Goal: Task Accomplishment & Management: Complete application form

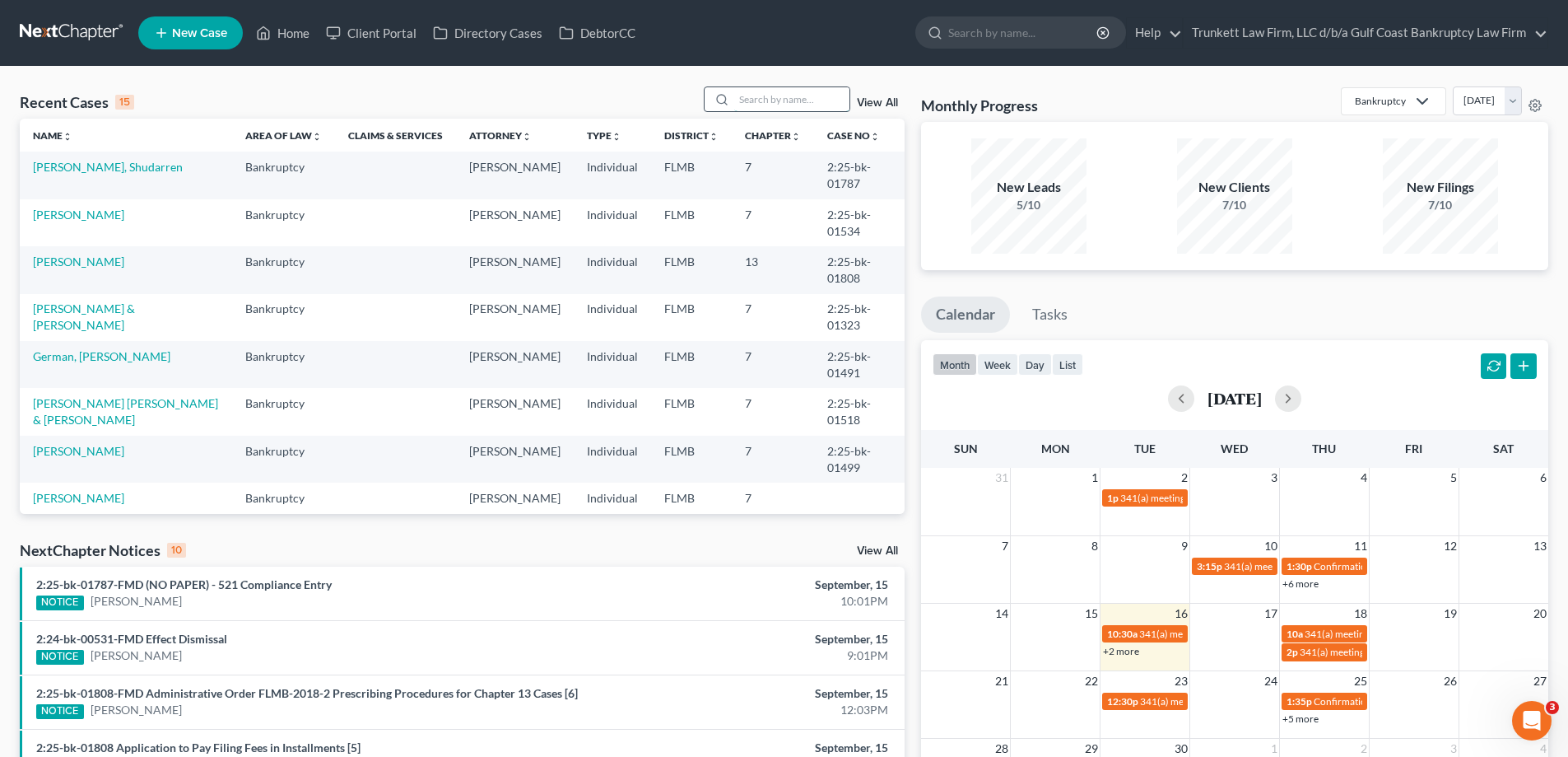
click at [778, 109] on input "search" at bounding box center [791, 99] width 115 height 24
click at [775, 103] on input "search" at bounding box center [791, 99] width 115 height 24
type input "n"
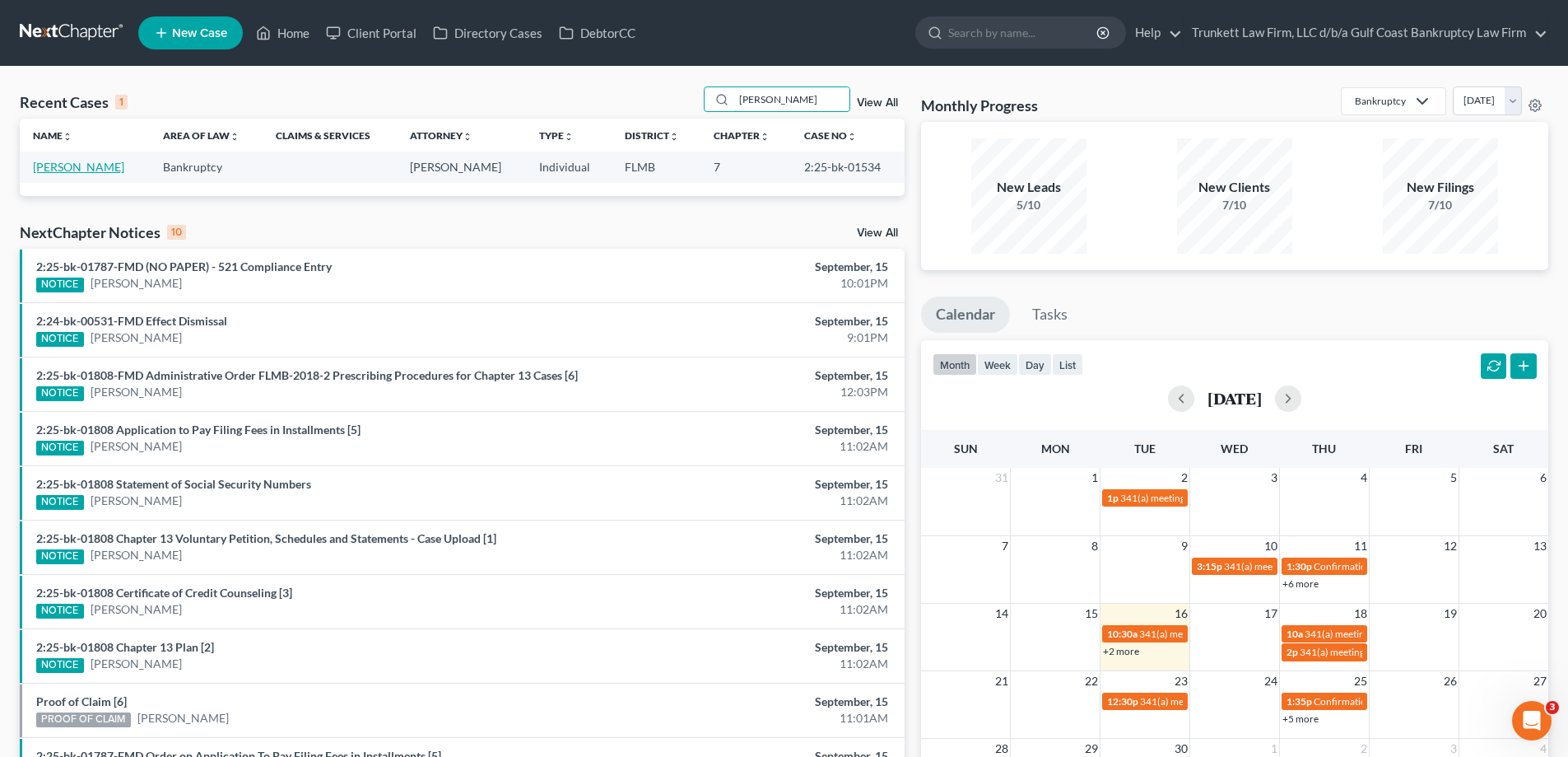
type input "[PERSON_NAME]"
click at [58, 165] on link "[PERSON_NAME]" at bounding box center [78, 166] width 92 height 14
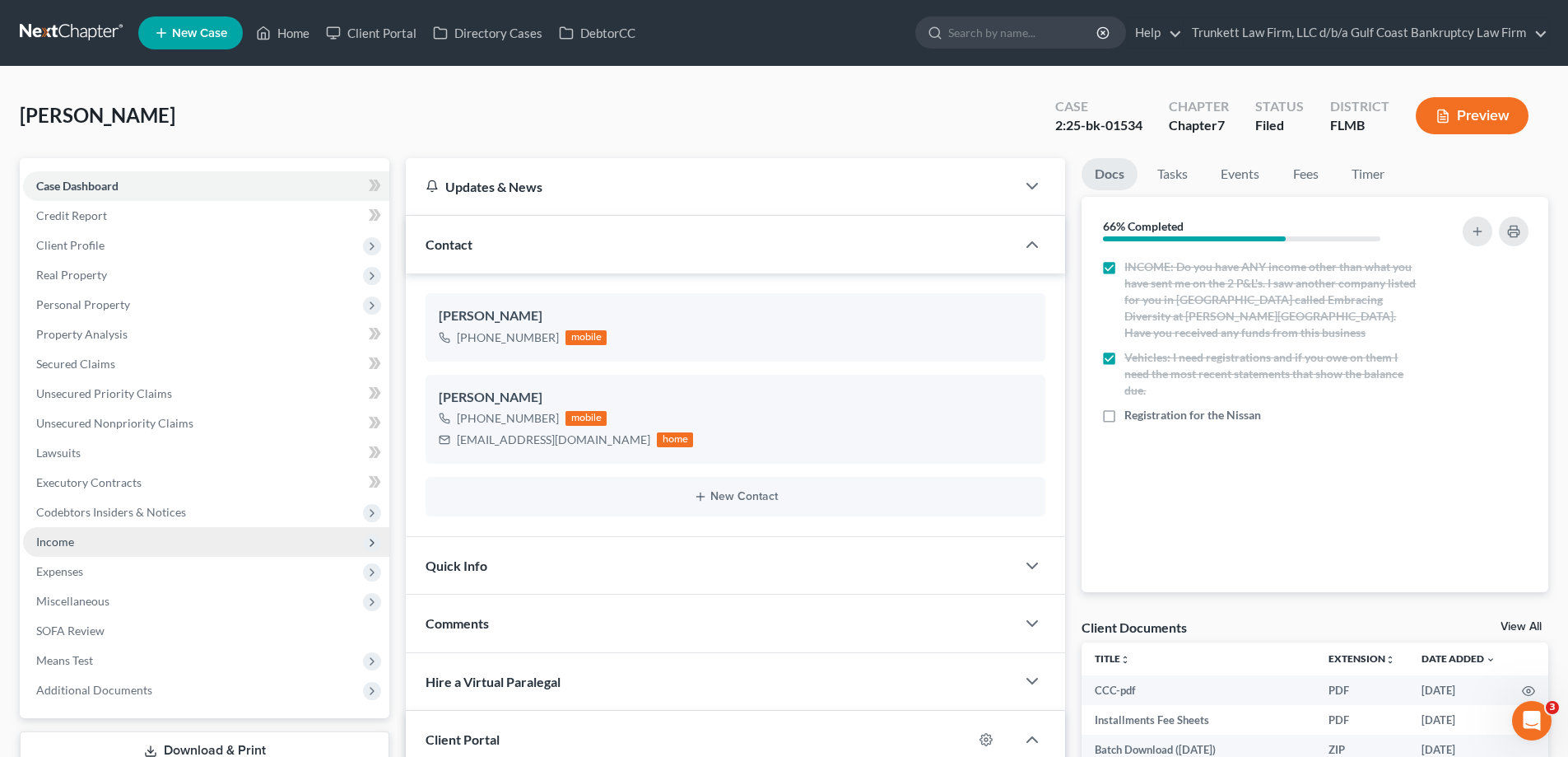
scroll to position [474, 0]
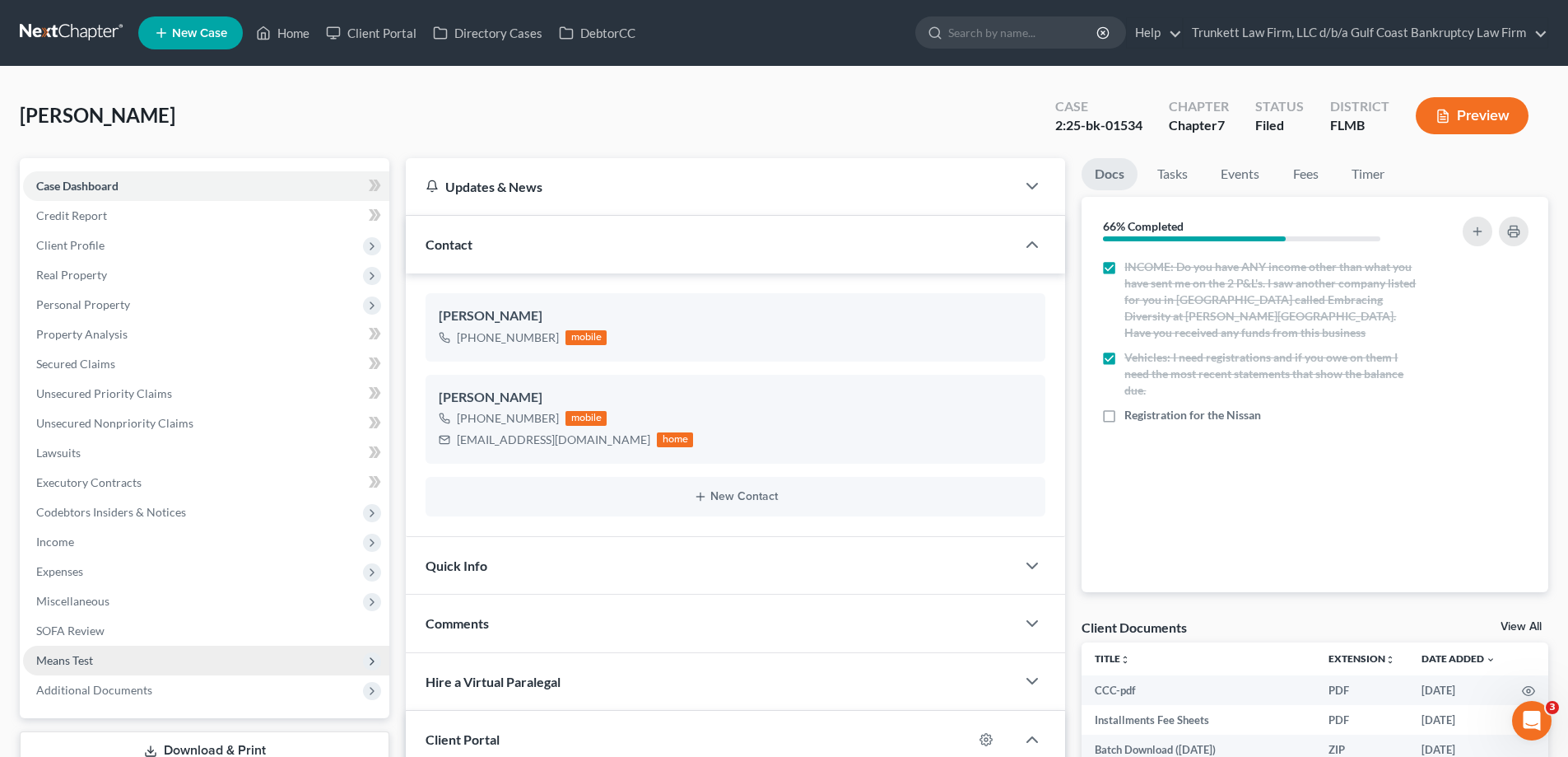
click at [90, 653] on span "Means Test" at bounding box center [65, 660] width 57 height 14
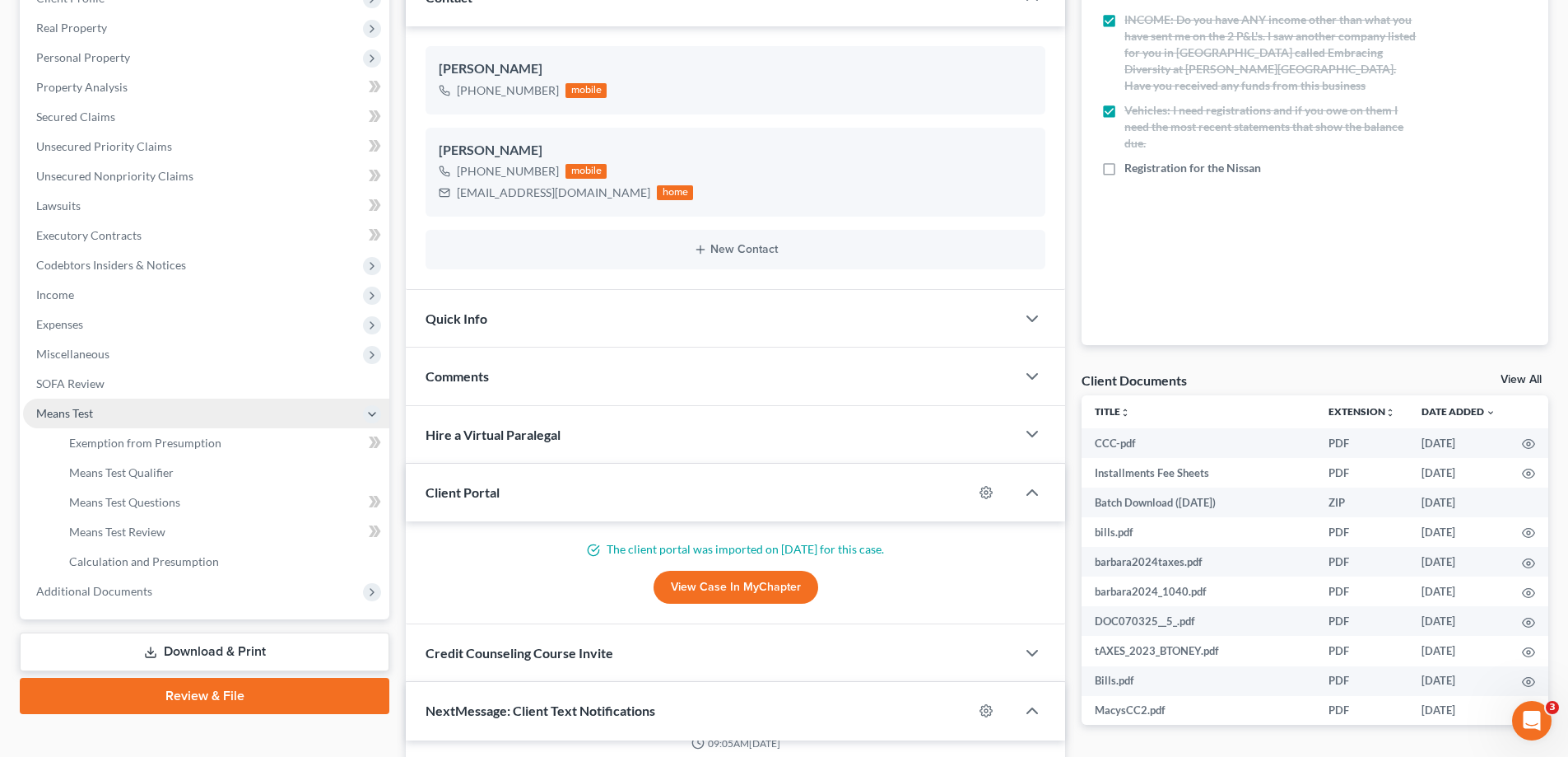
scroll to position [164, 0]
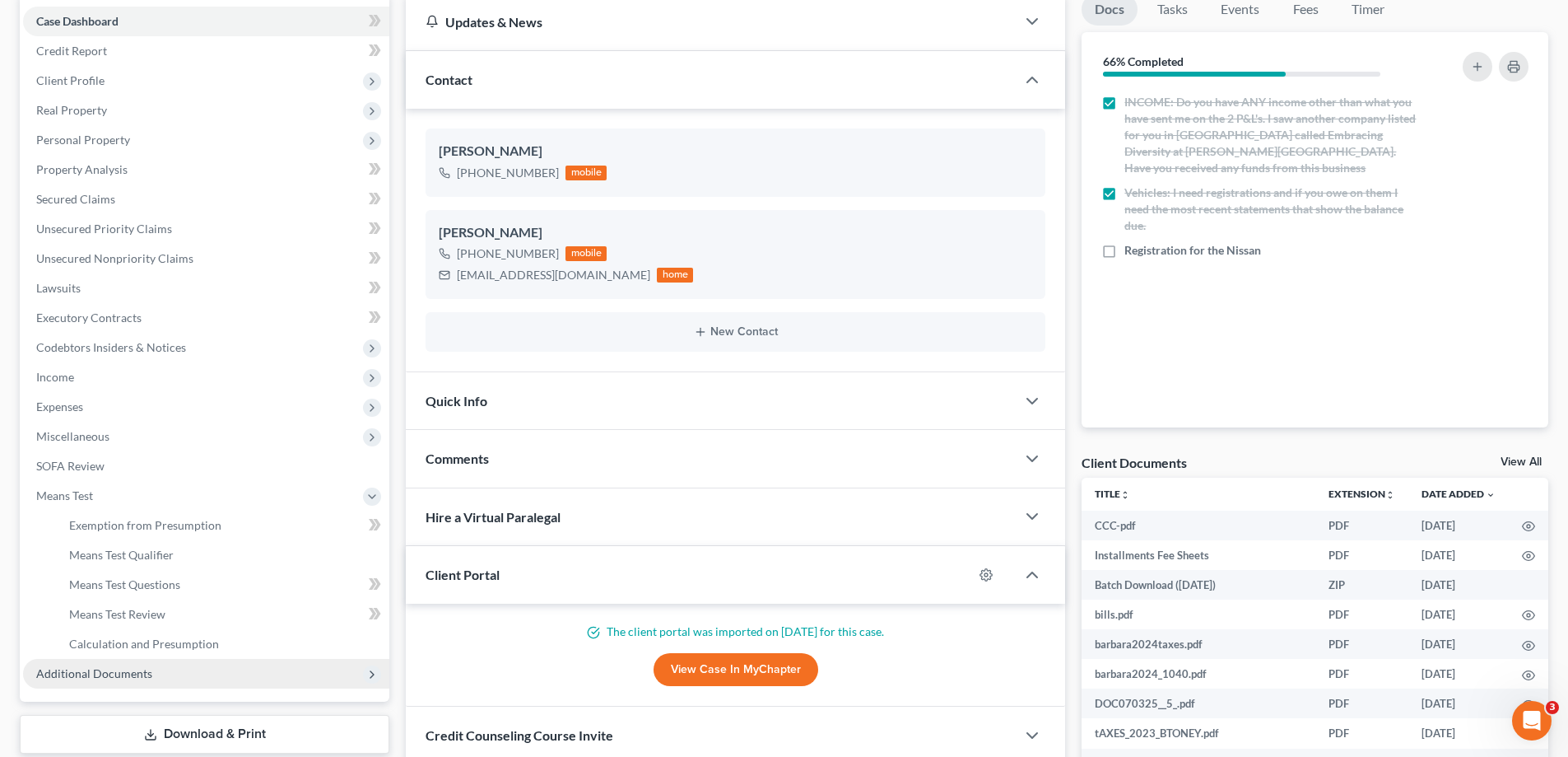
click at [111, 674] on span "Additional Documents" at bounding box center [94, 673] width 116 height 14
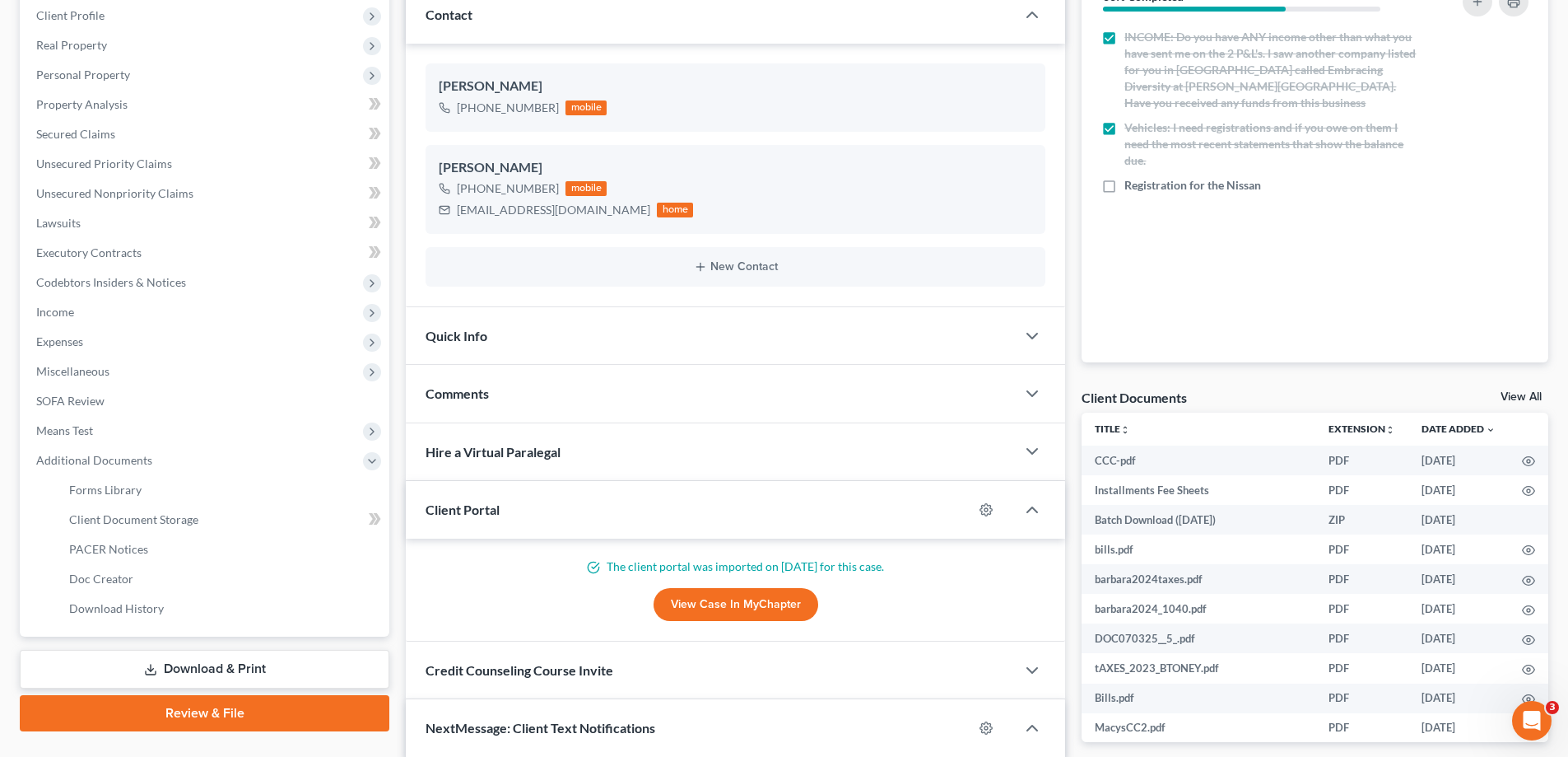
scroll to position [411, 0]
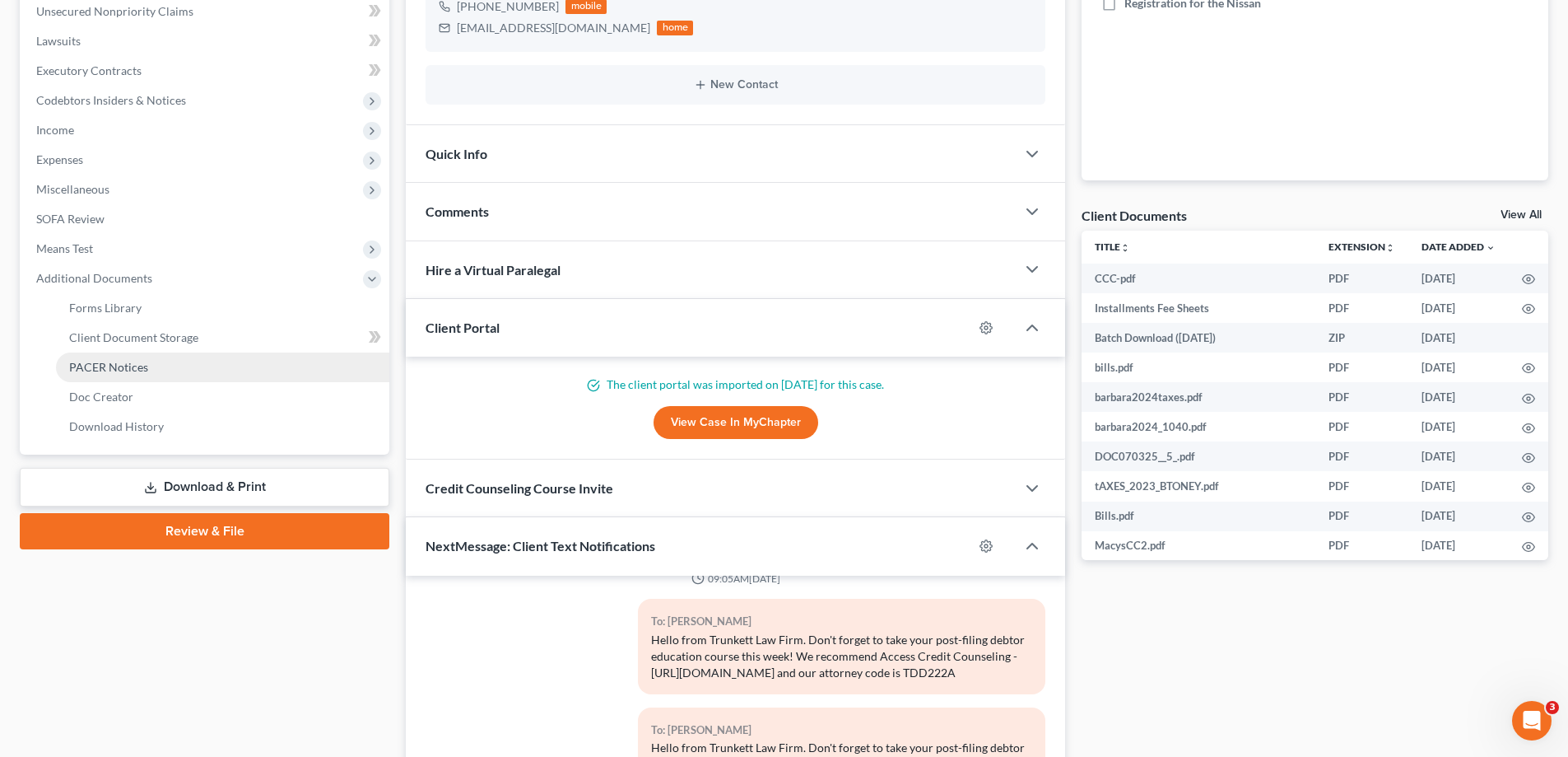
click at [135, 360] on span "PACER Notices" at bounding box center [108, 367] width 79 height 14
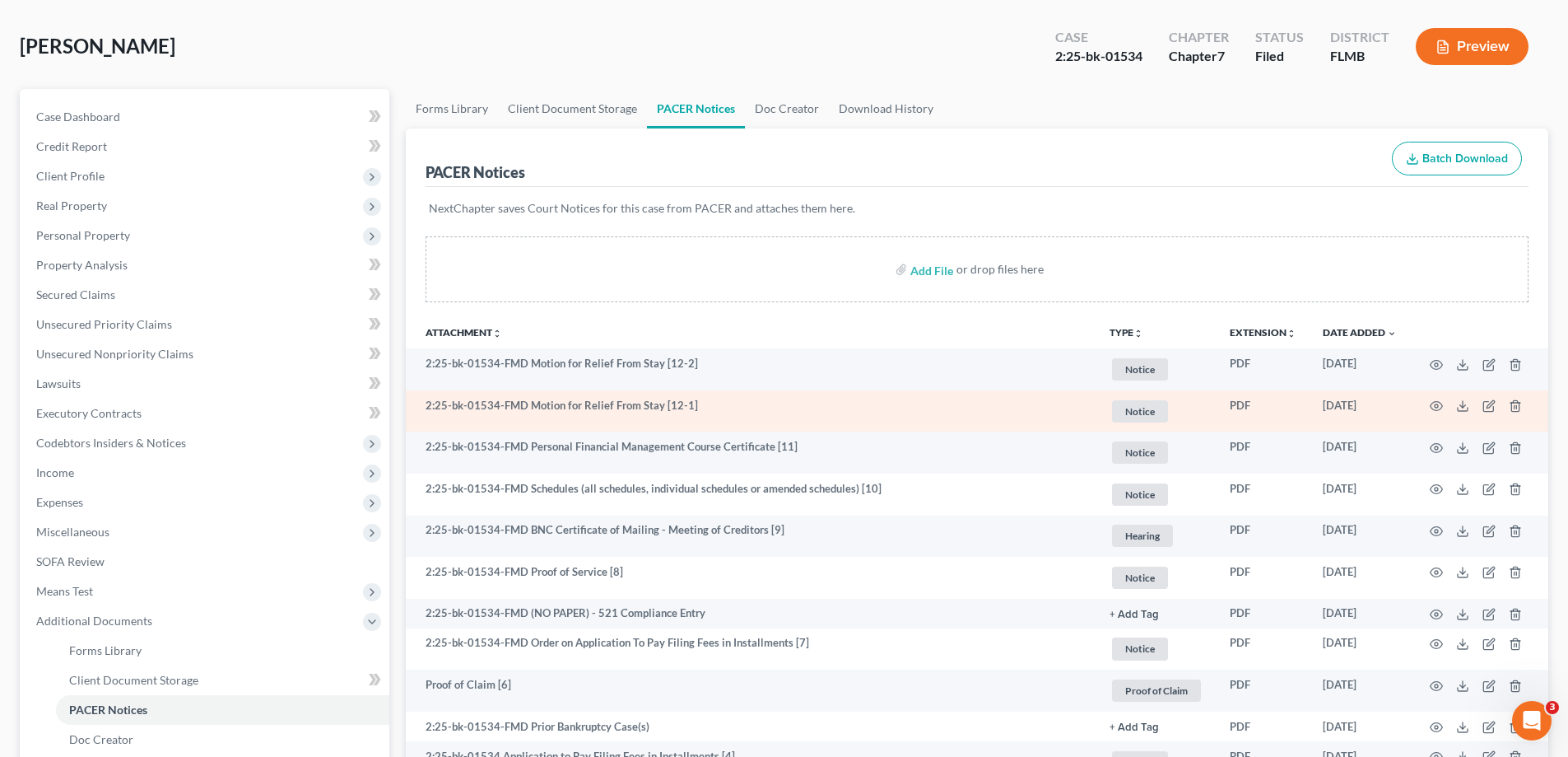
scroll to position [164, 0]
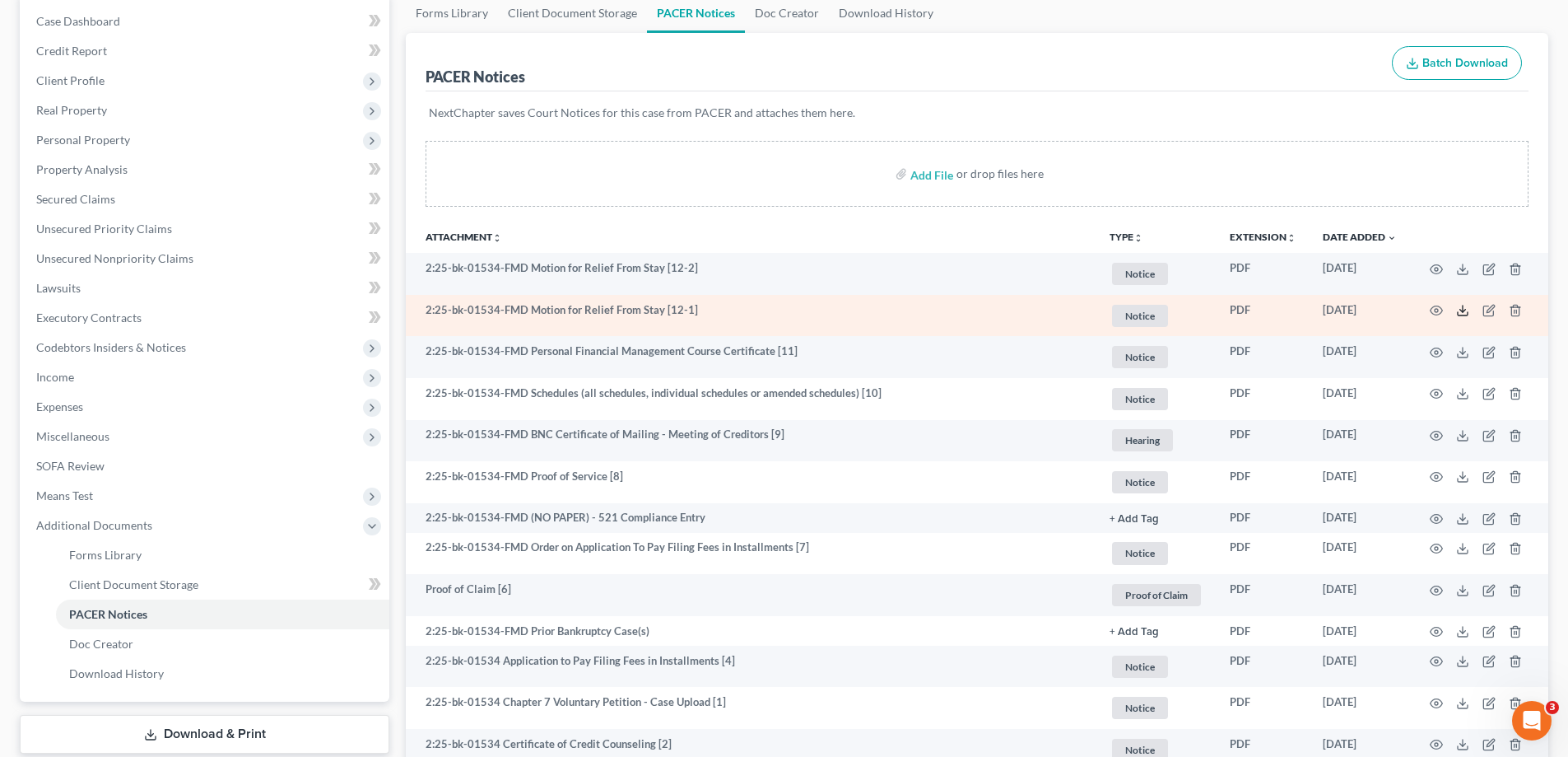
click at [1462, 304] on icon at bounding box center [1463, 310] width 13 height 13
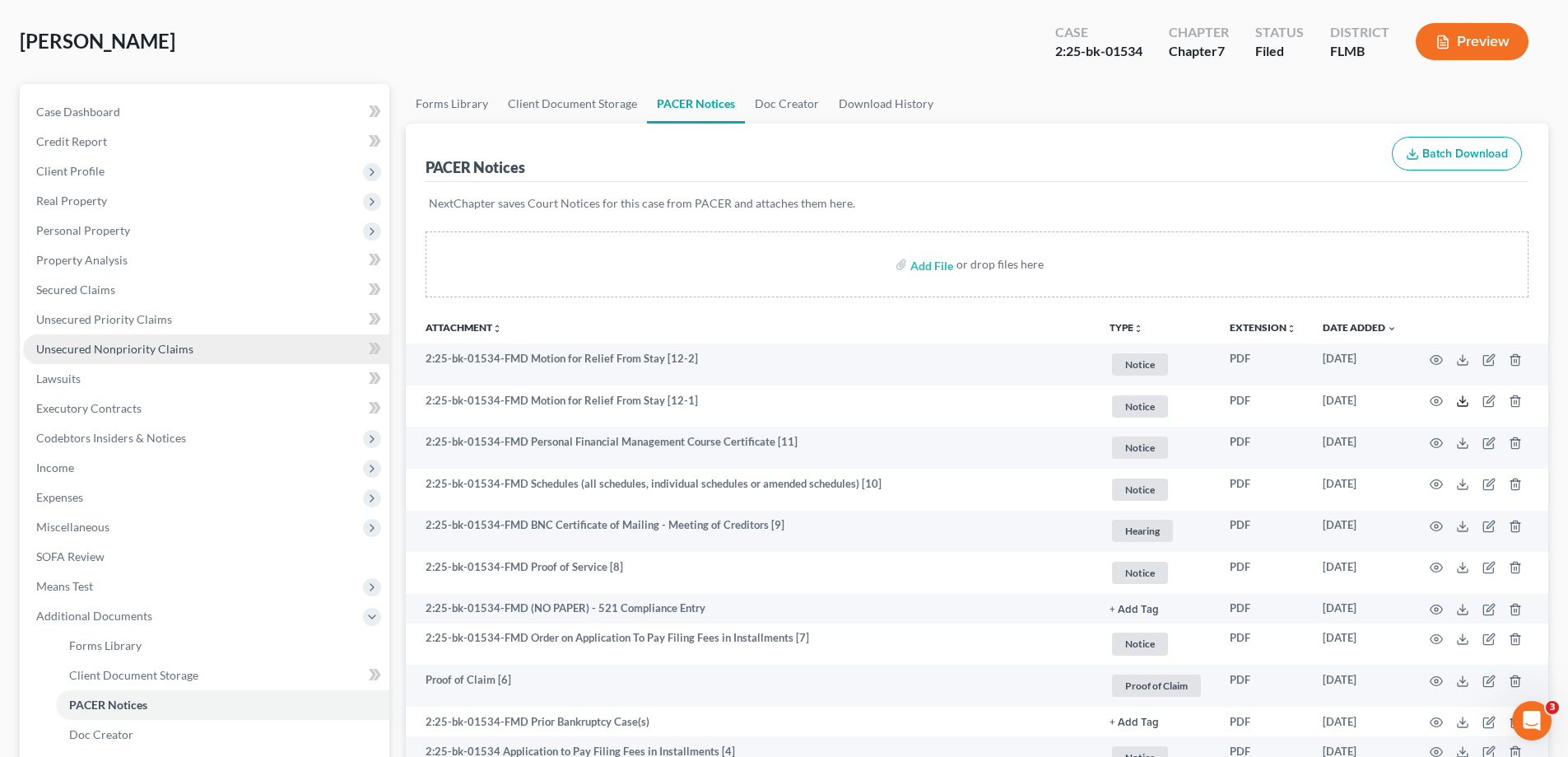
scroll to position [0, 0]
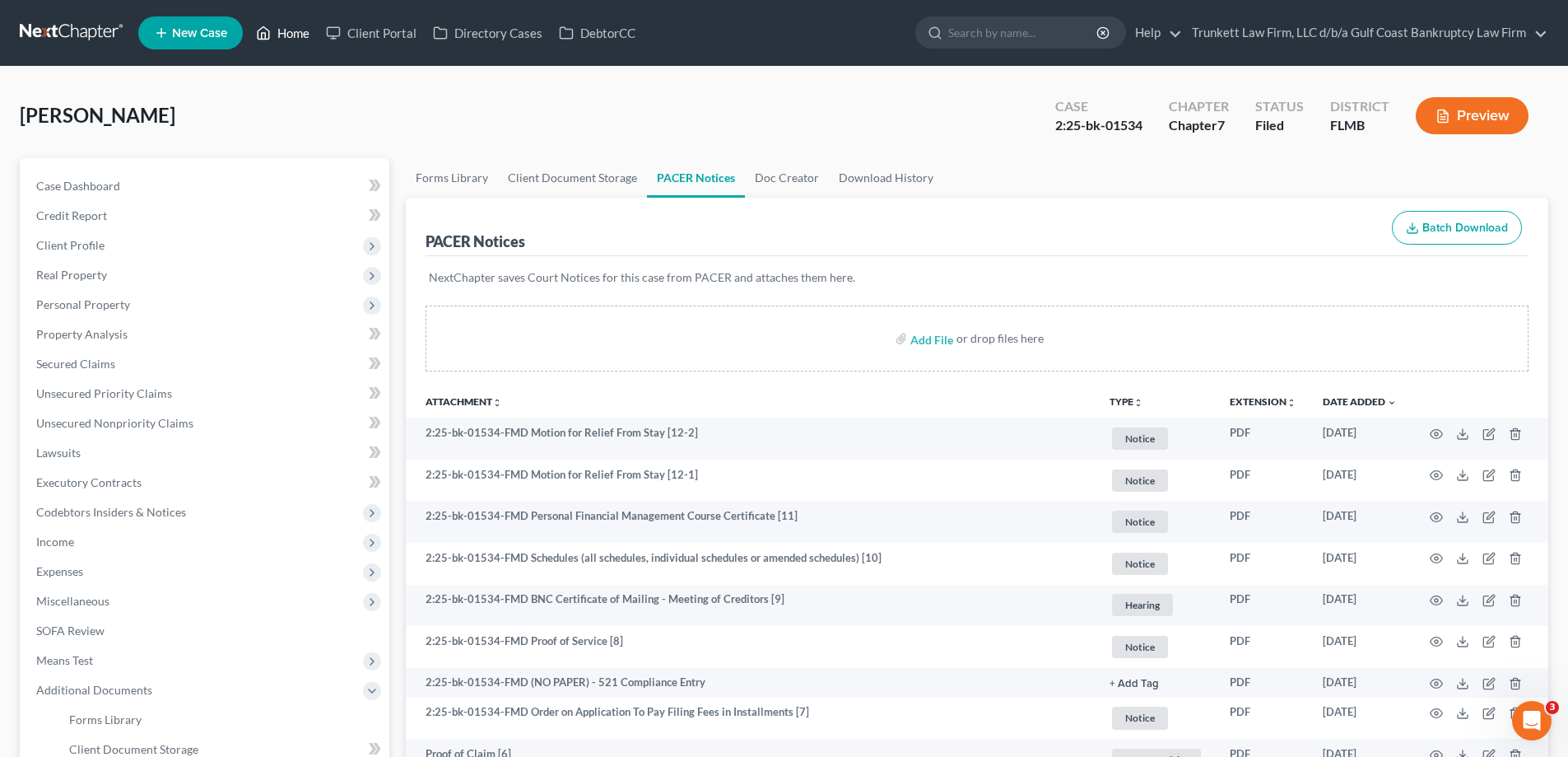
click at [299, 28] on link "Home" at bounding box center [282, 32] width 70 height 30
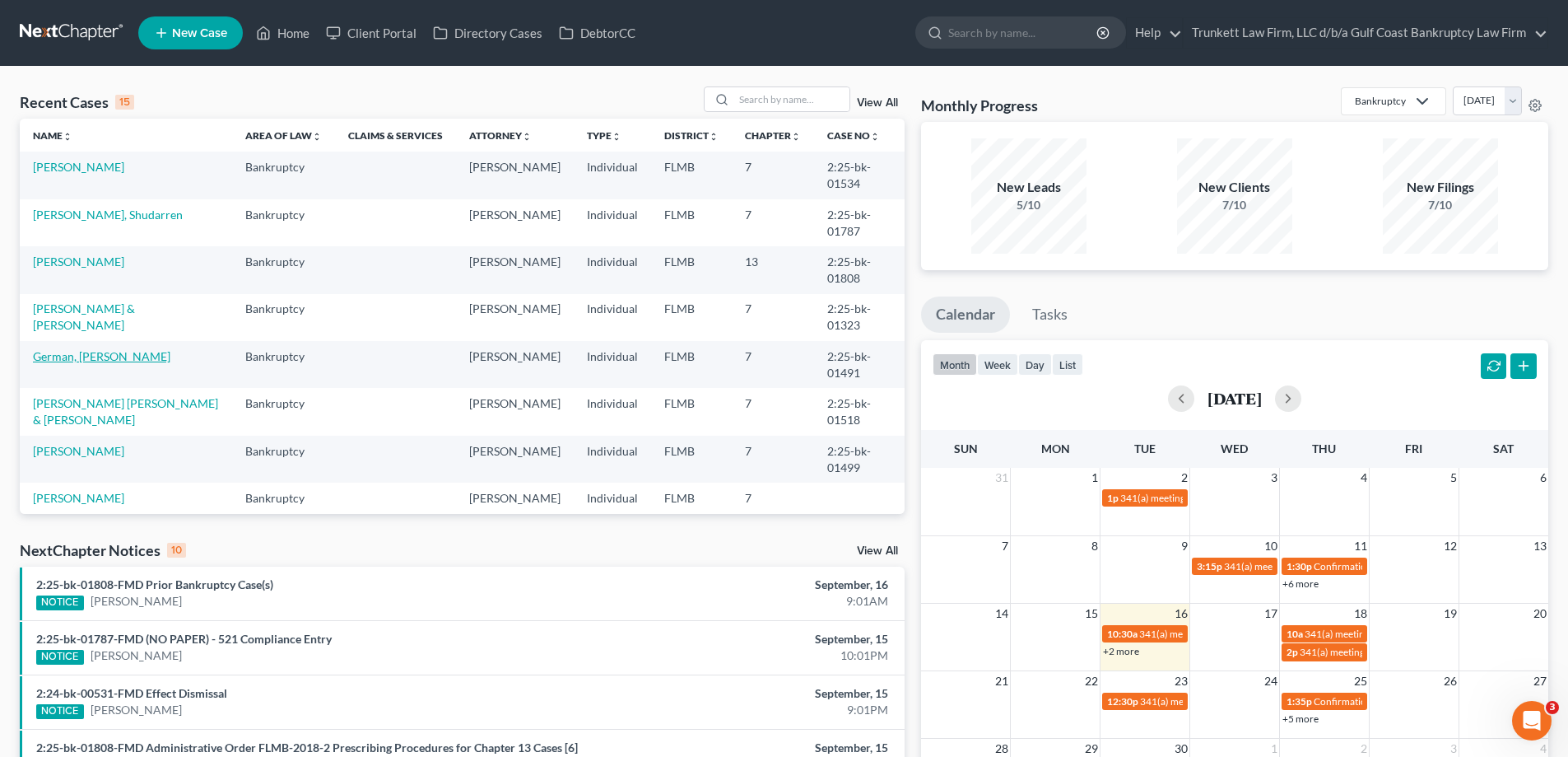
click at [90, 354] on link "German, [PERSON_NAME]" at bounding box center [101, 356] width 138 height 14
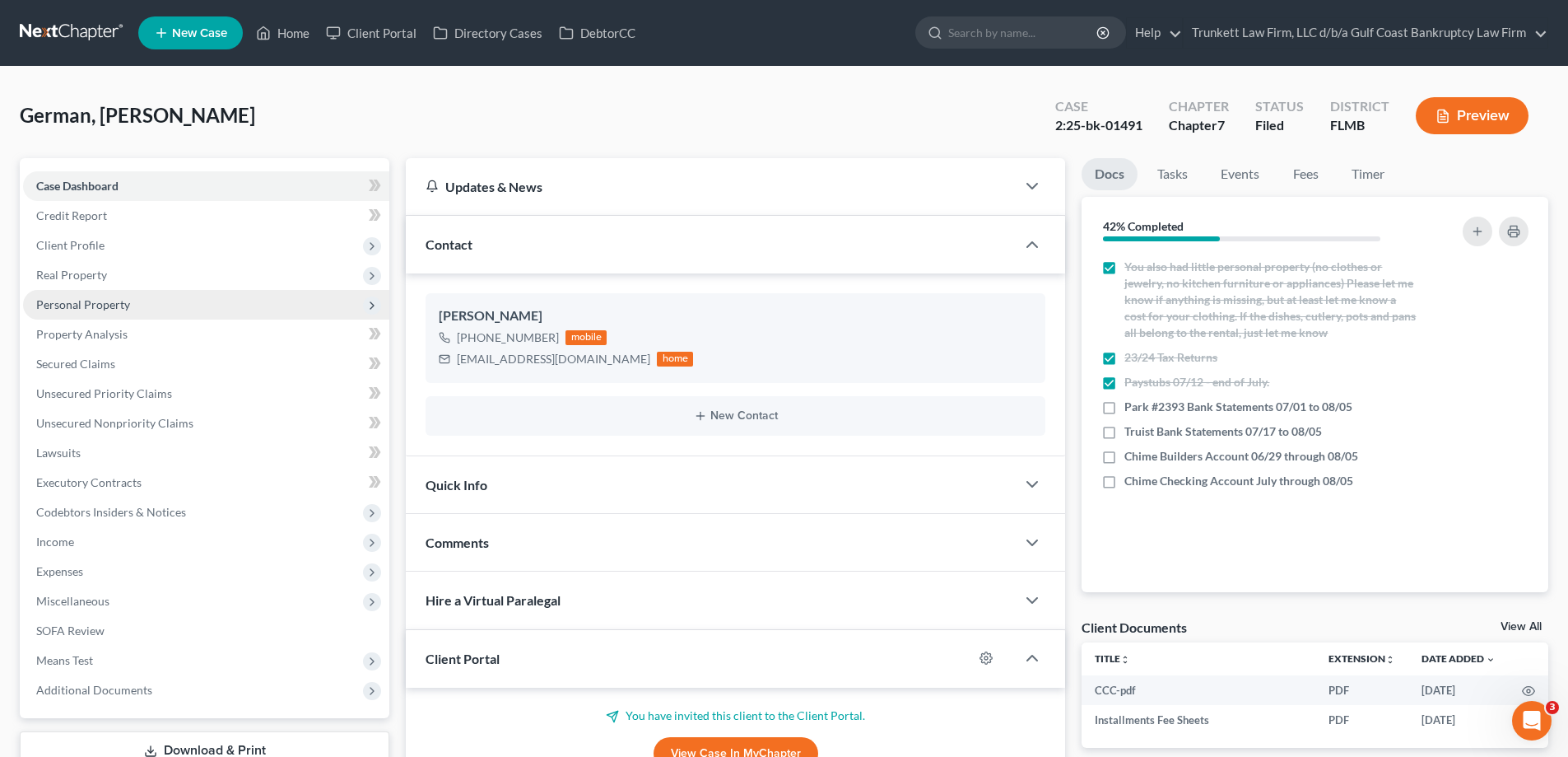
scroll to position [901, 0]
click at [107, 338] on span "Property Analysis" at bounding box center [82, 334] width 92 height 14
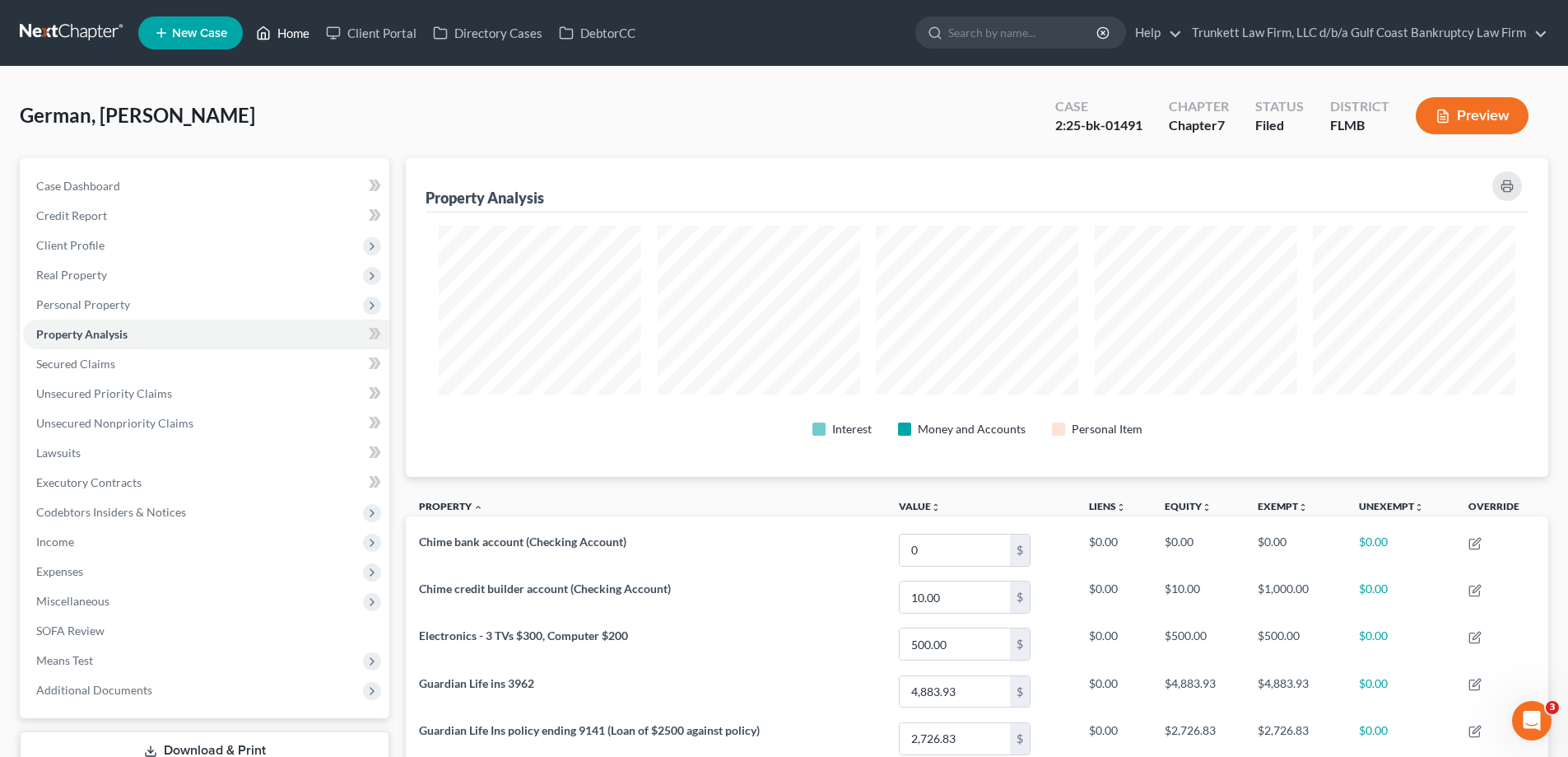
click at [296, 28] on link "Home" at bounding box center [282, 32] width 70 height 30
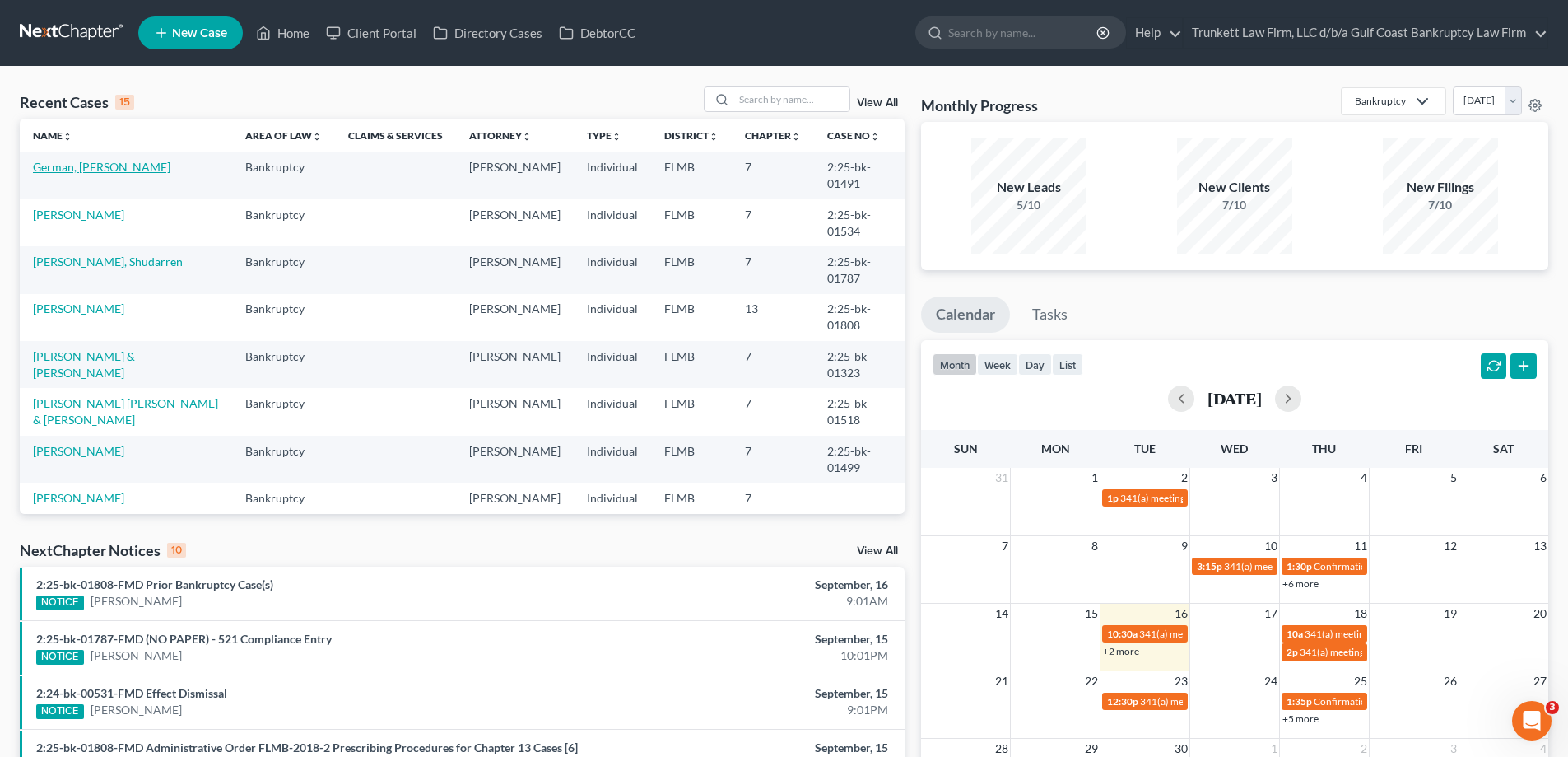
click at [83, 167] on link "German, [PERSON_NAME]" at bounding box center [101, 166] width 138 height 14
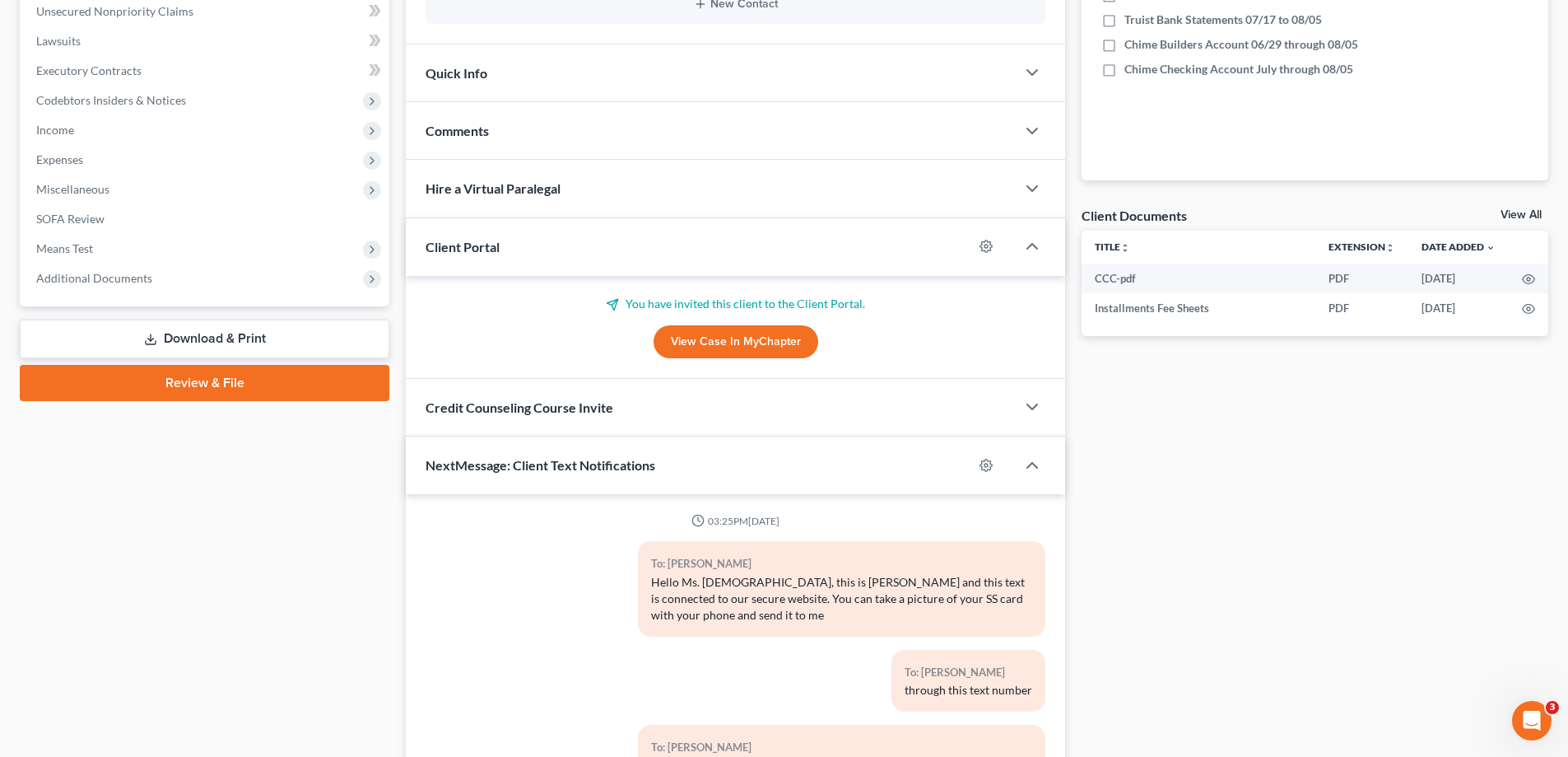
scroll to position [901, 0]
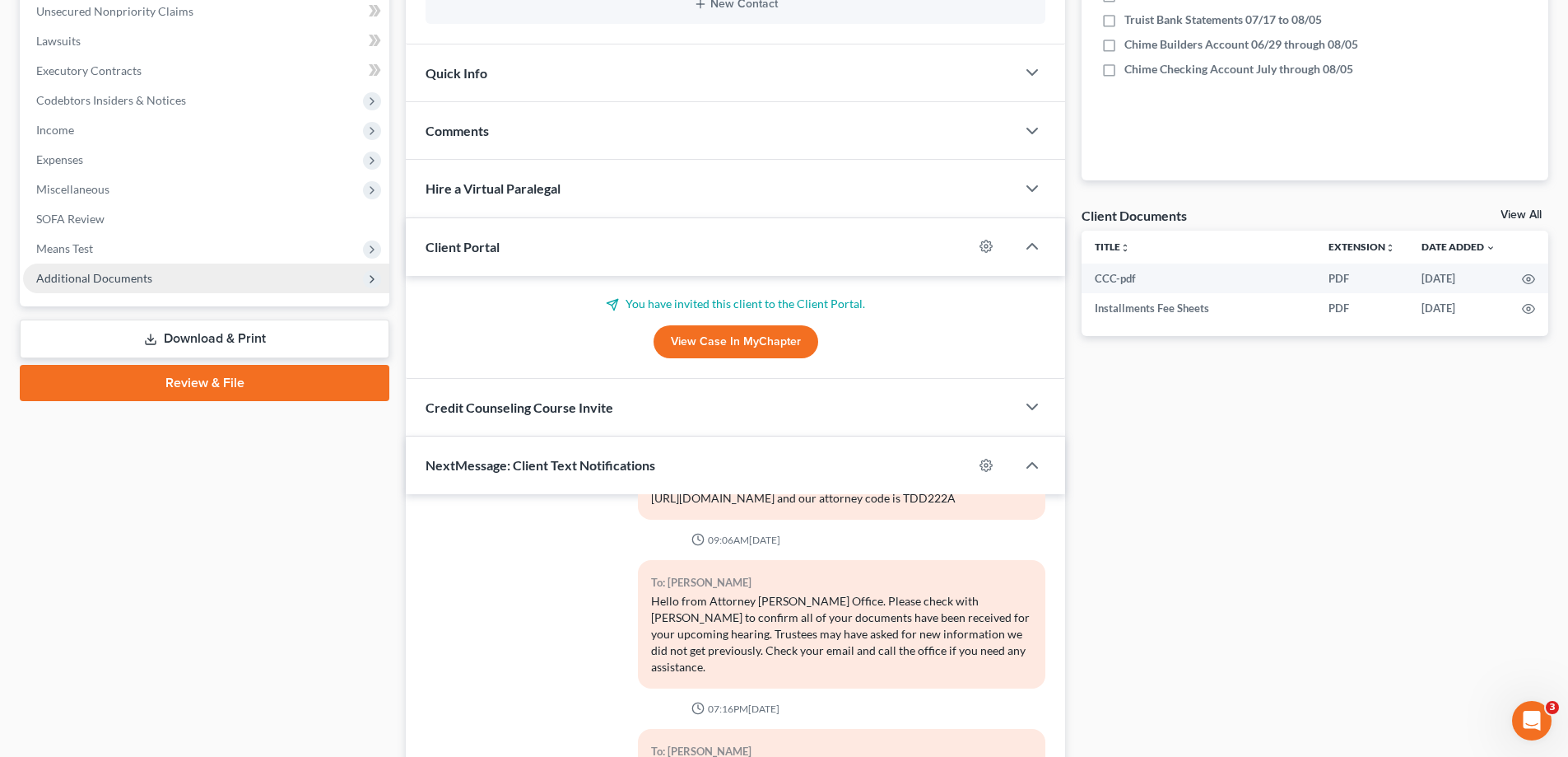
click at [127, 284] on span "Additional Documents" at bounding box center [94, 278] width 116 height 14
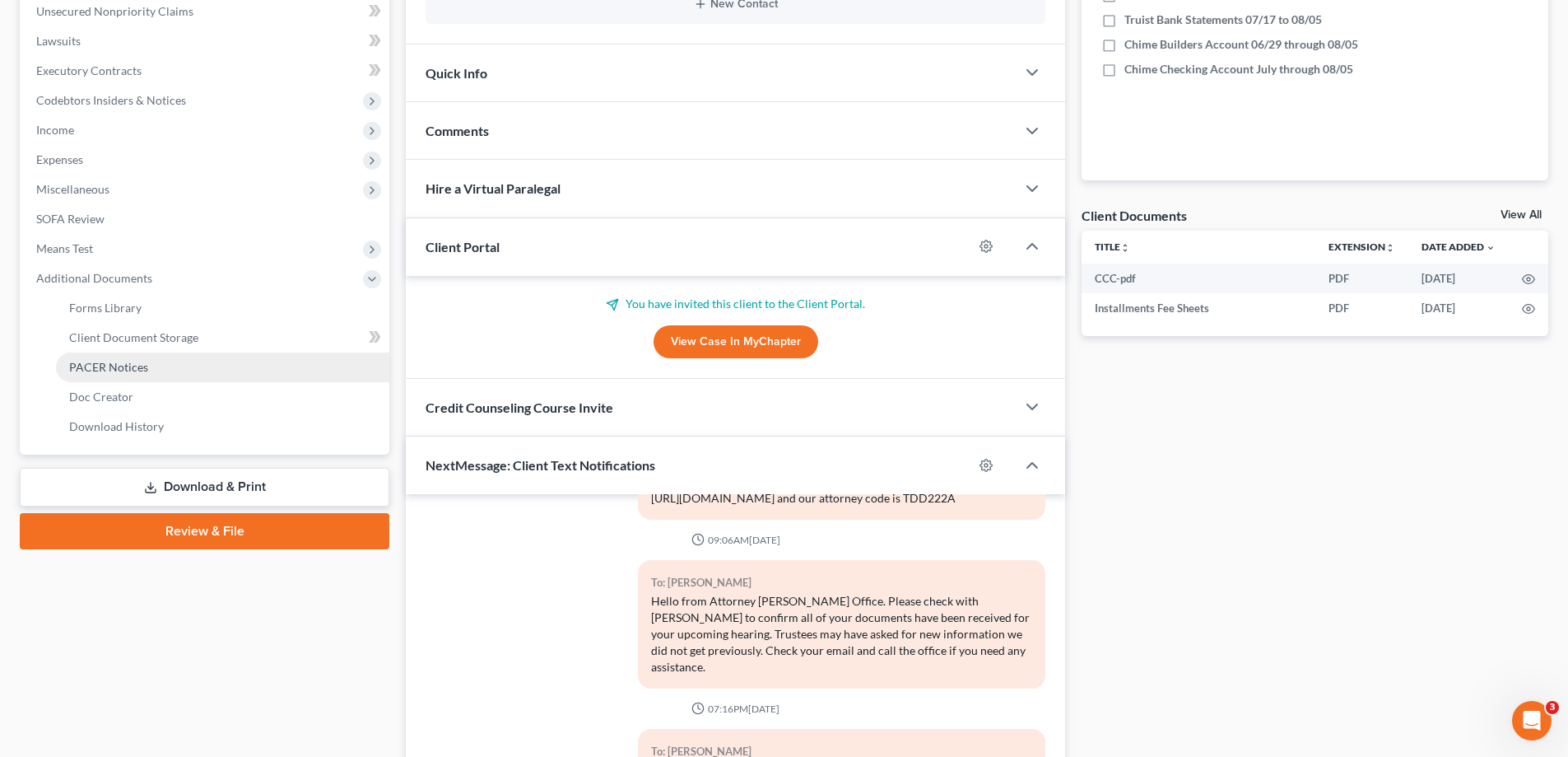
click at [141, 365] on span "PACER Notices" at bounding box center [108, 367] width 79 height 14
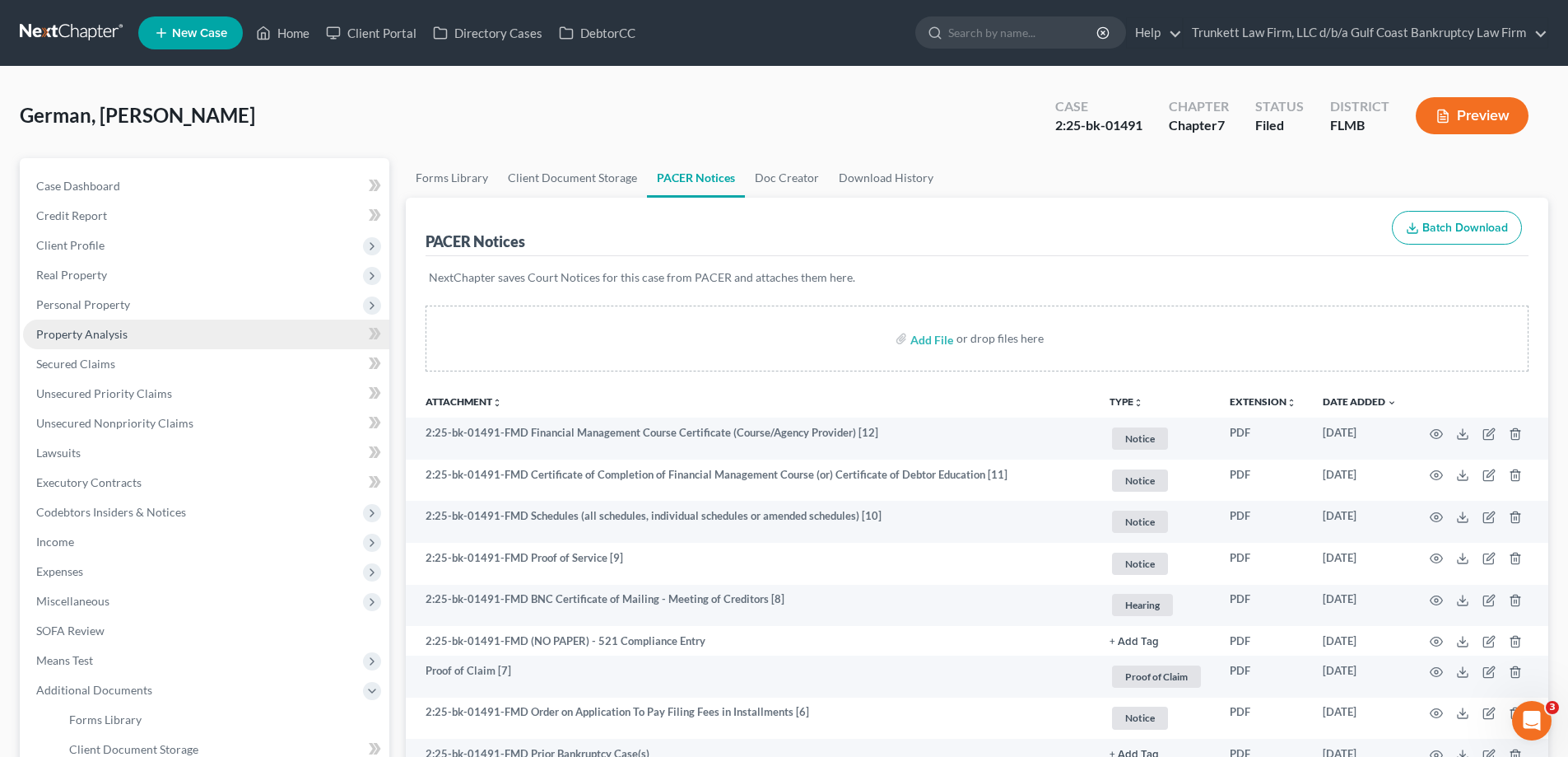
click at [108, 336] on span "Property Analysis" at bounding box center [82, 334] width 92 height 14
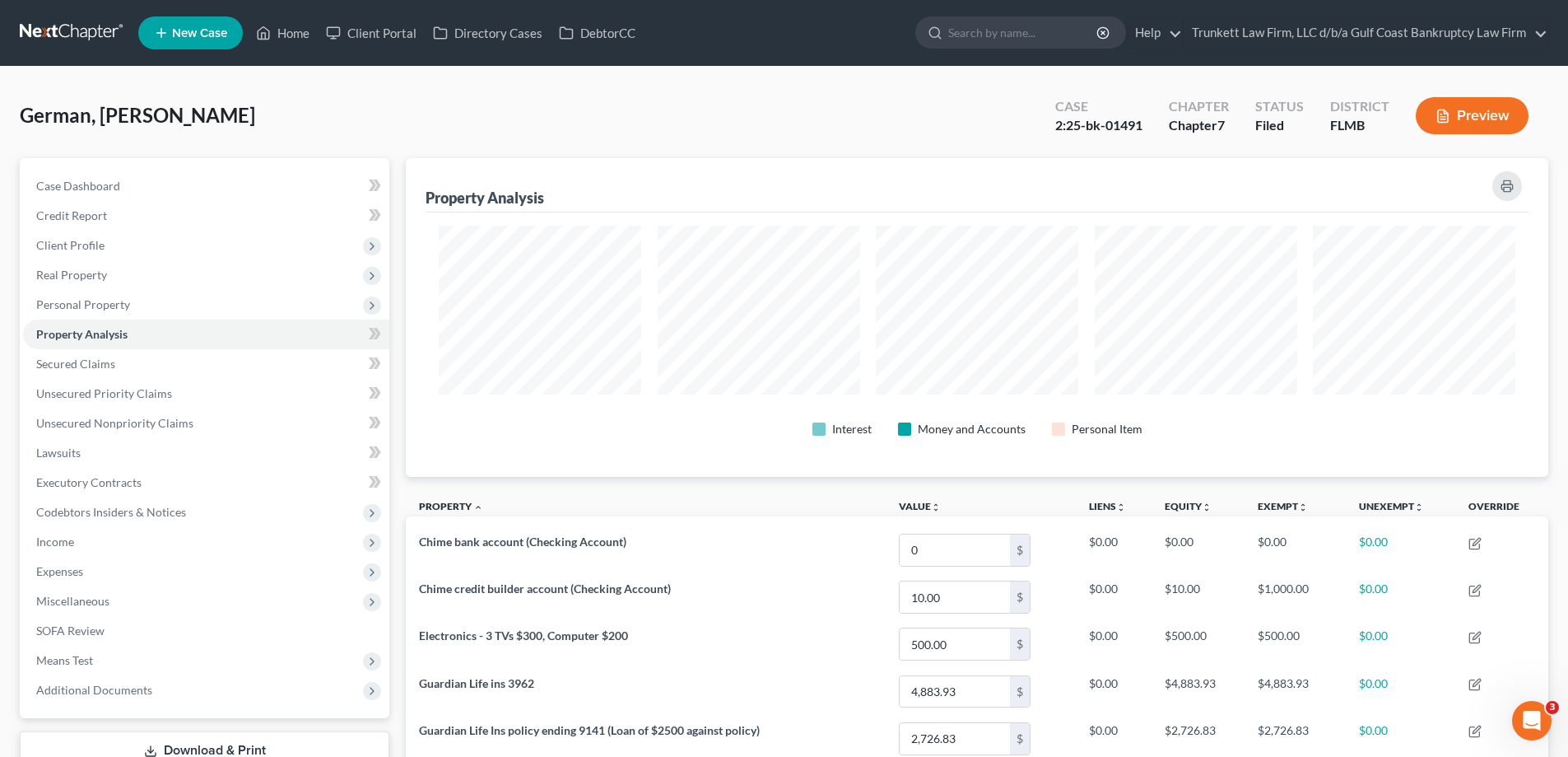
scroll to position [319, 1143]
click at [290, 30] on link "Home" at bounding box center [282, 32] width 70 height 30
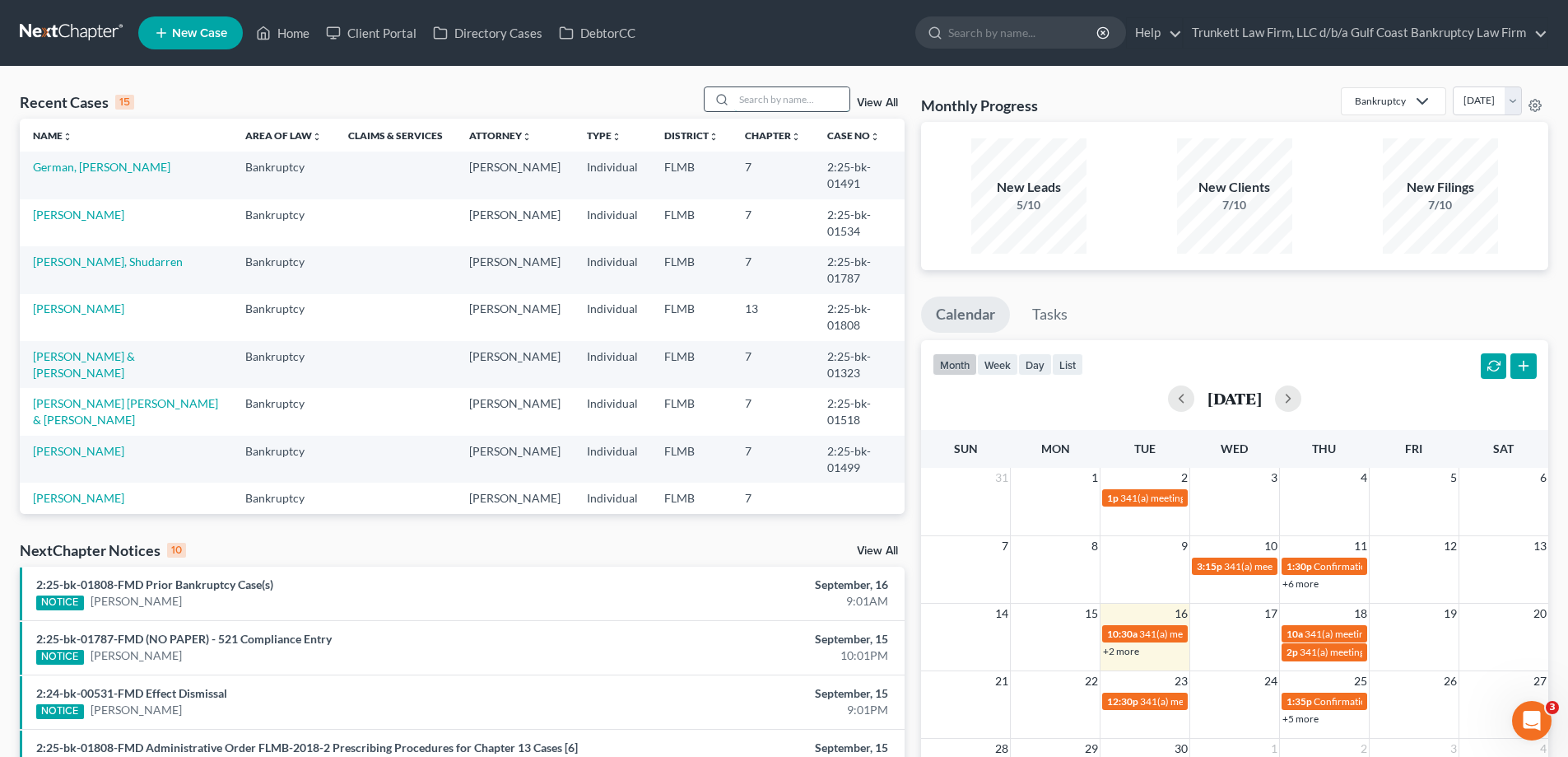
click at [769, 100] on input "search" at bounding box center [791, 99] width 115 height 24
type input "[PERSON_NAME]"
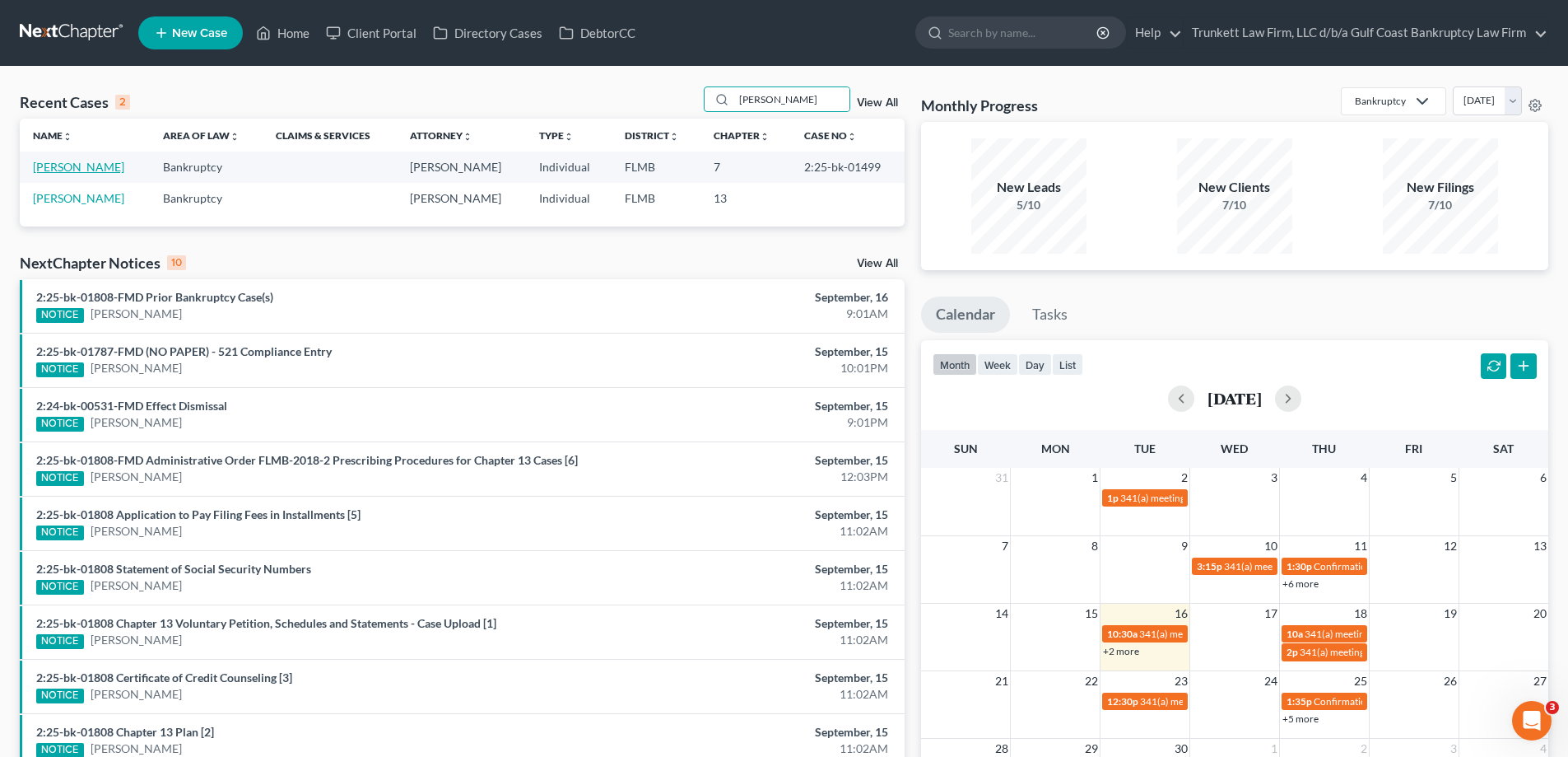
click at [70, 167] on link "[PERSON_NAME]" at bounding box center [78, 166] width 92 height 14
select select "3"
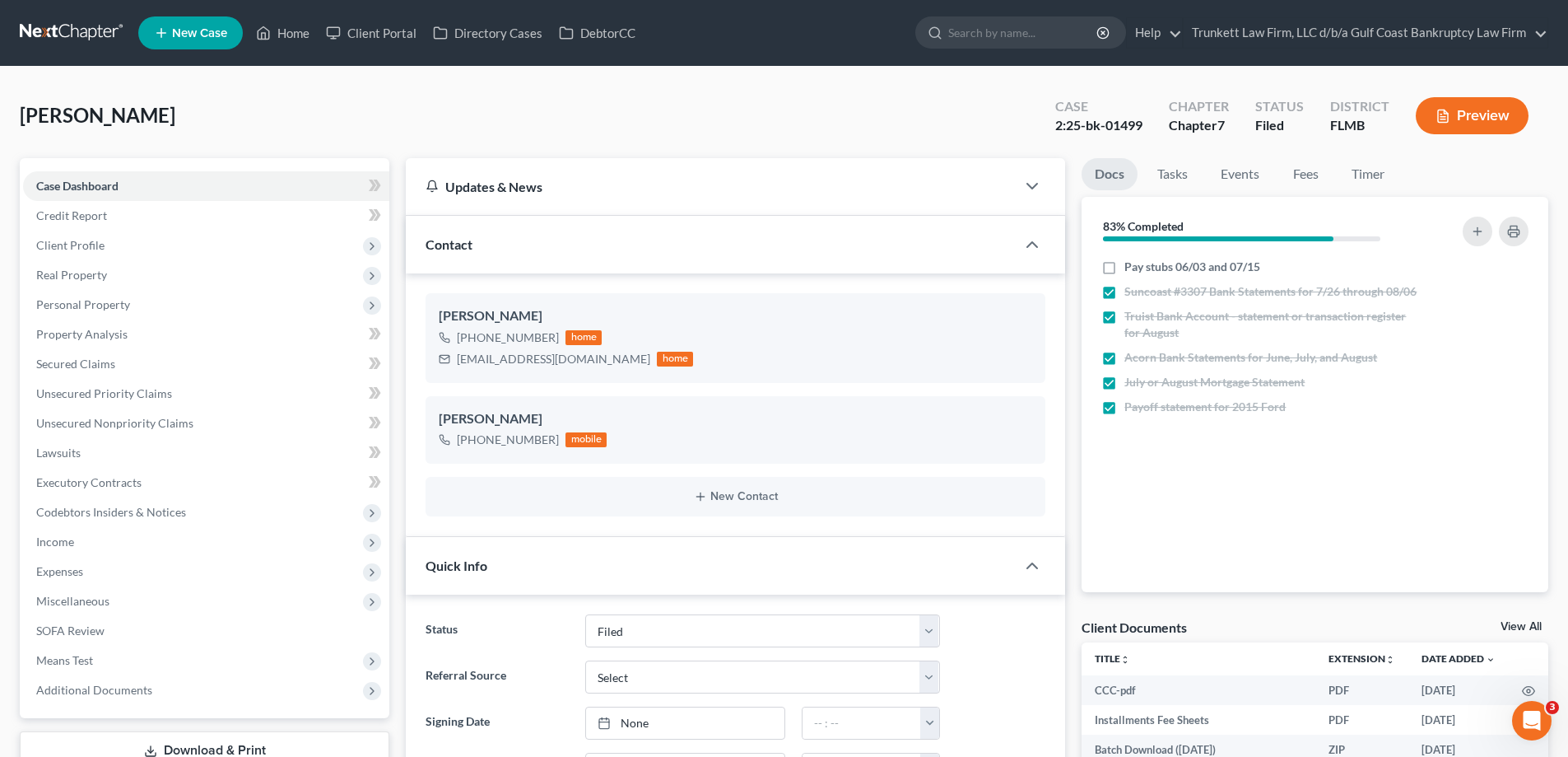
scroll to position [1950, 0]
click at [98, 335] on span "Property Analysis" at bounding box center [82, 334] width 92 height 14
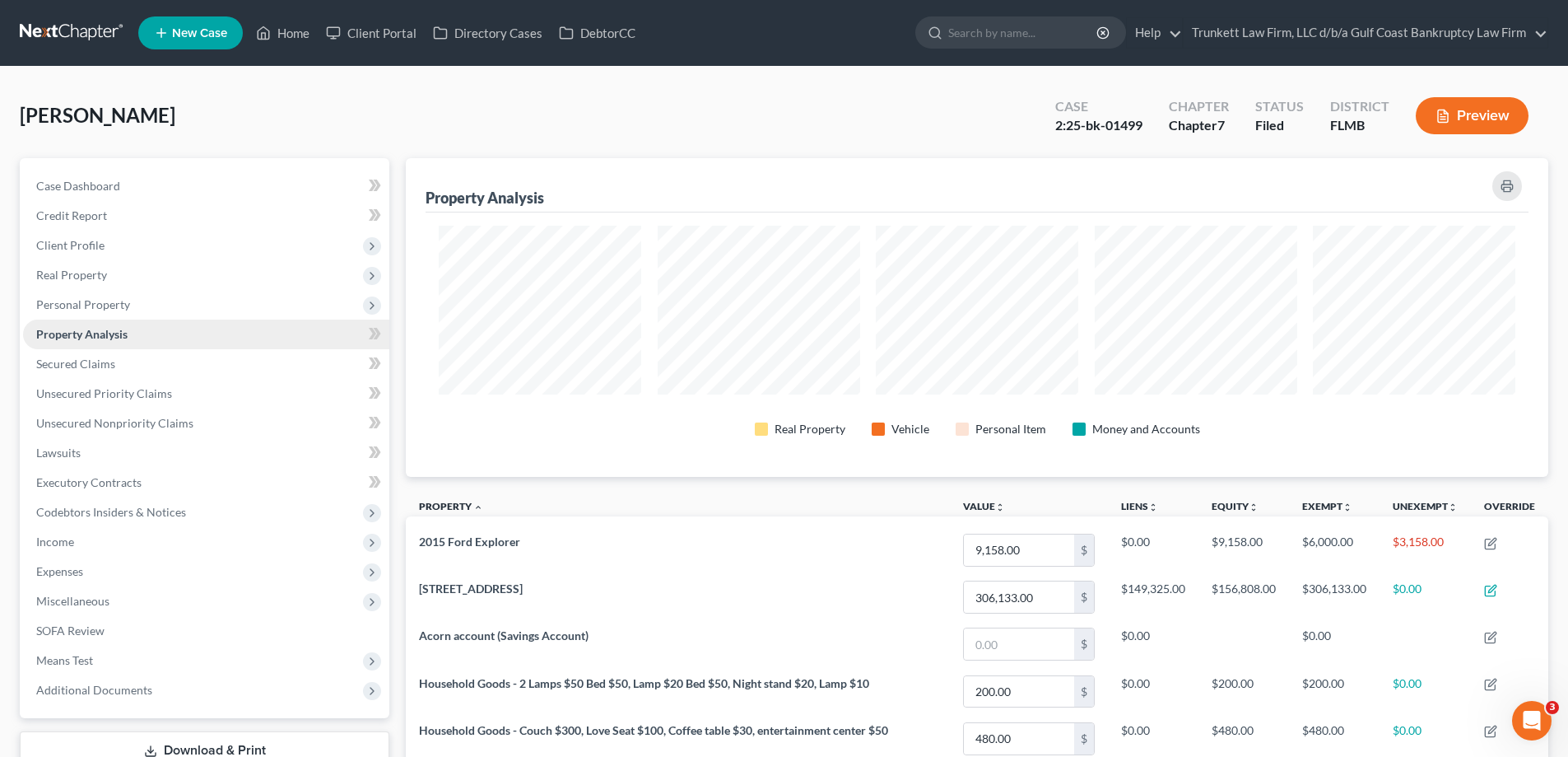
scroll to position [319, 1143]
click at [101, 658] on span "Means Test" at bounding box center [206, 661] width 366 height 30
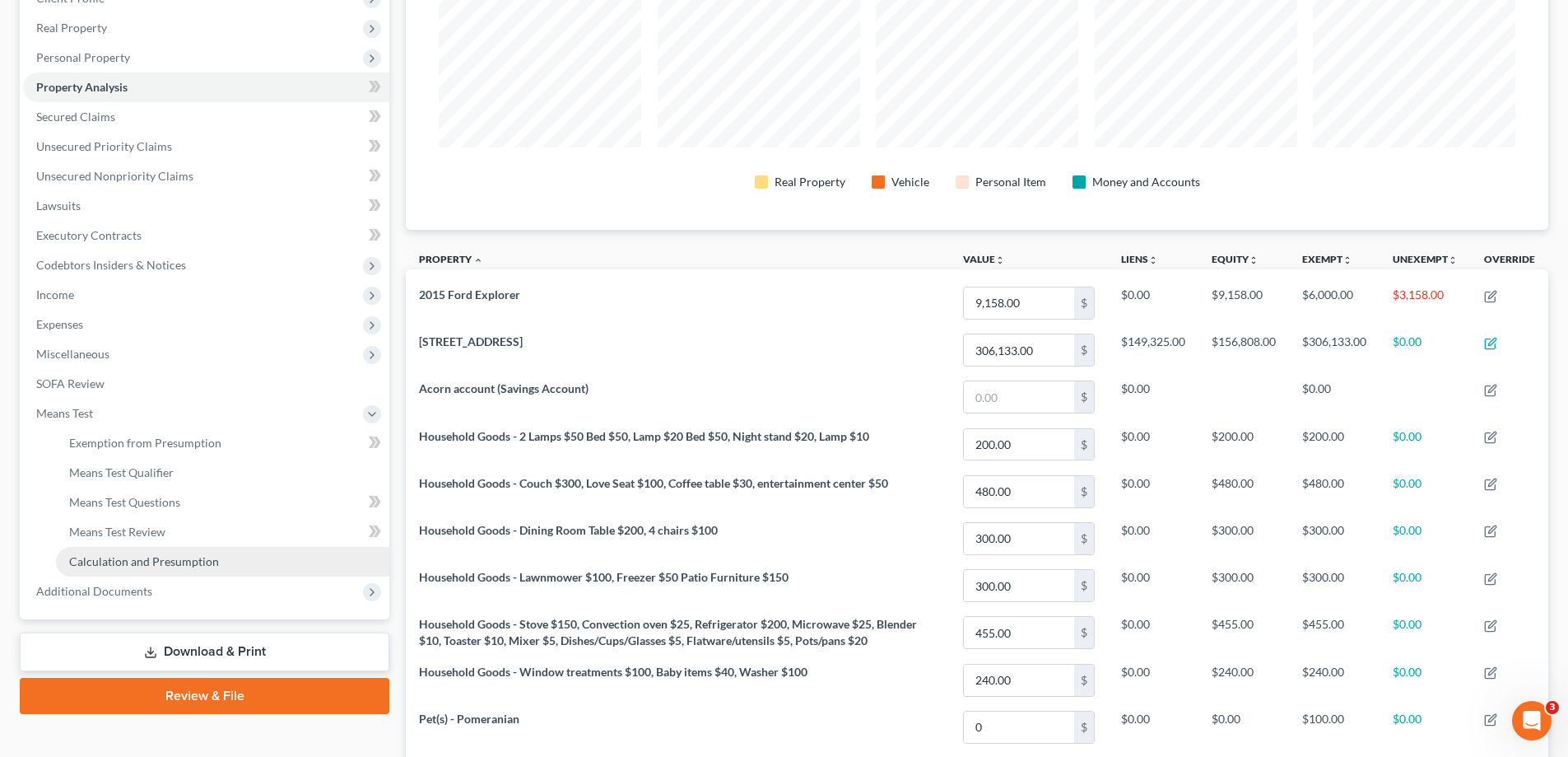
click at [168, 559] on span "Calculation and Presumption" at bounding box center [144, 561] width 150 height 14
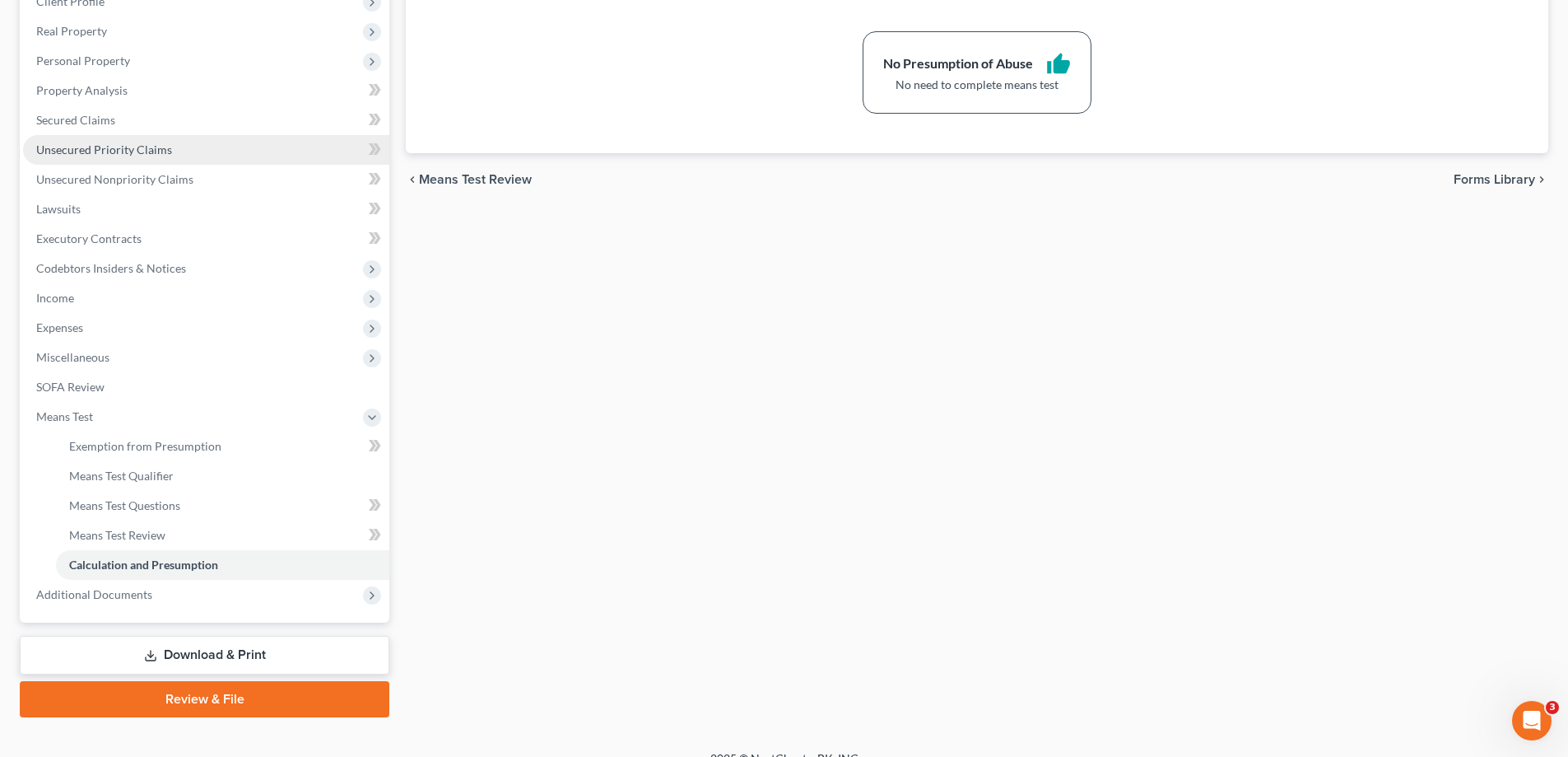
scroll to position [247, 0]
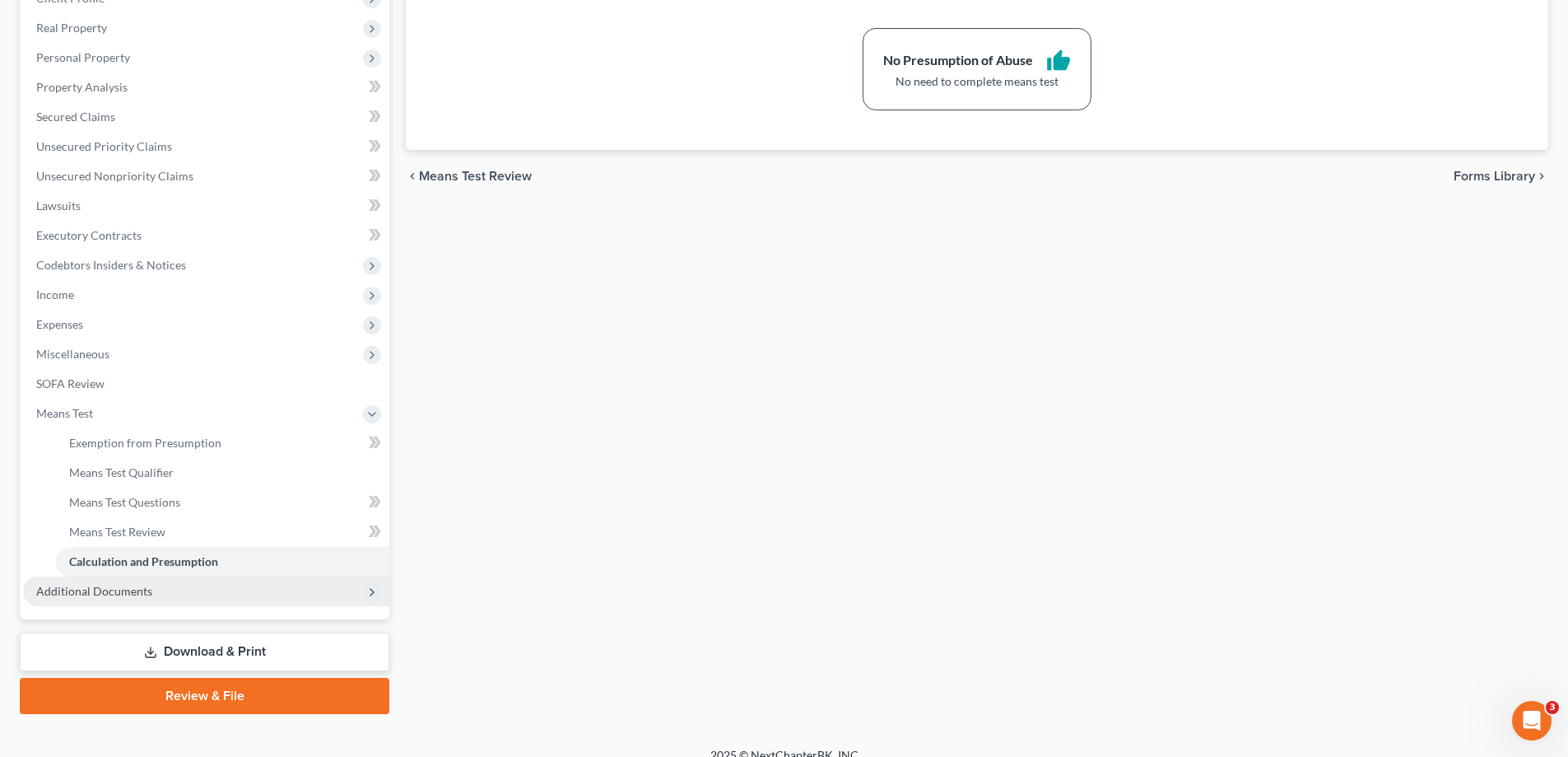
click at [104, 586] on span "Additional Documents" at bounding box center [94, 591] width 116 height 14
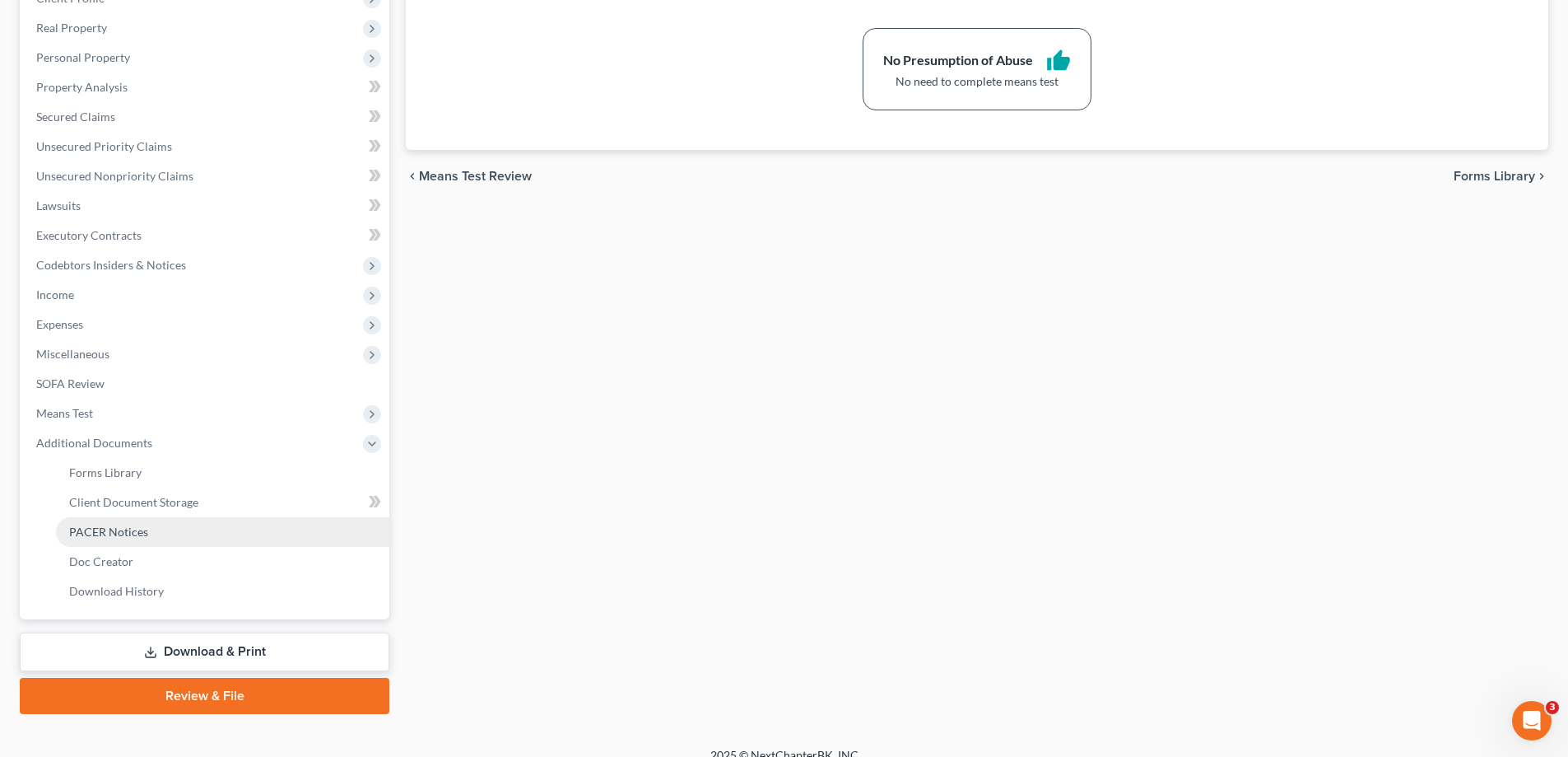
click at [135, 526] on span "PACER Notices" at bounding box center [108, 532] width 79 height 14
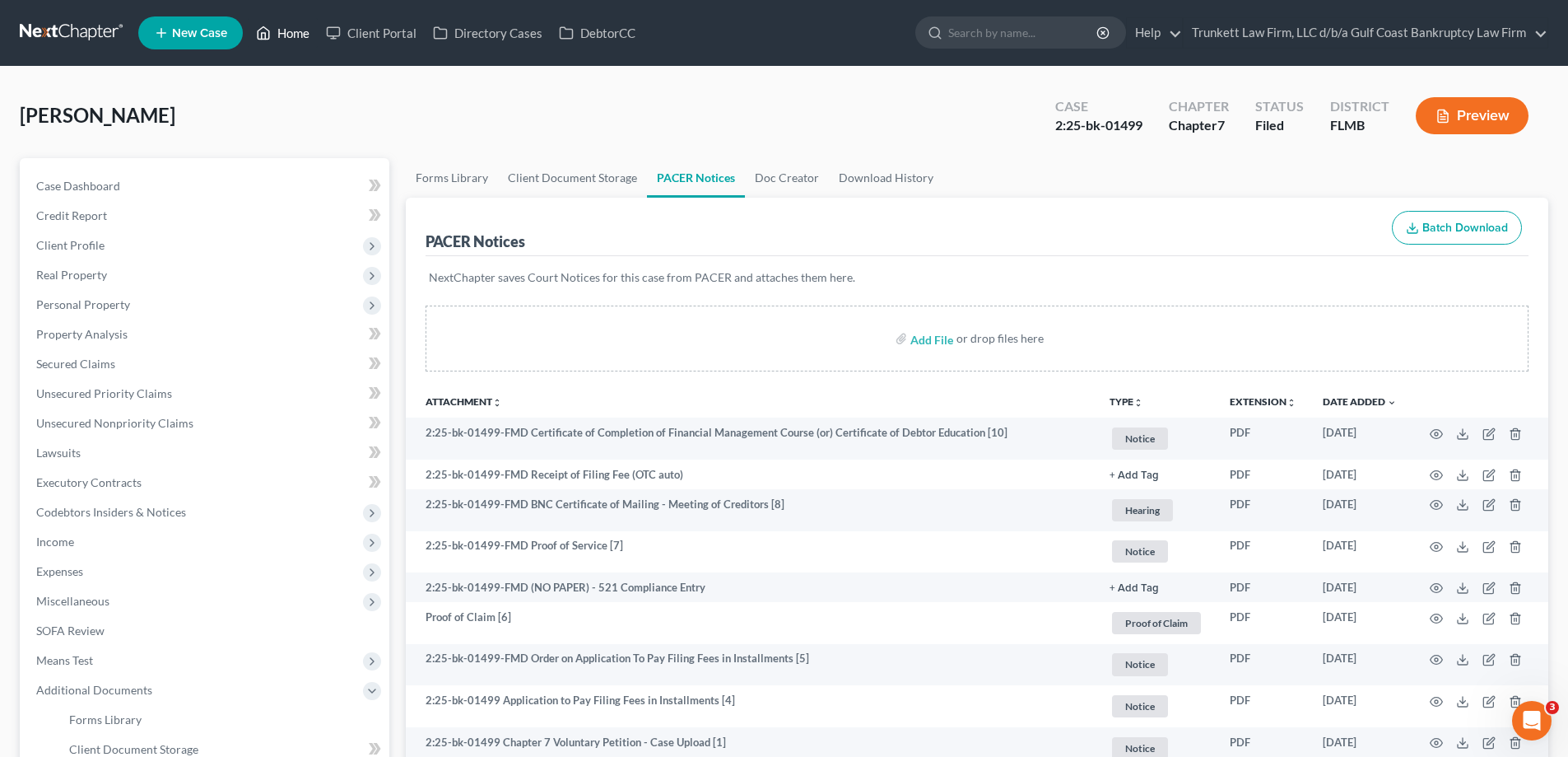
click at [297, 28] on link "Home" at bounding box center [282, 32] width 70 height 30
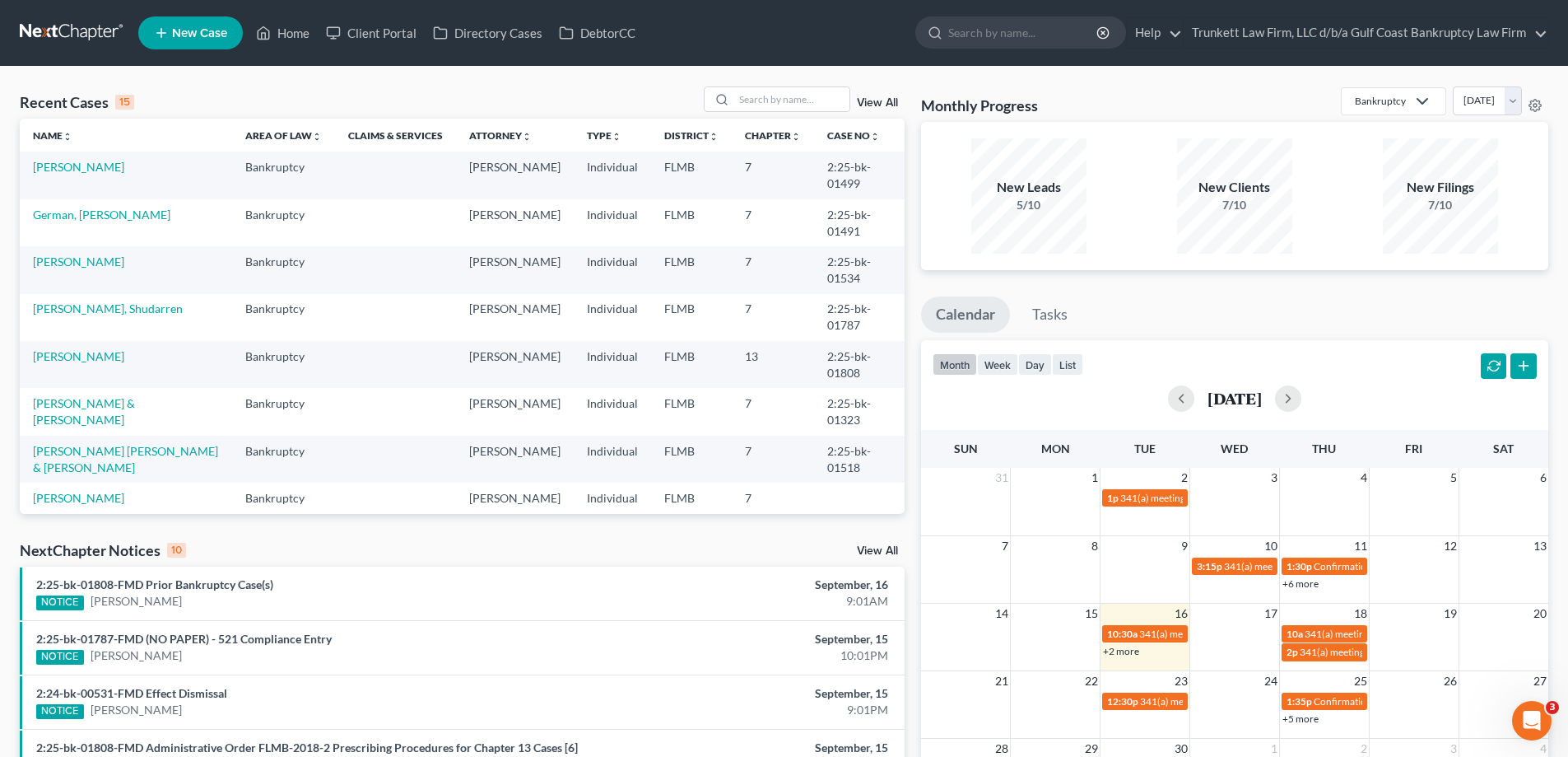
click at [58, 205] on td "German, [PERSON_NAME]" at bounding box center [126, 222] width 213 height 47
click at [70, 219] on link "German, [PERSON_NAME]" at bounding box center [101, 215] width 138 height 14
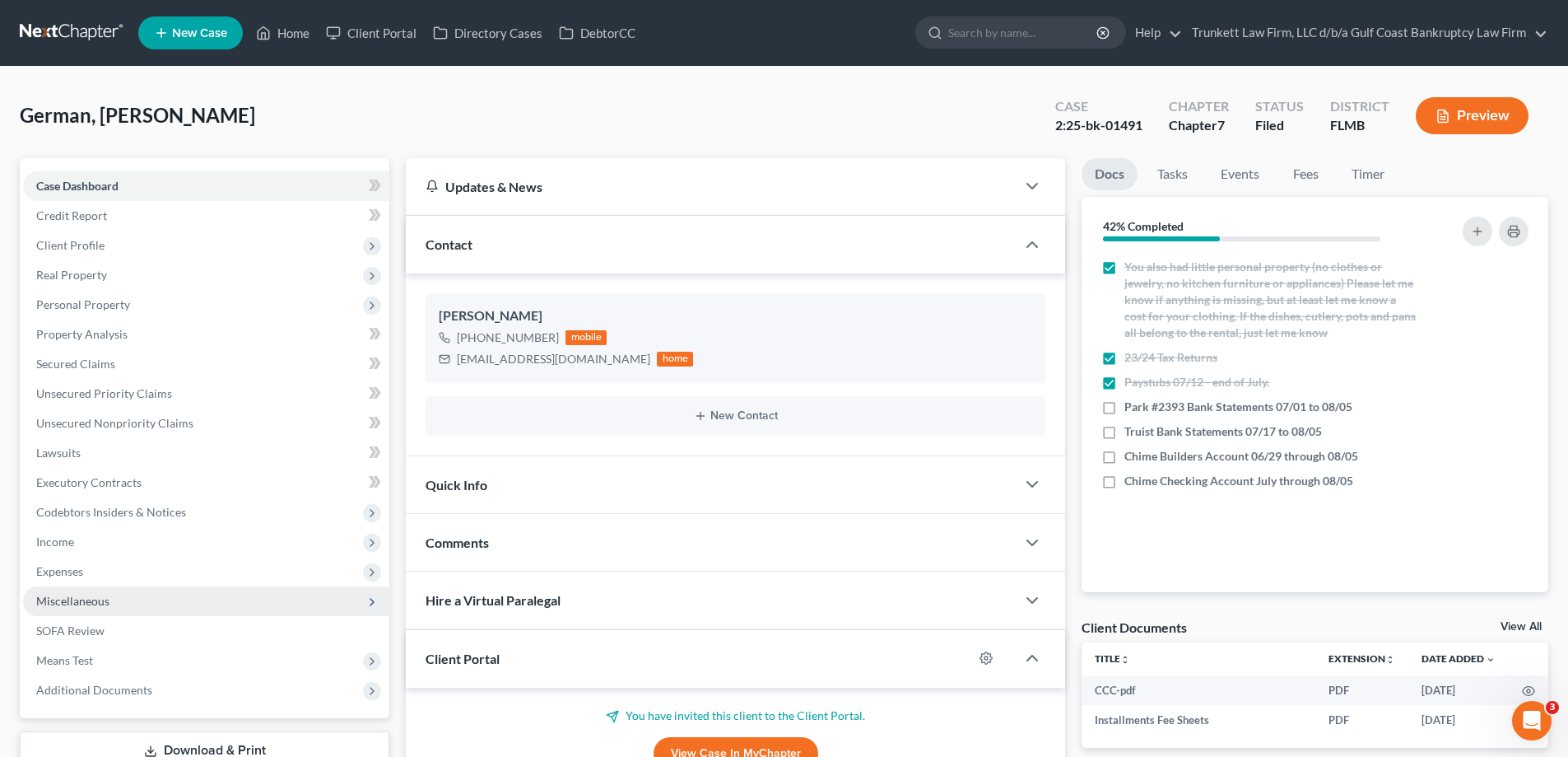
scroll to position [901, 0]
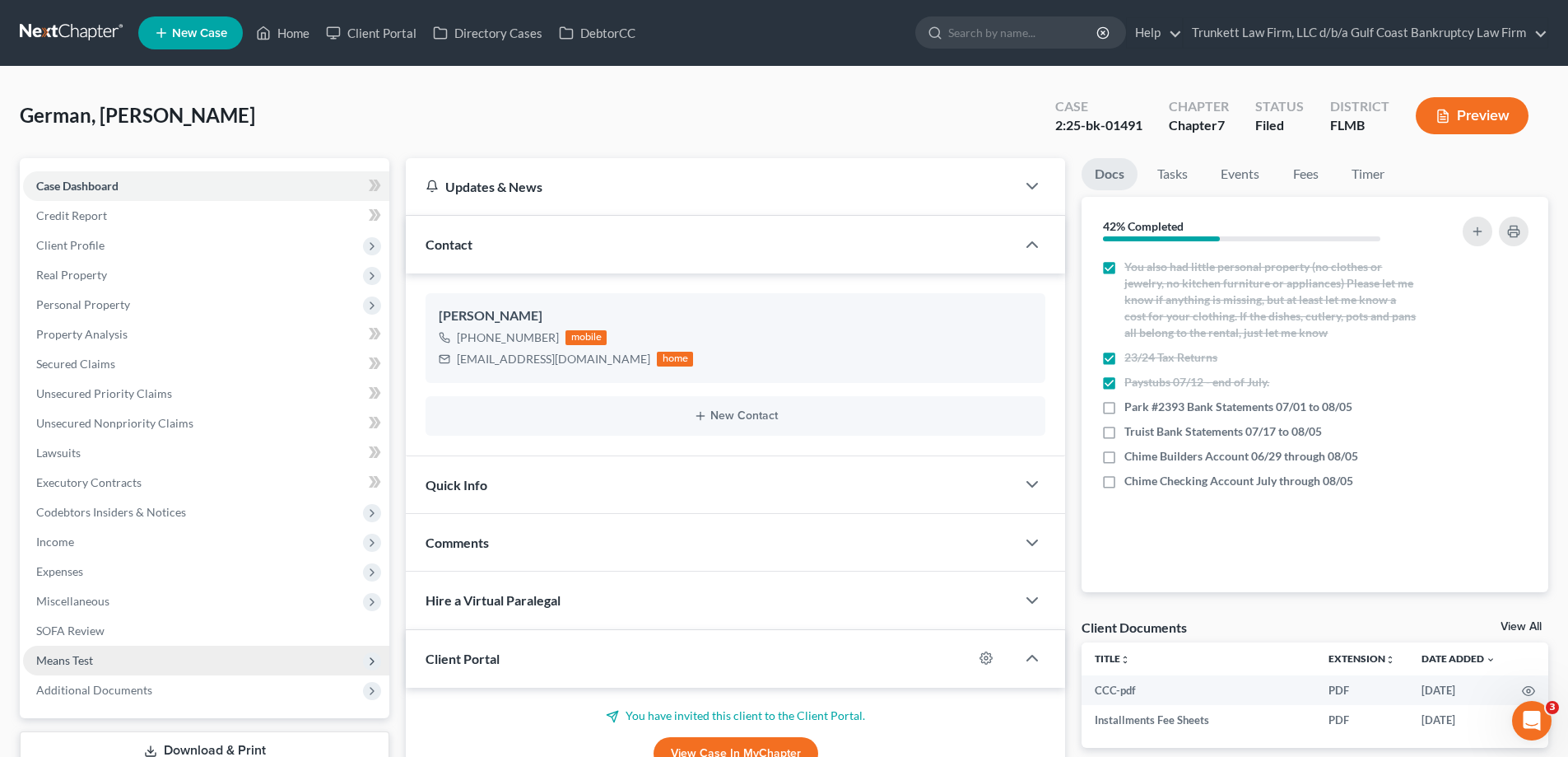
click at [80, 657] on span "Means Test" at bounding box center [65, 660] width 57 height 14
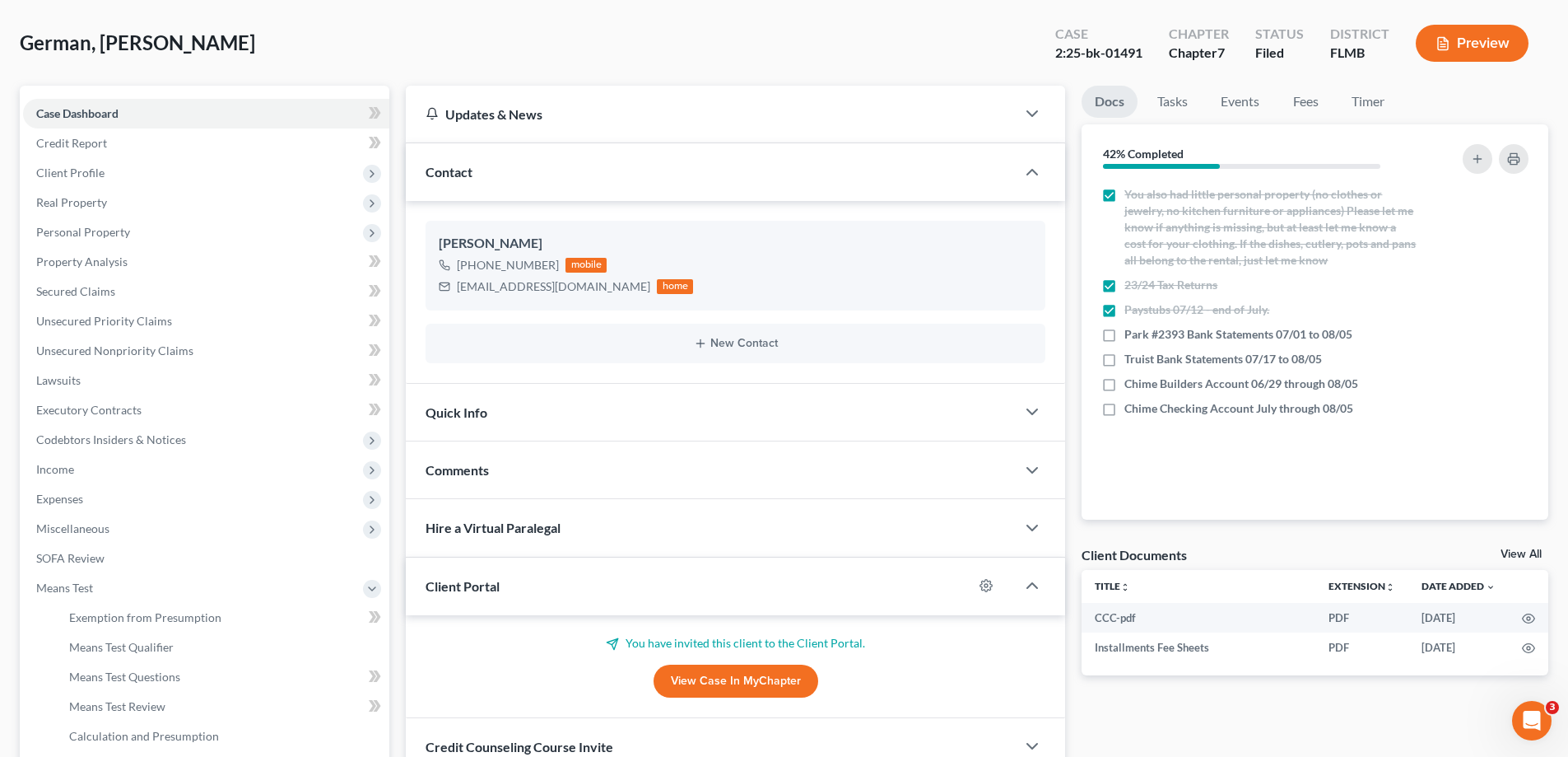
scroll to position [164, 0]
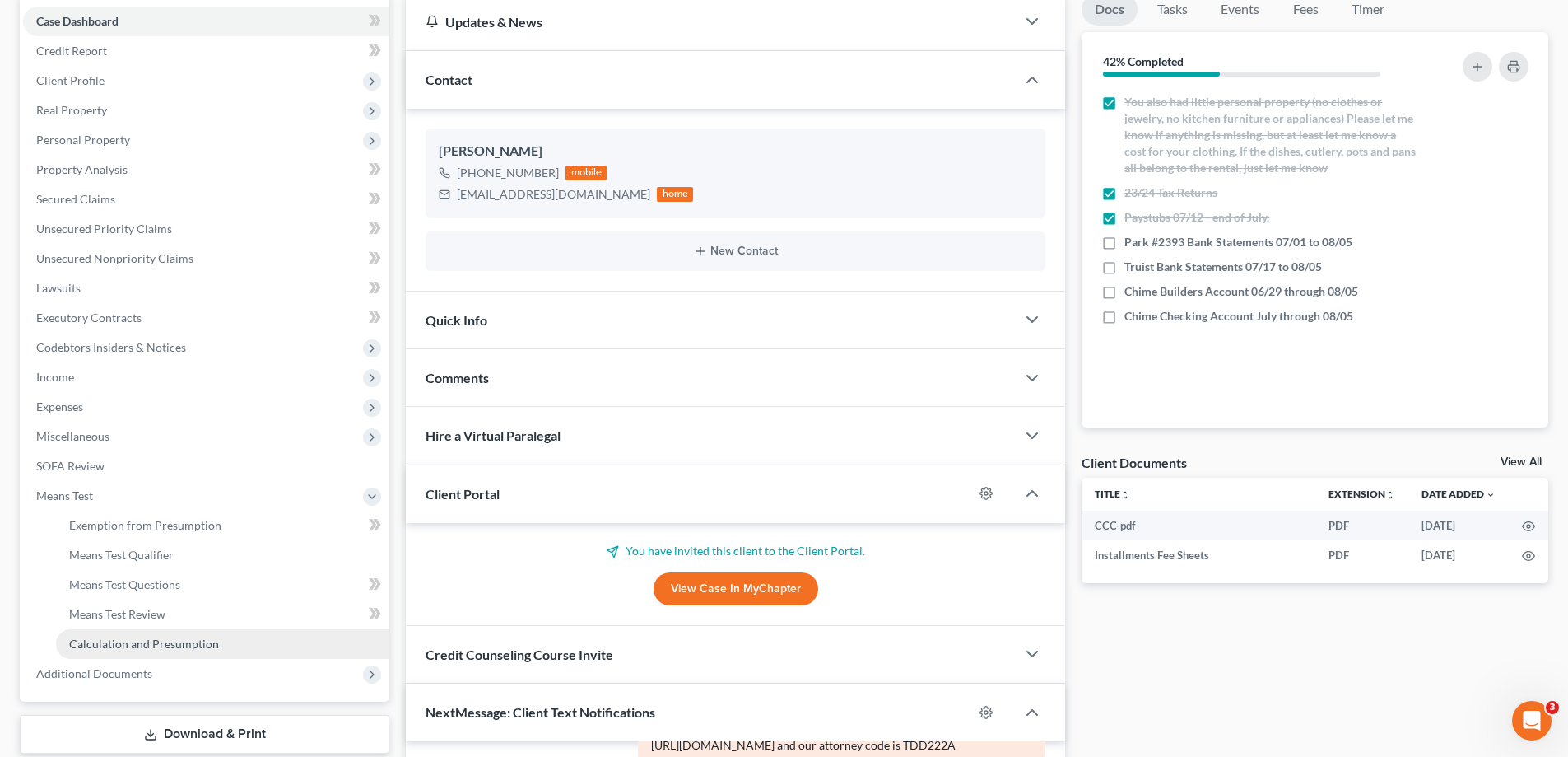
click at [177, 646] on span "Calculation and Presumption" at bounding box center [144, 644] width 150 height 14
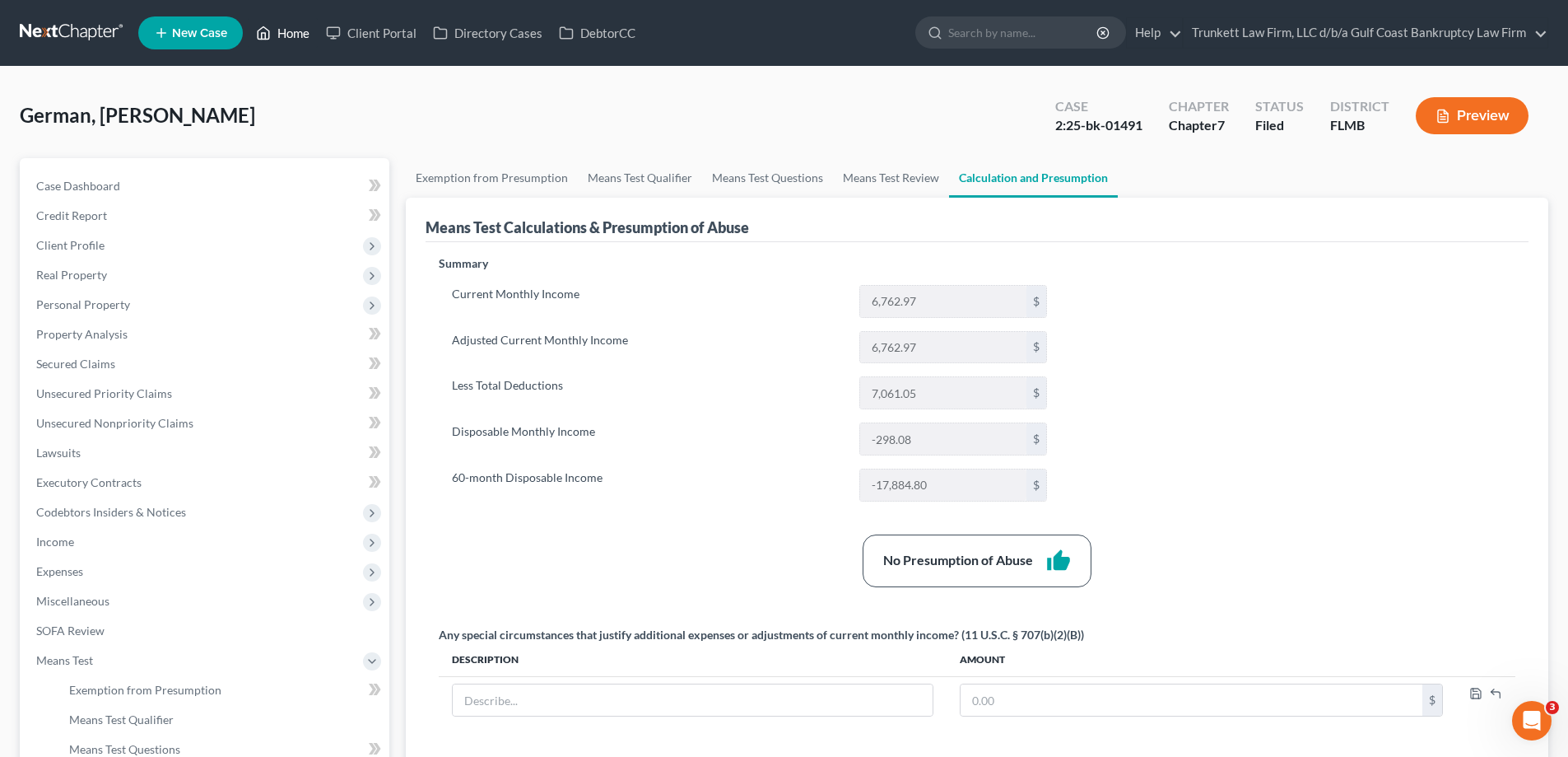
click at [298, 31] on link "Home" at bounding box center [282, 32] width 70 height 30
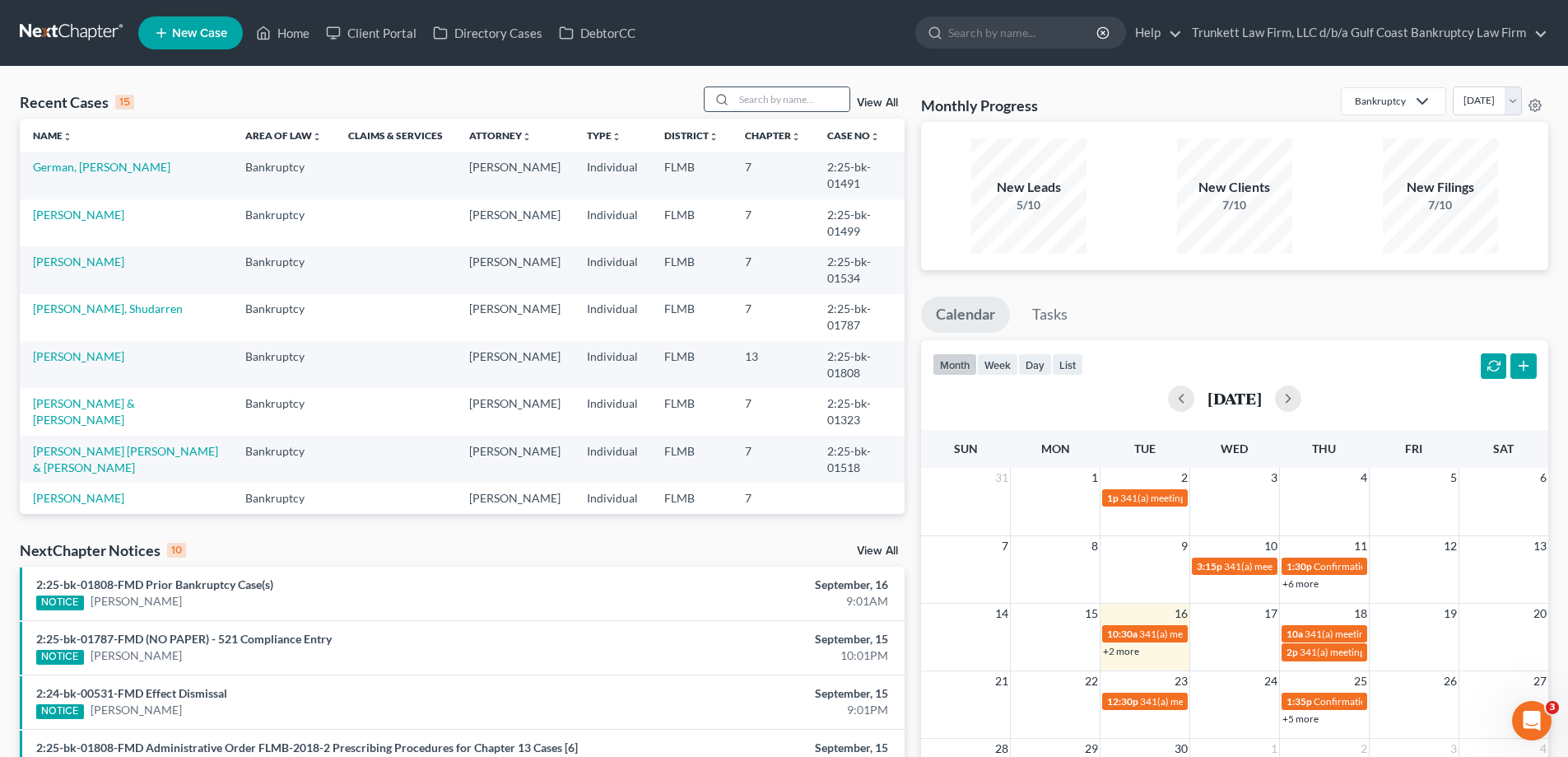
click at [773, 95] on input "search" at bounding box center [791, 99] width 115 height 24
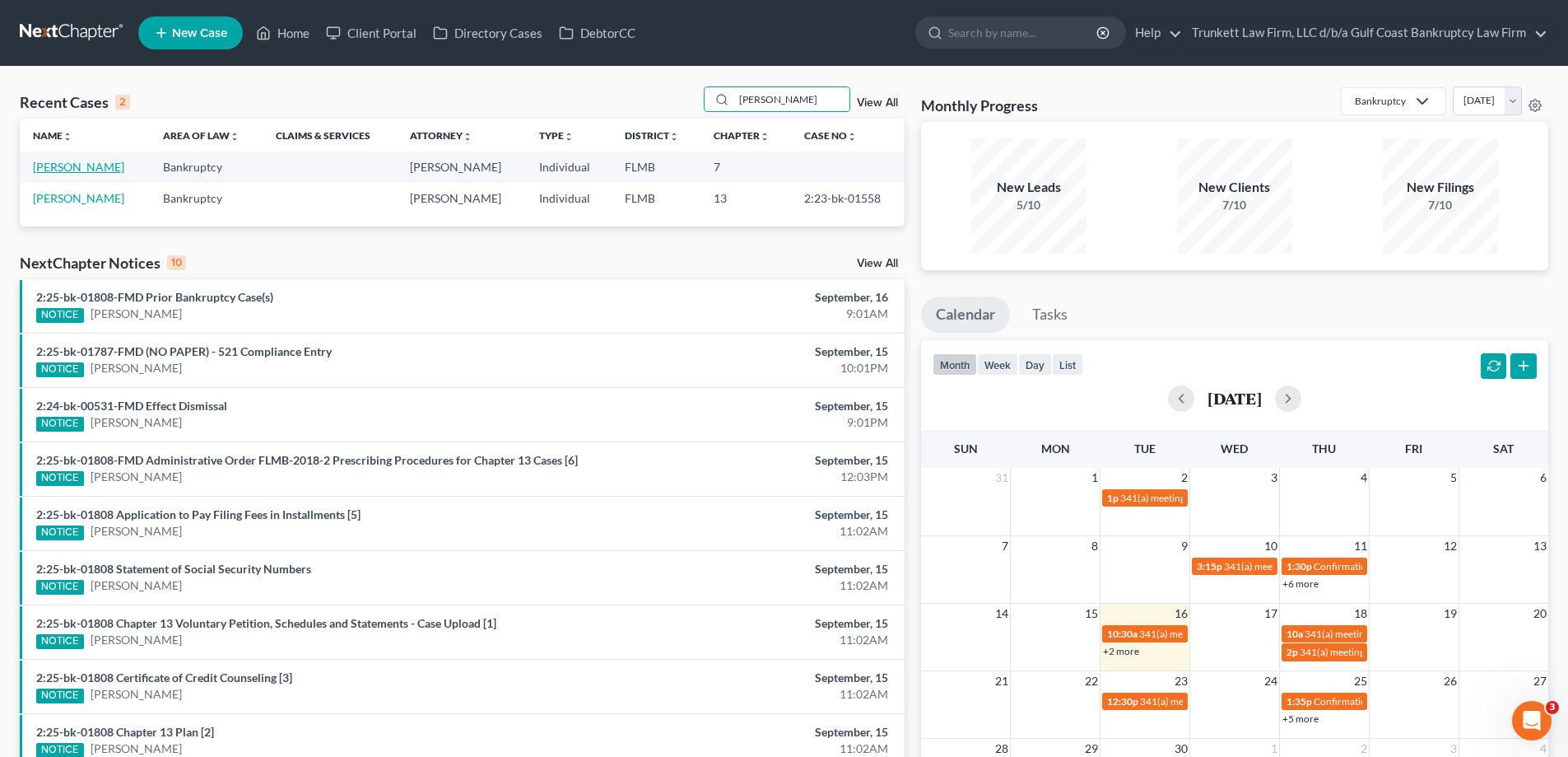
type input "[PERSON_NAME]"
click at [62, 160] on link "[PERSON_NAME]" at bounding box center [78, 166] width 92 height 14
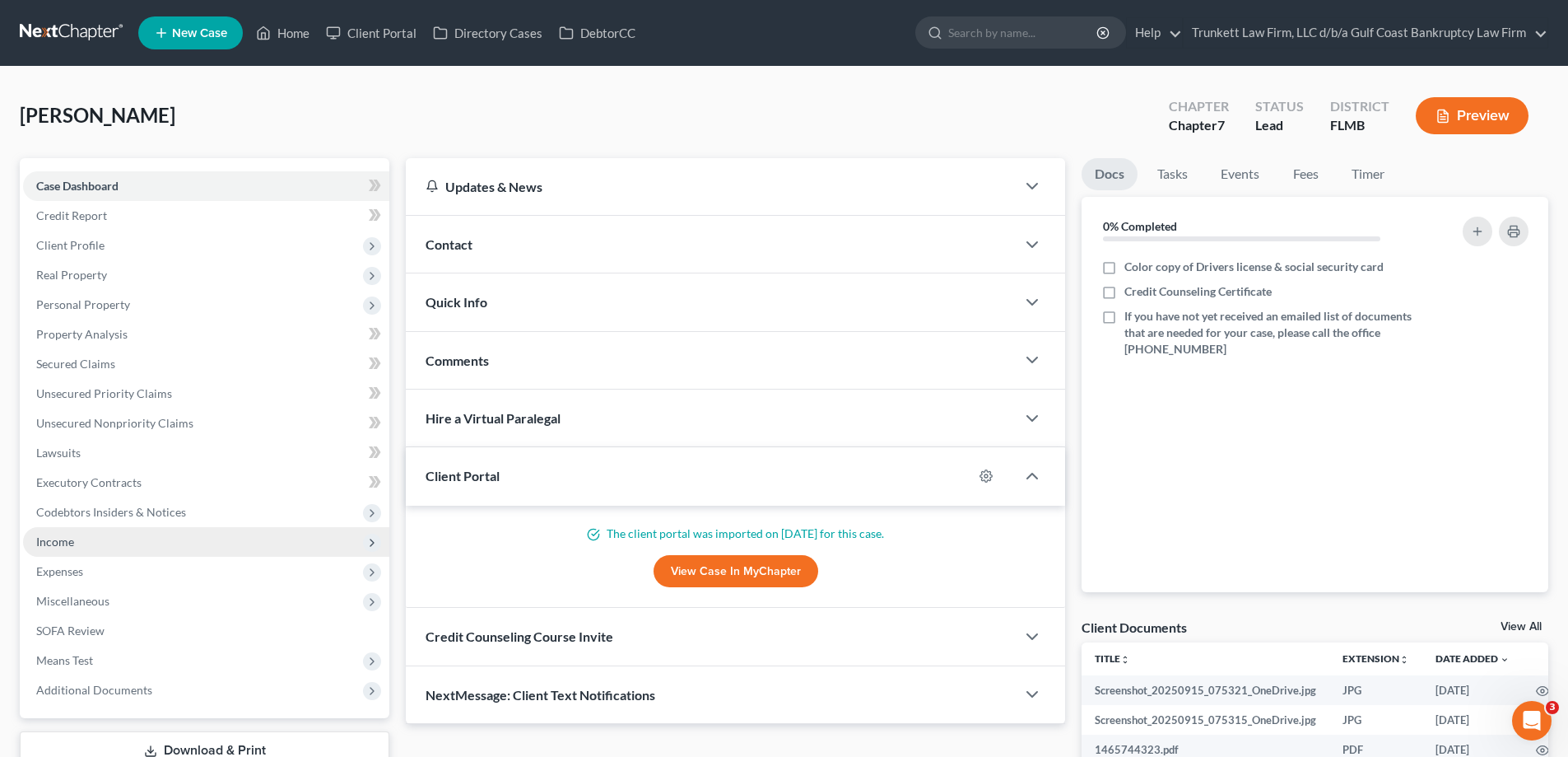
click at [76, 541] on span "Income" at bounding box center [206, 541] width 366 height 30
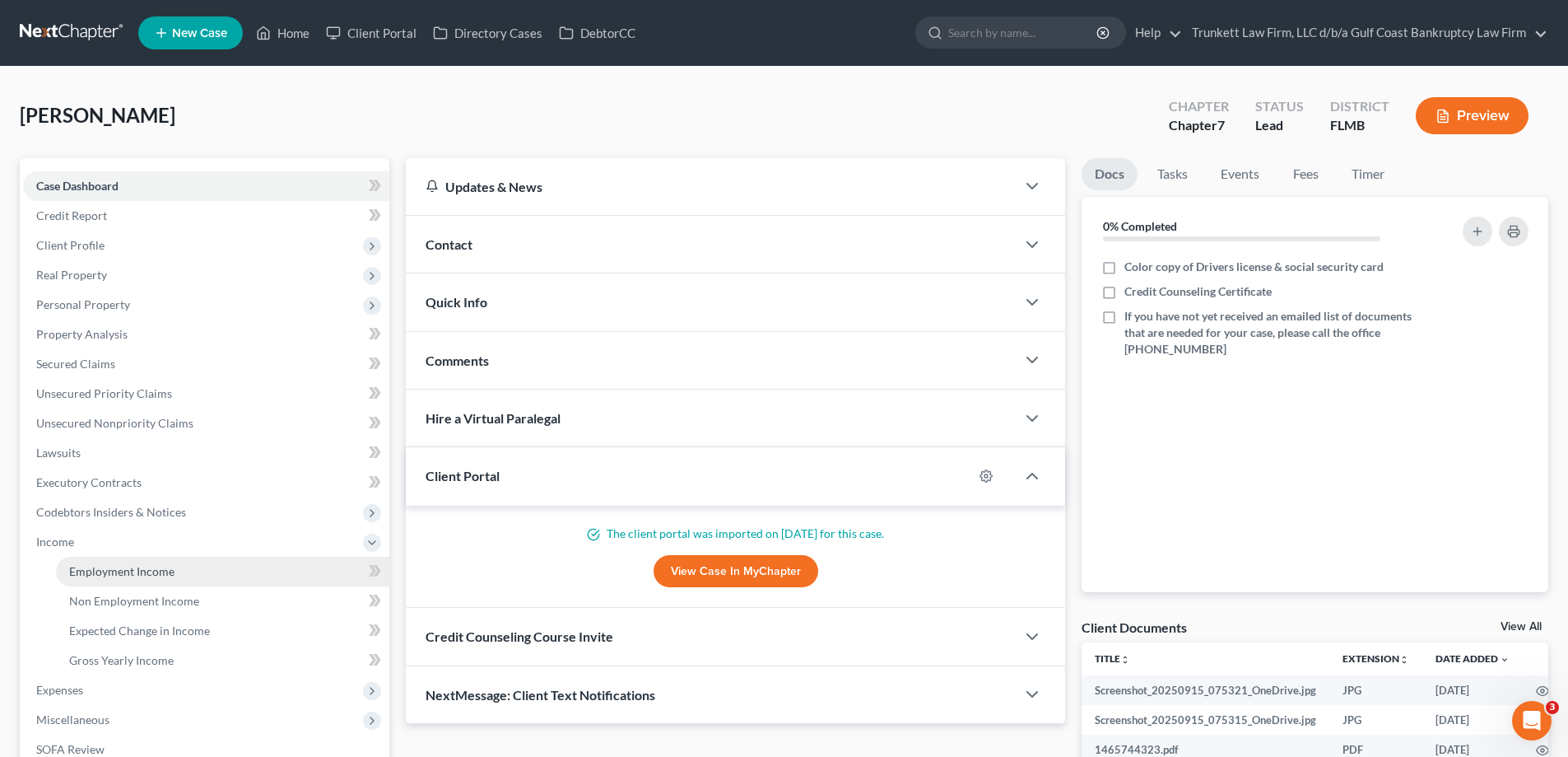
click at [147, 570] on span "Employment Income" at bounding box center [121, 571] width 105 height 14
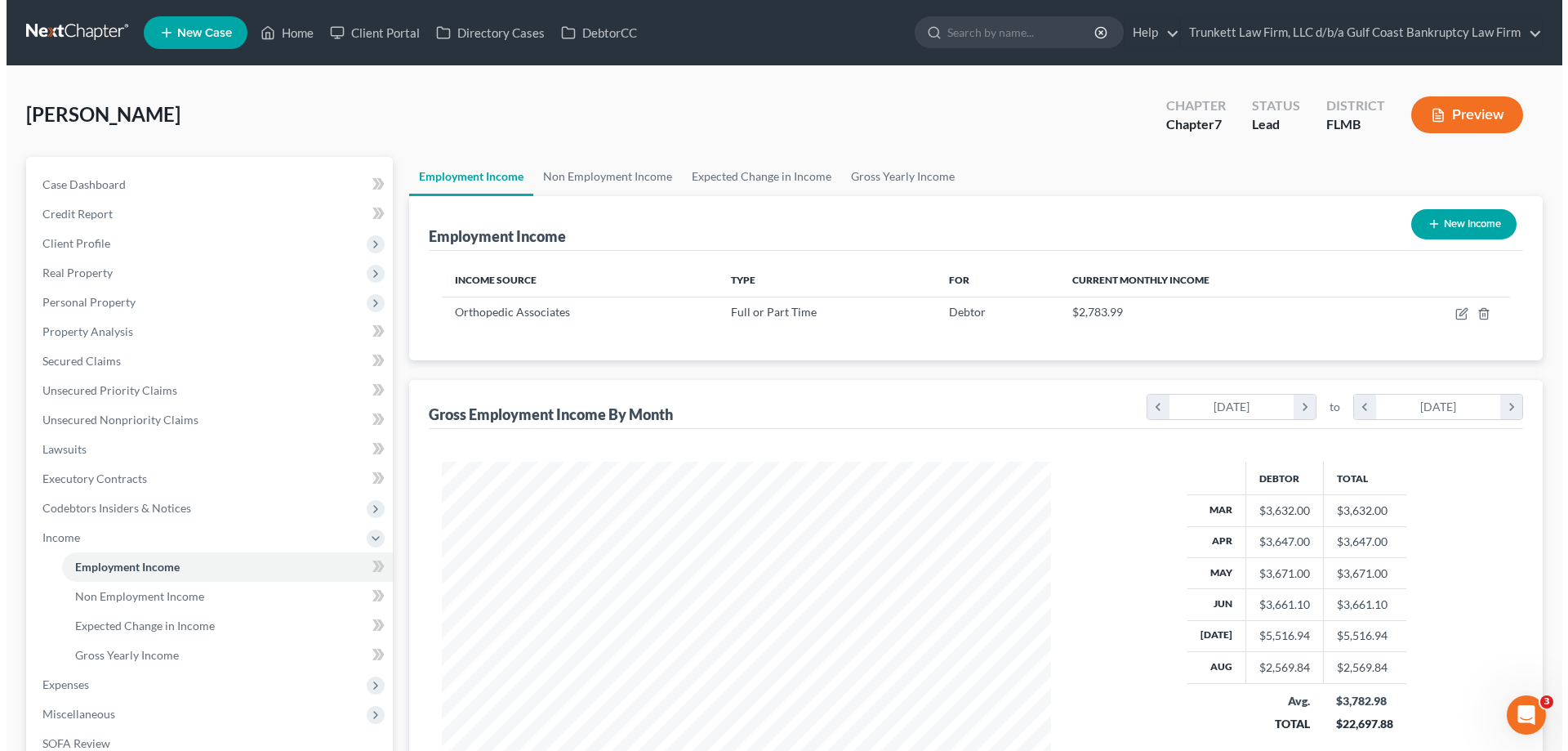
scroll to position [305, 641]
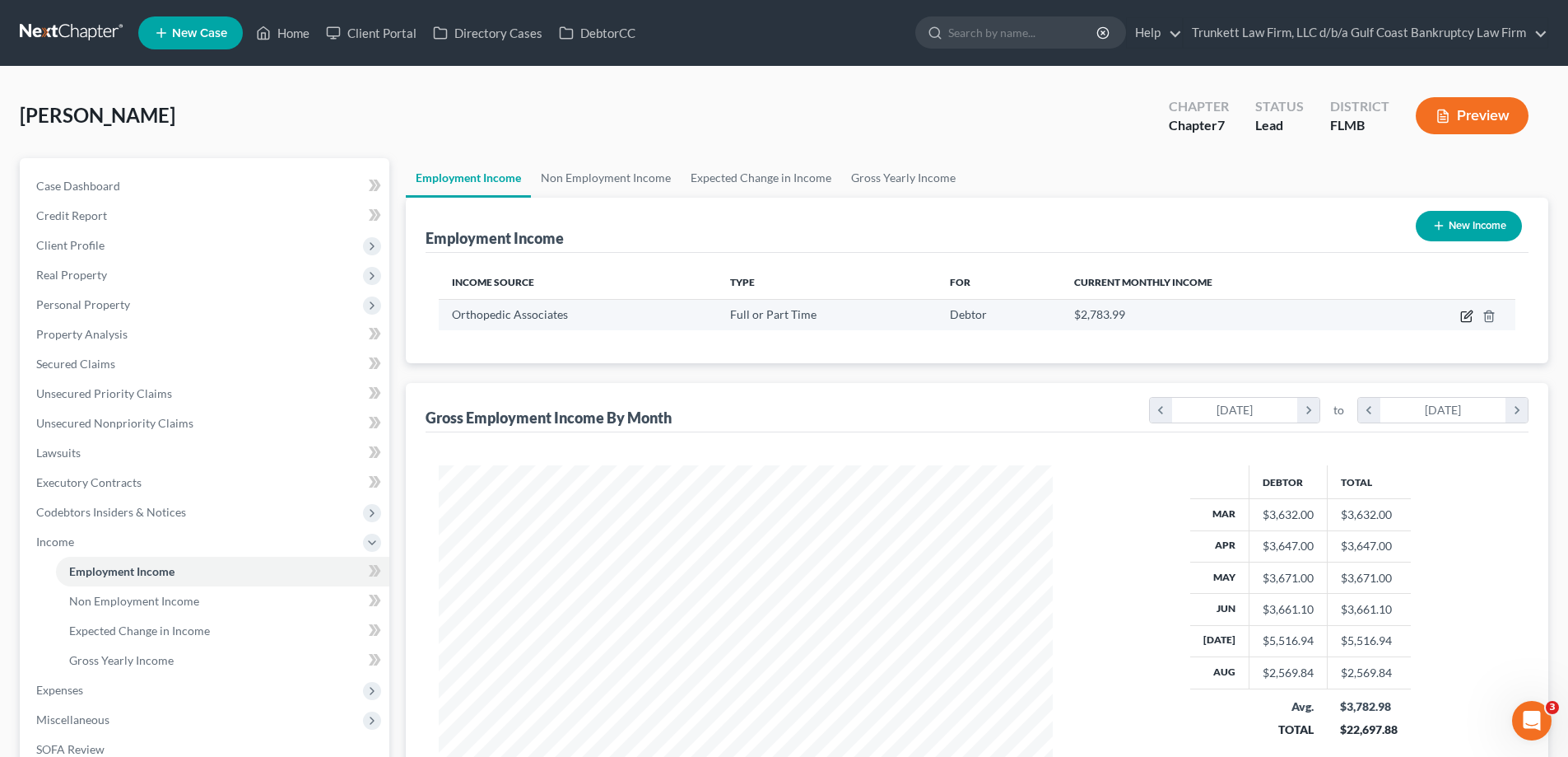
click at [1468, 314] on icon "button" at bounding box center [1469, 314] width 8 height 8
select select "0"
select select "9"
select select "2"
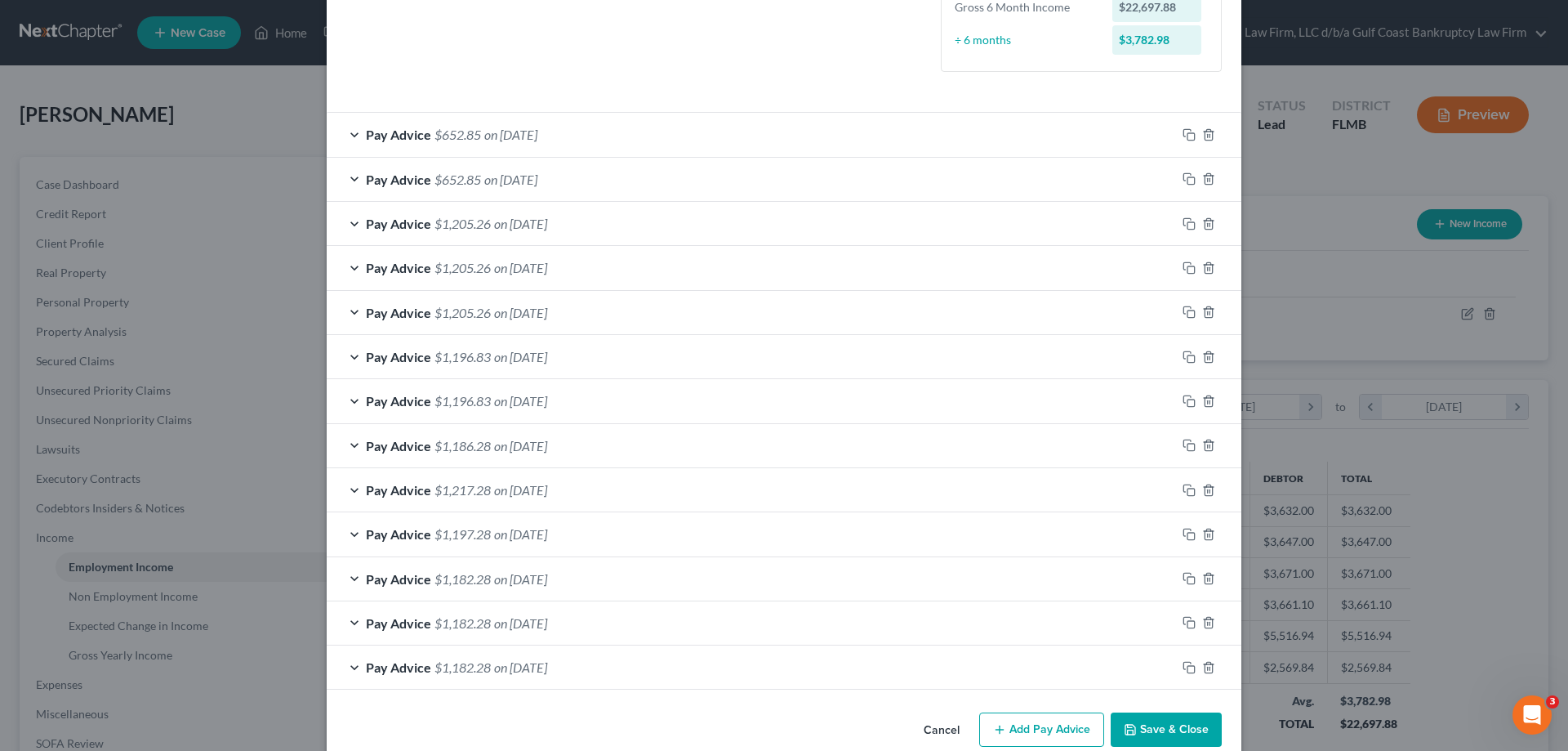
scroll to position [472, 0]
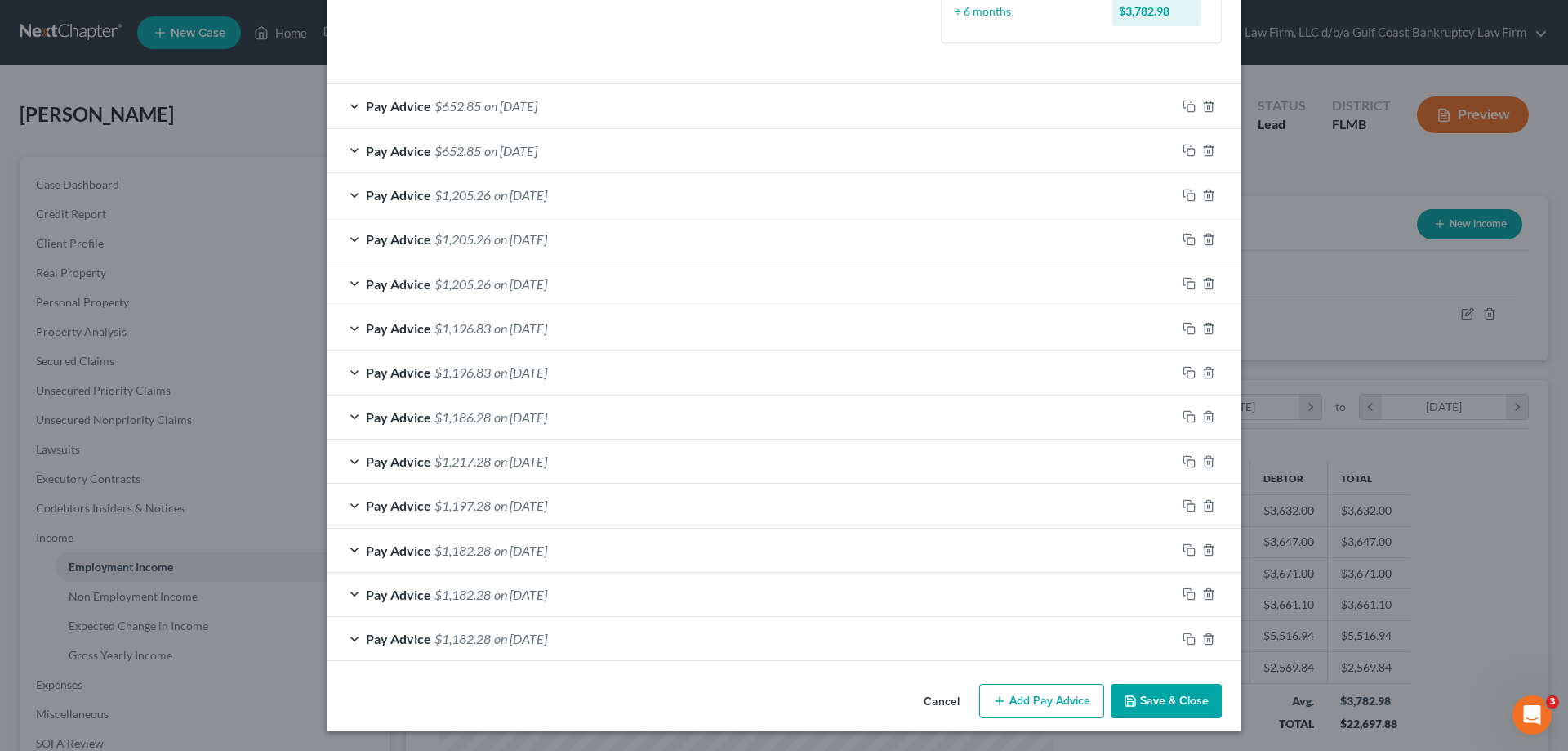
click at [547, 323] on span "on [DATE]" at bounding box center [520, 328] width 53 height 16
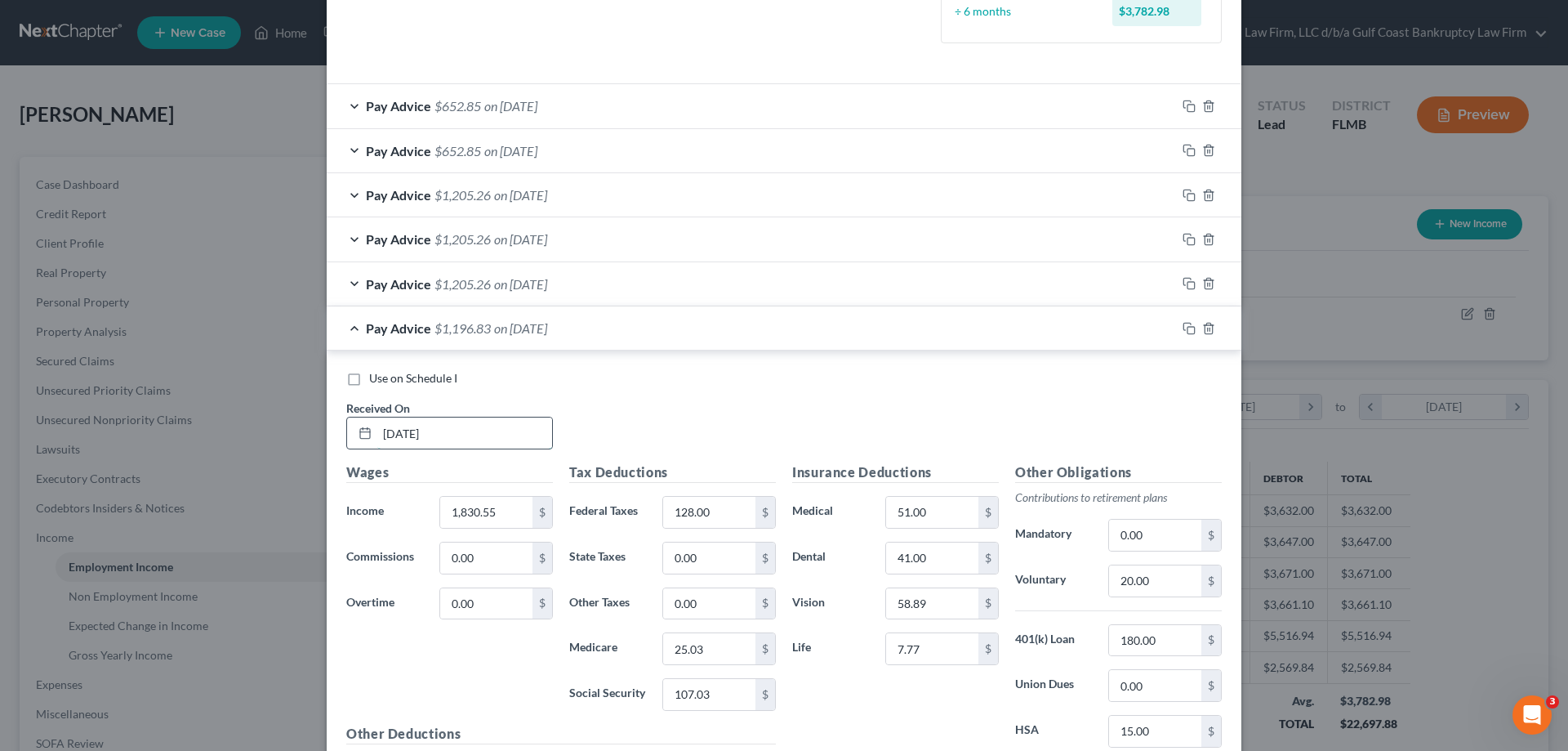
click at [396, 427] on input "[DATE]" at bounding box center [464, 433] width 175 height 31
type input "[DATE]"
click at [508, 507] on input "1,830.55" at bounding box center [486, 513] width 93 height 31
type input "1,858.67"
click at [717, 507] on input "128.00" at bounding box center [709, 513] width 93 height 31
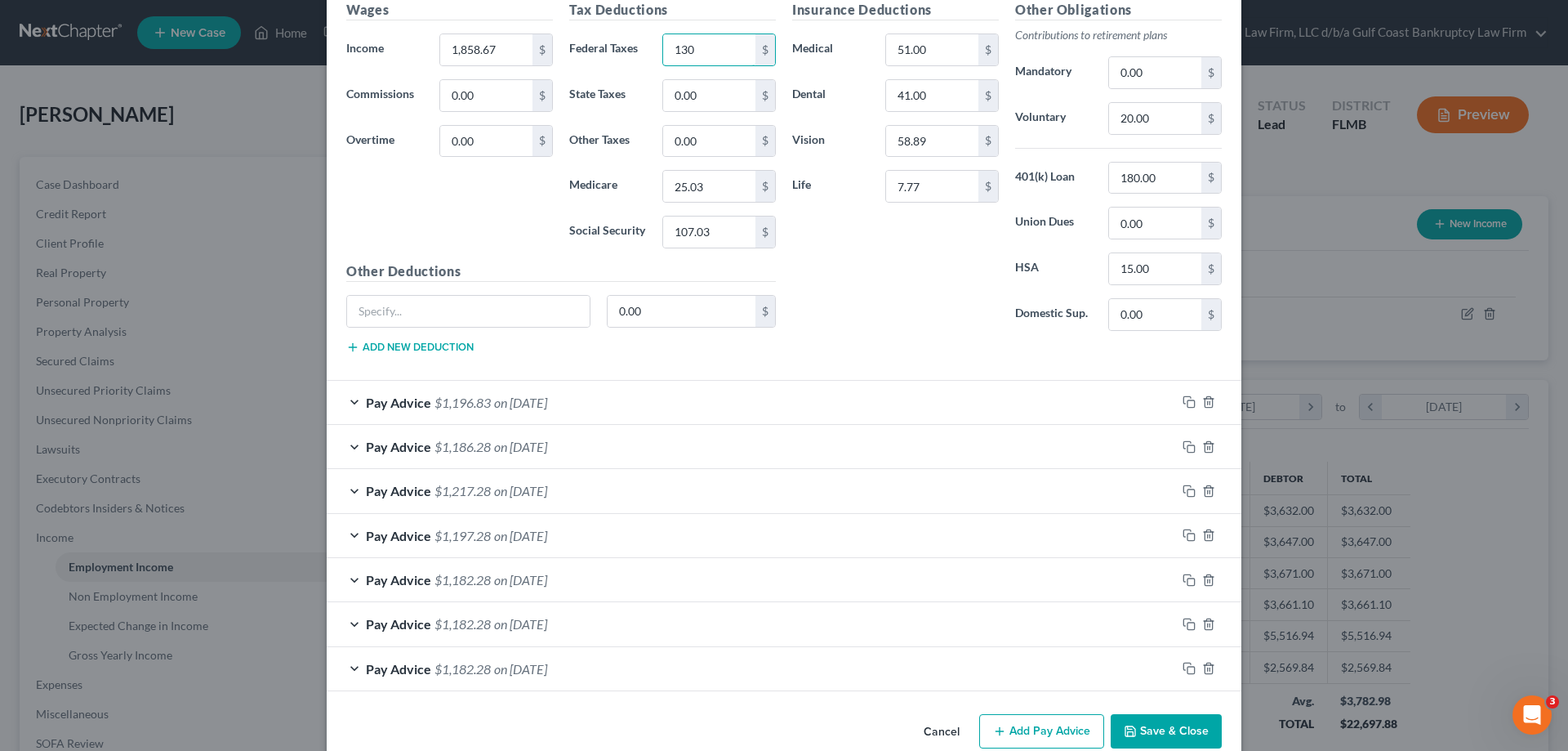
scroll to position [964, 0]
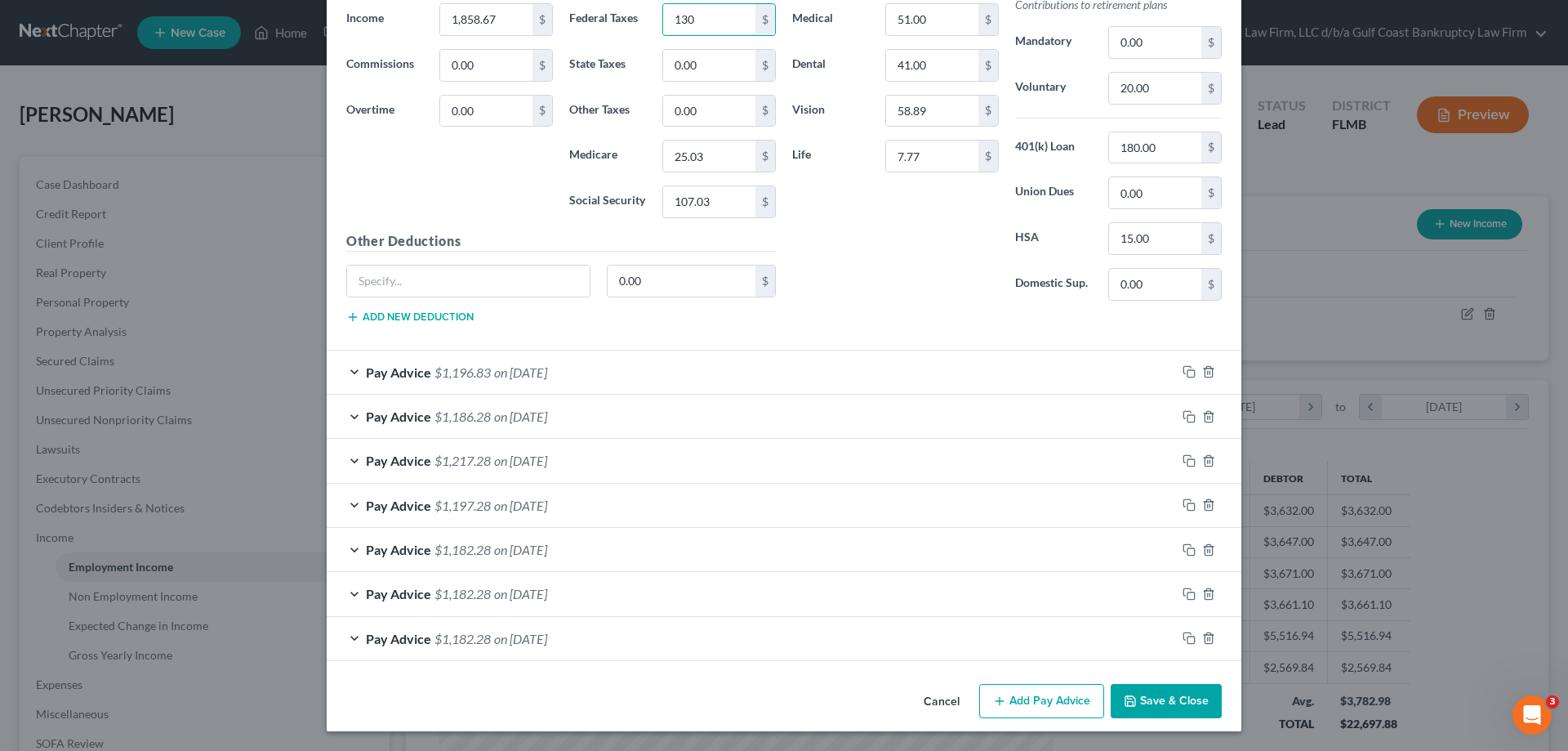
type input "130"
click at [535, 369] on span "on [DATE]" at bounding box center [520, 372] width 53 height 16
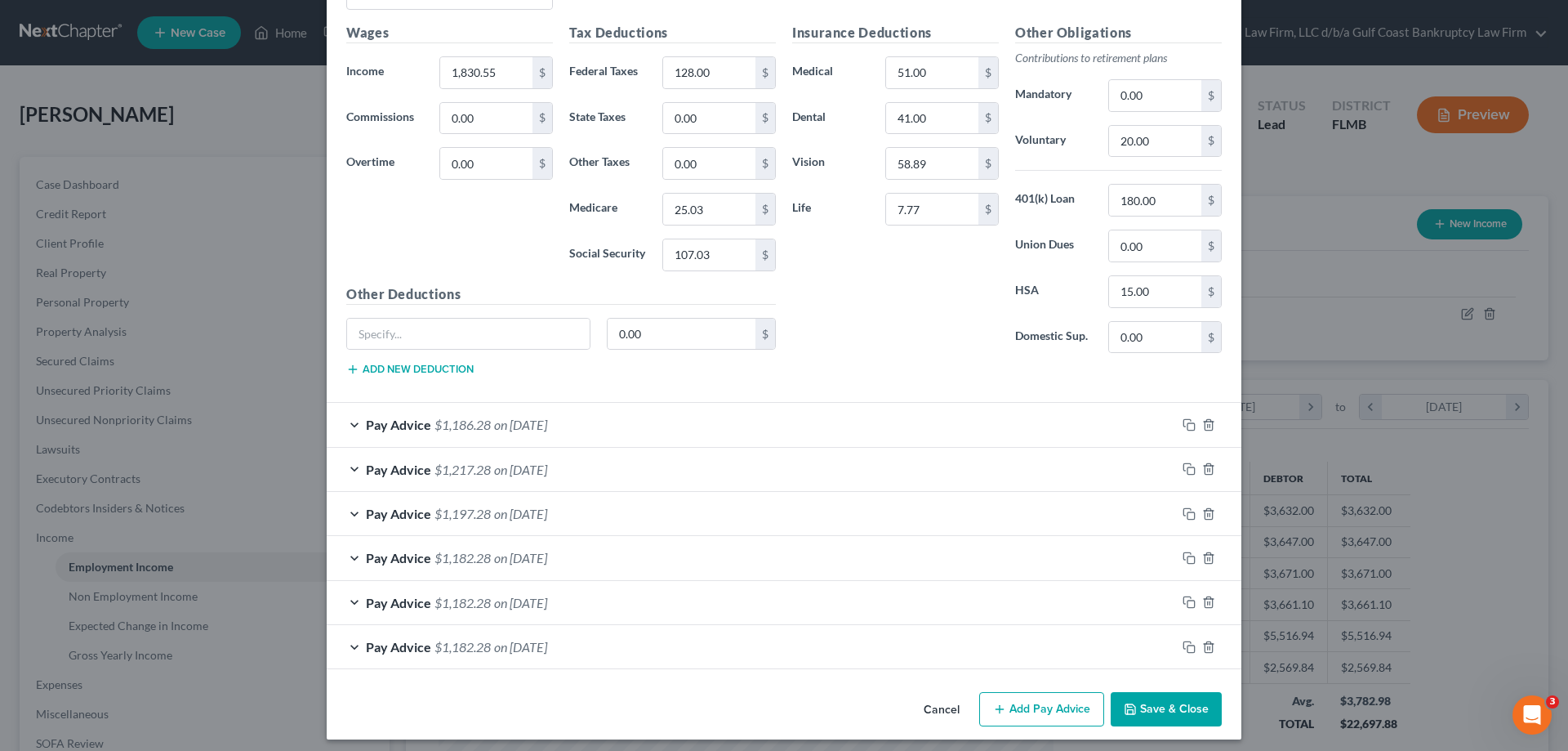
scroll to position [1455, 0]
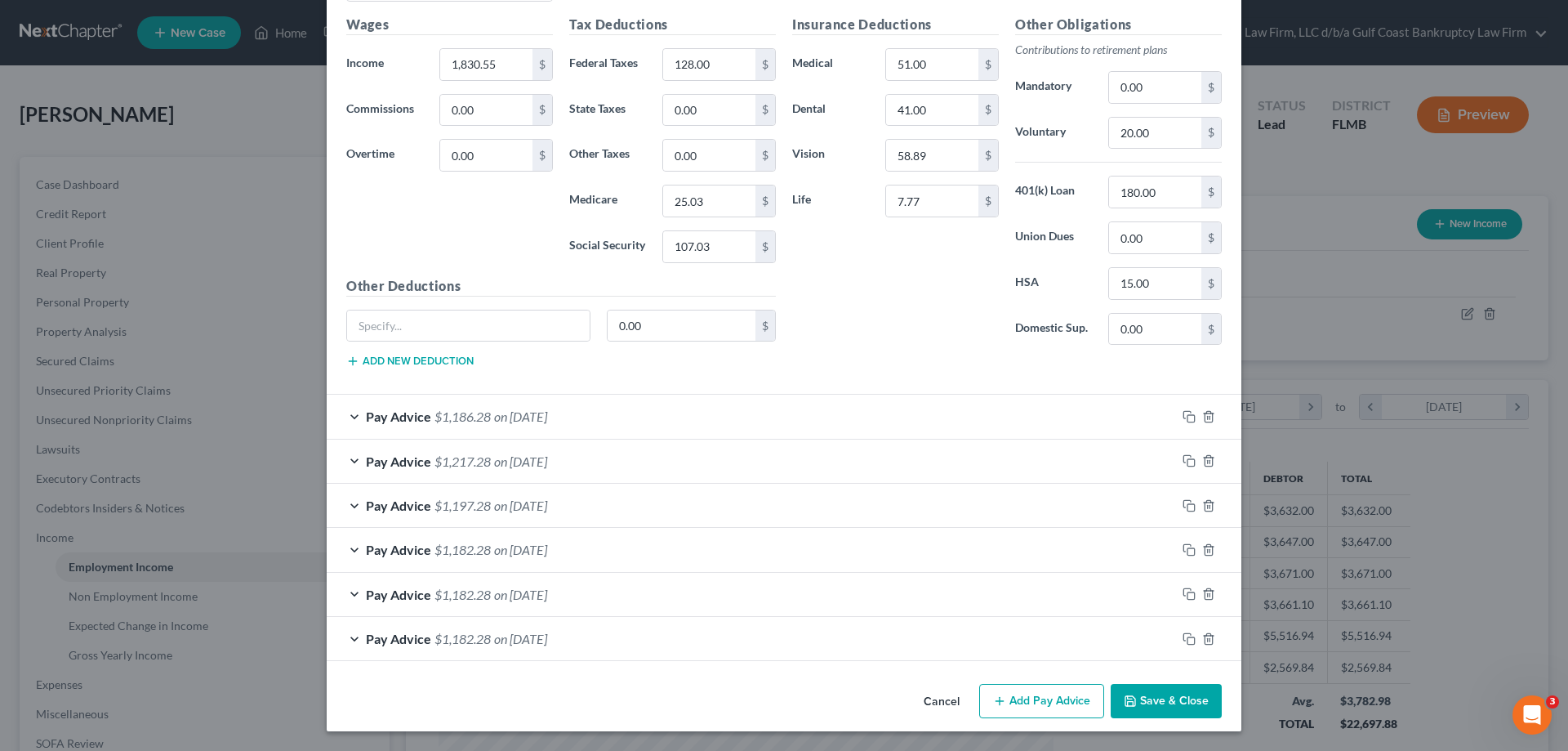
click at [452, 597] on span "$1,182.28" at bounding box center [463, 595] width 57 height 16
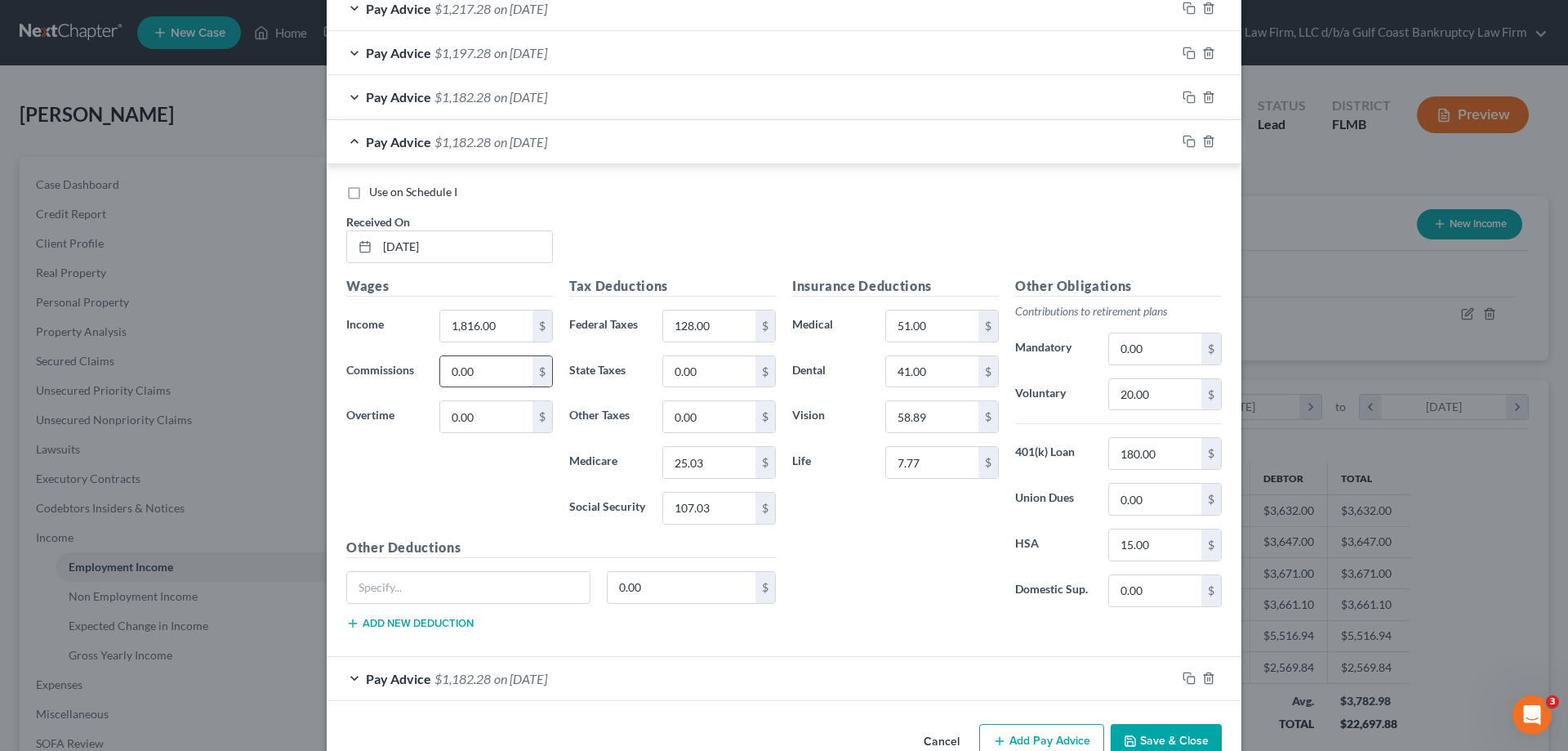
scroll to position [1947, 0]
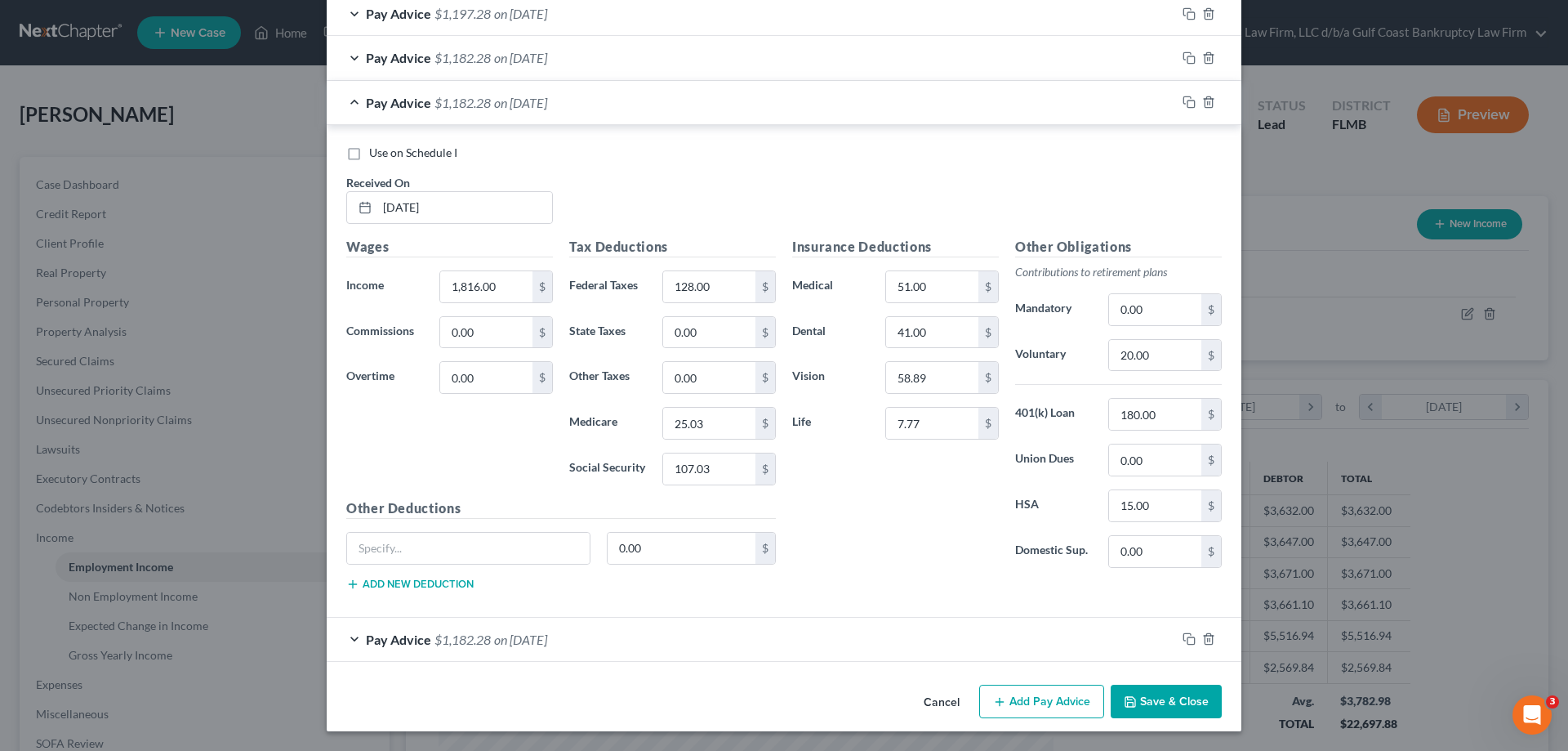
click at [465, 638] on span "$1,182.28" at bounding box center [463, 640] width 57 height 16
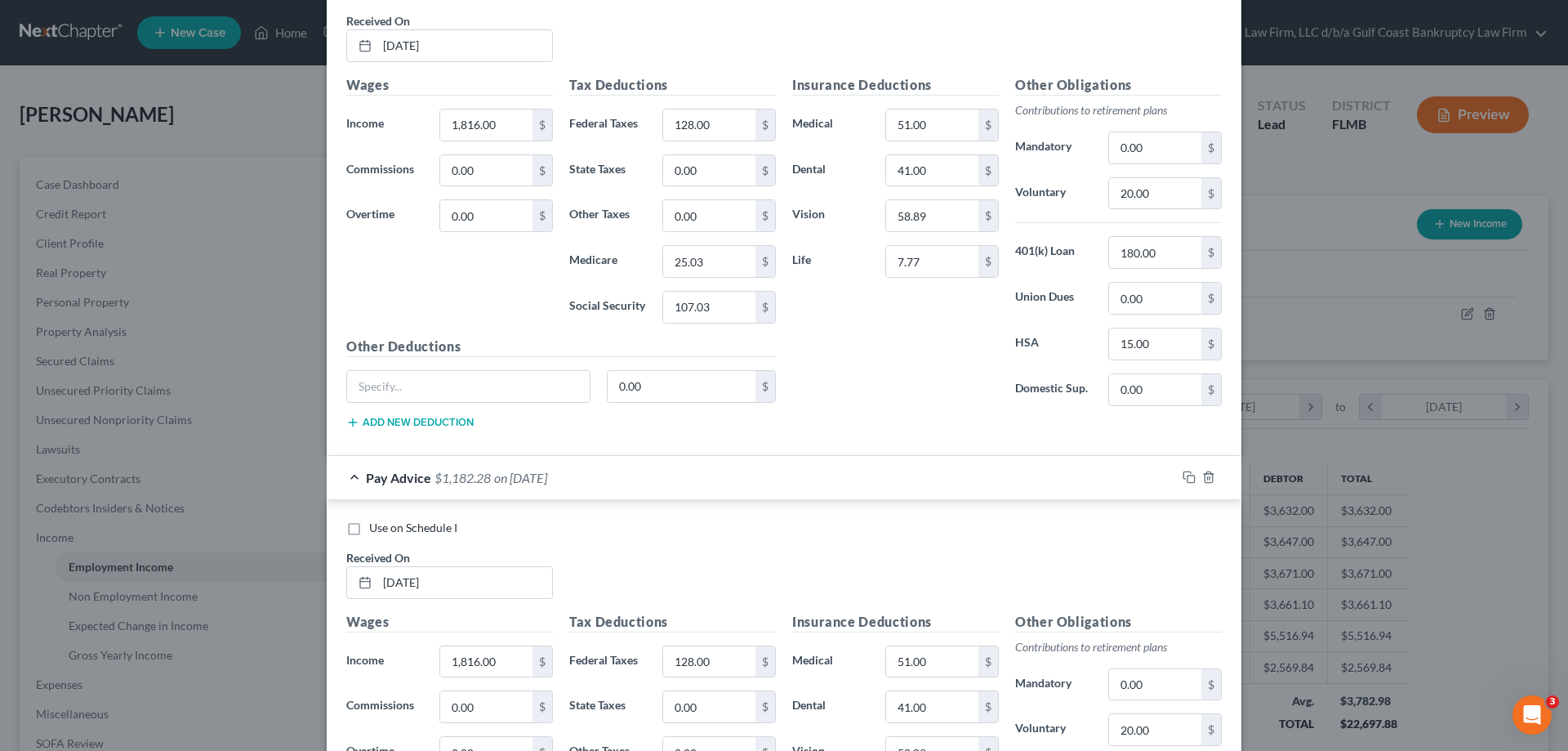
scroll to position [2110, 0]
drag, startPoint x: 398, startPoint y: 588, endPoint x: 414, endPoint y: 641, distance: 55.4
click at [419, 599] on div "Use on Schedule I Received On * [DATE]" at bounding box center [783, 563] width 891 height 93
type input "[DATE]"
click at [521, 656] on input "1,816.00" at bounding box center [486, 660] width 93 height 31
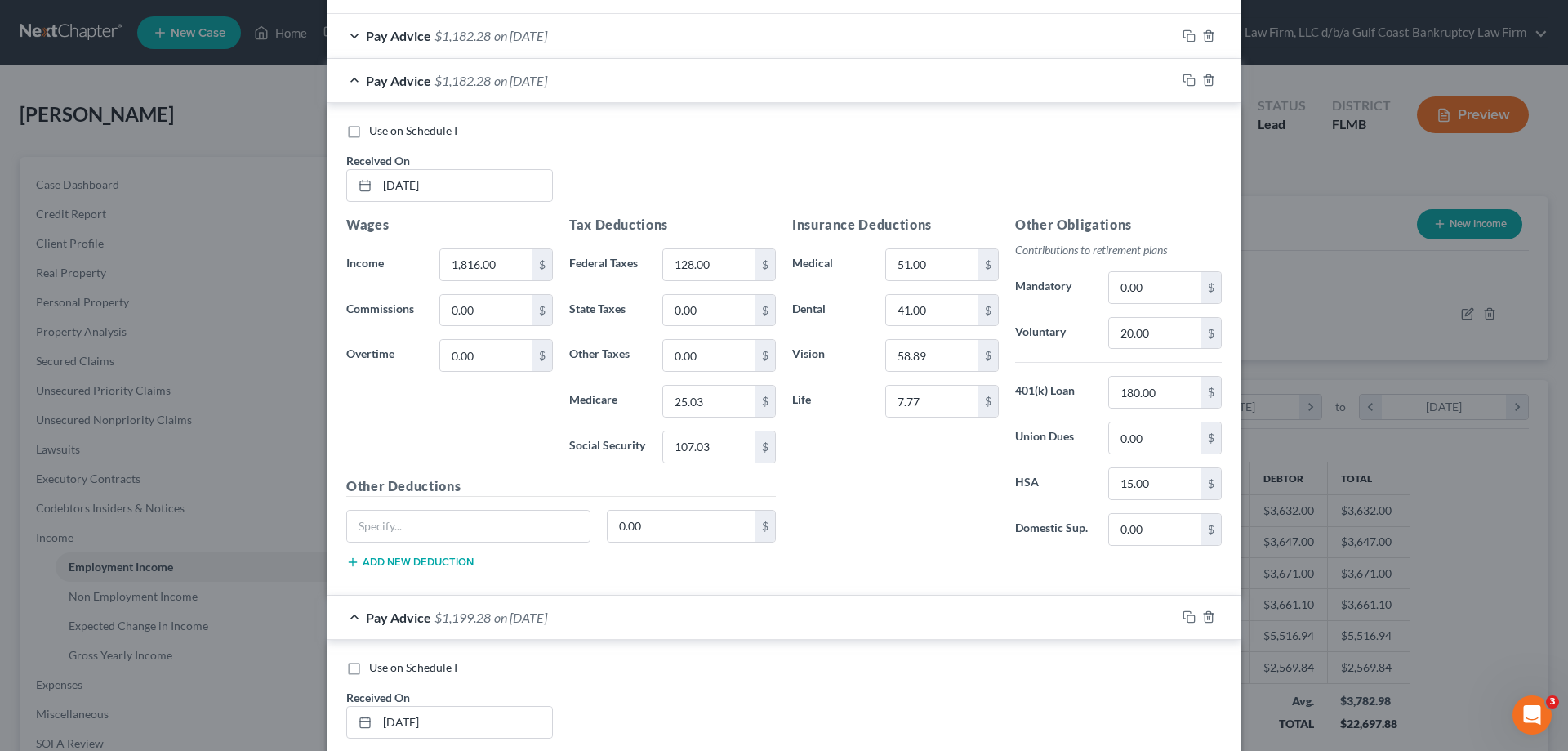
scroll to position [1947, 0]
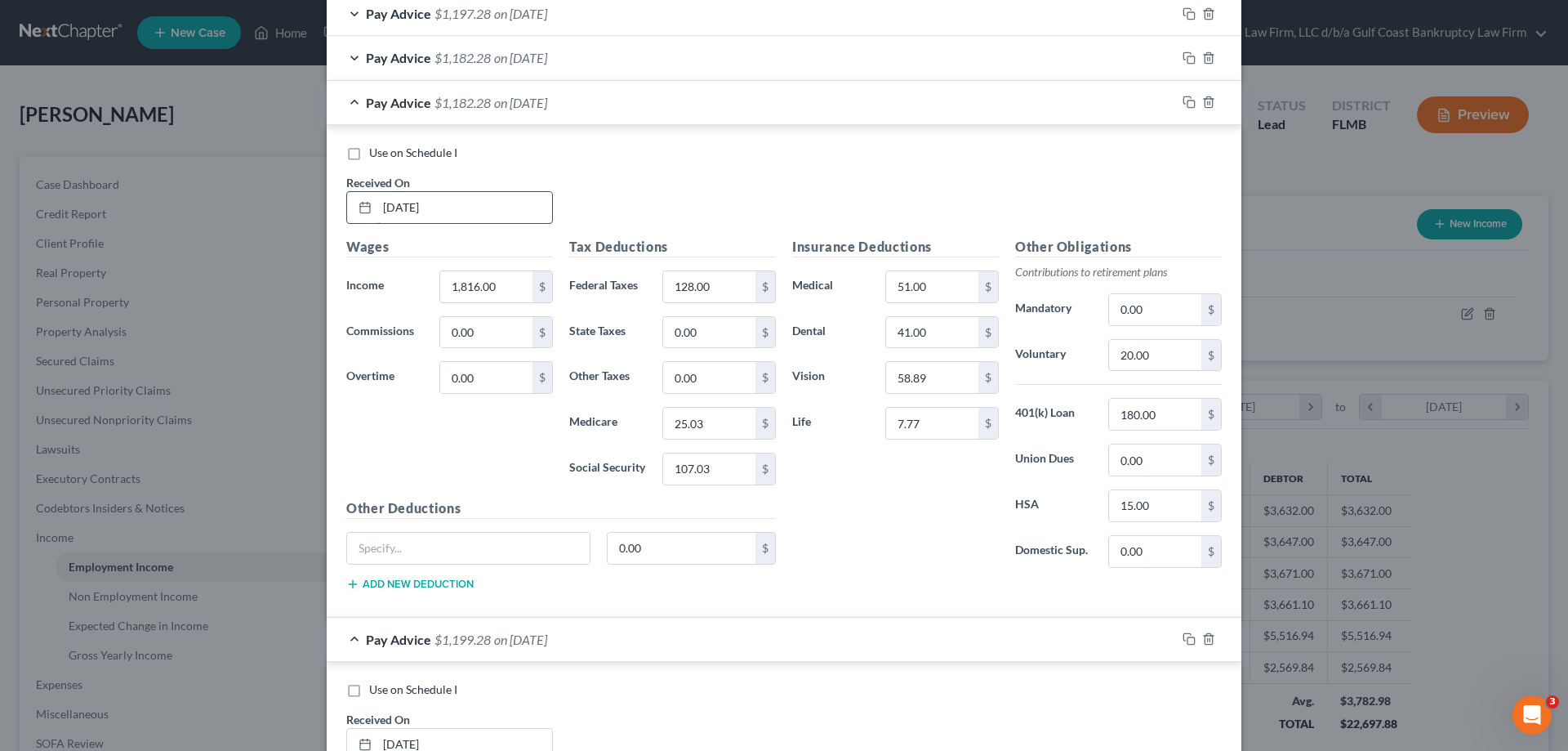
type input "1,833"
click at [397, 207] on input "[DATE]" at bounding box center [464, 208] width 175 height 31
type input "[DATE]"
click at [514, 276] on input "1,816.00" at bounding box center [486, 287] width 93 height 31
type input "1,777.12"
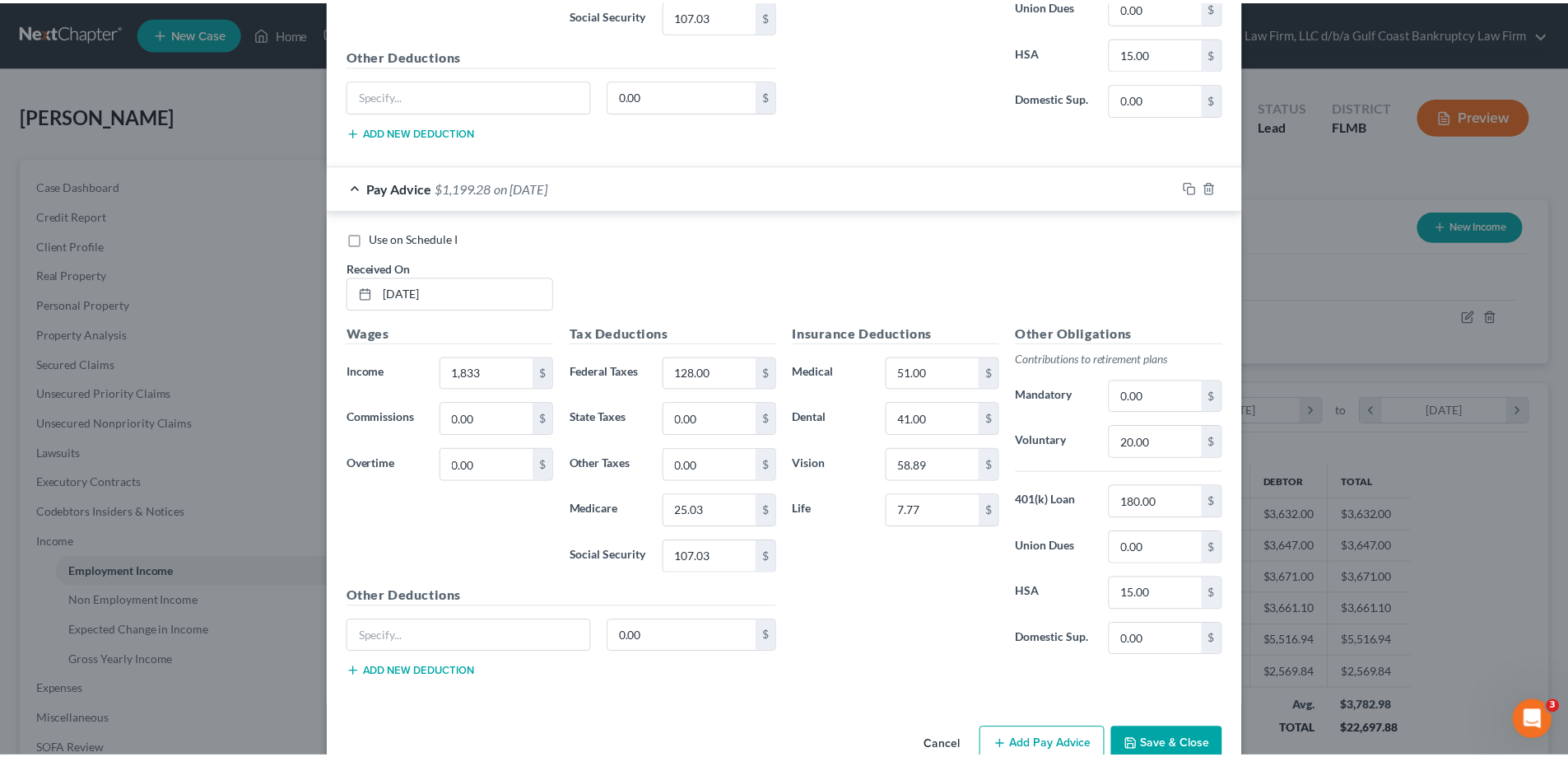
scroll to position [2459, 0]
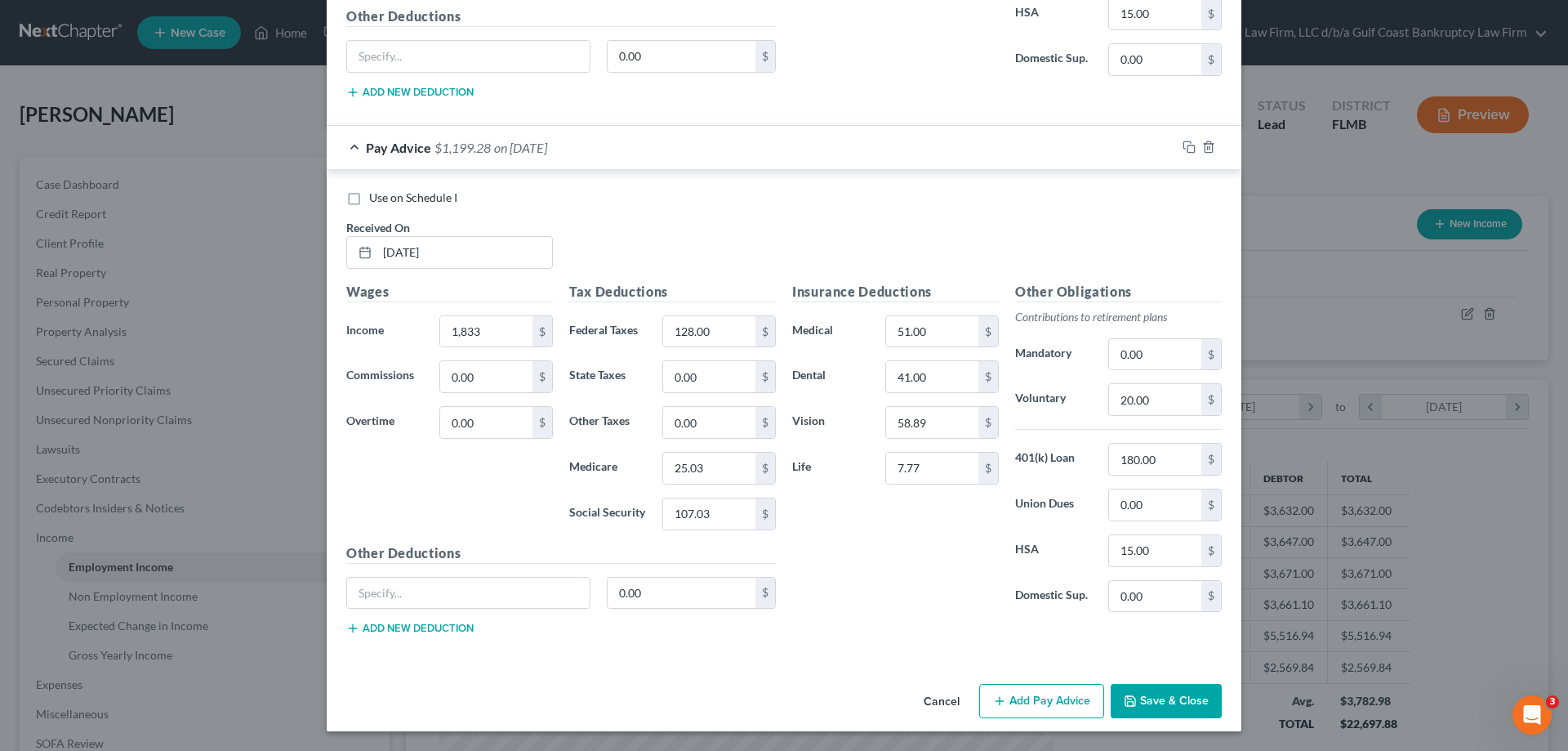
click at [1191, 696] on button "Save & Close" at bounding box center [1167, 700] width 111 height 34
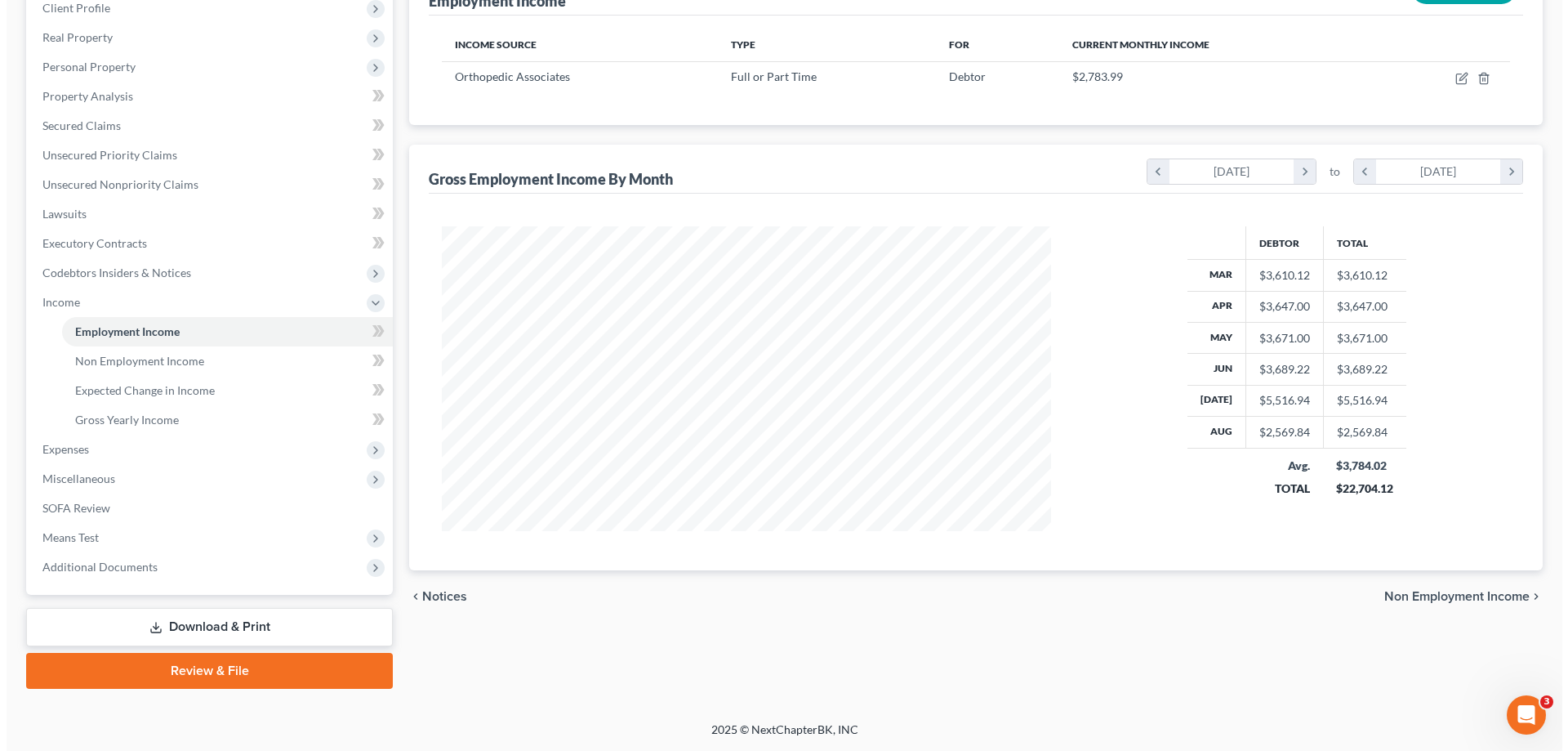
scroll to position [0, 0]
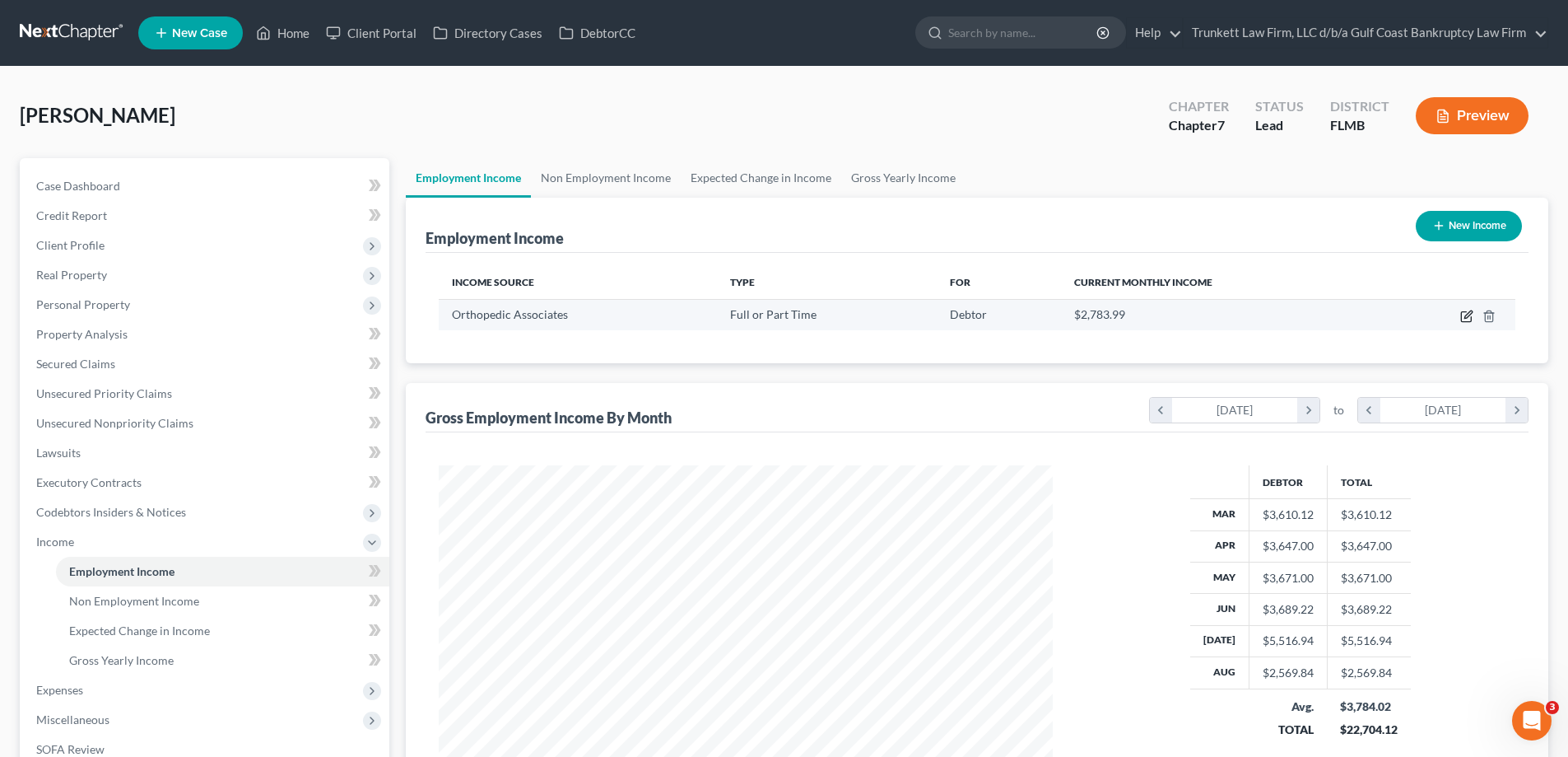
click at [1471, 319] on icon "button" at bounding box center [1467, 315] width 13 height 13
select select "0"
select select "9"
select select "2"
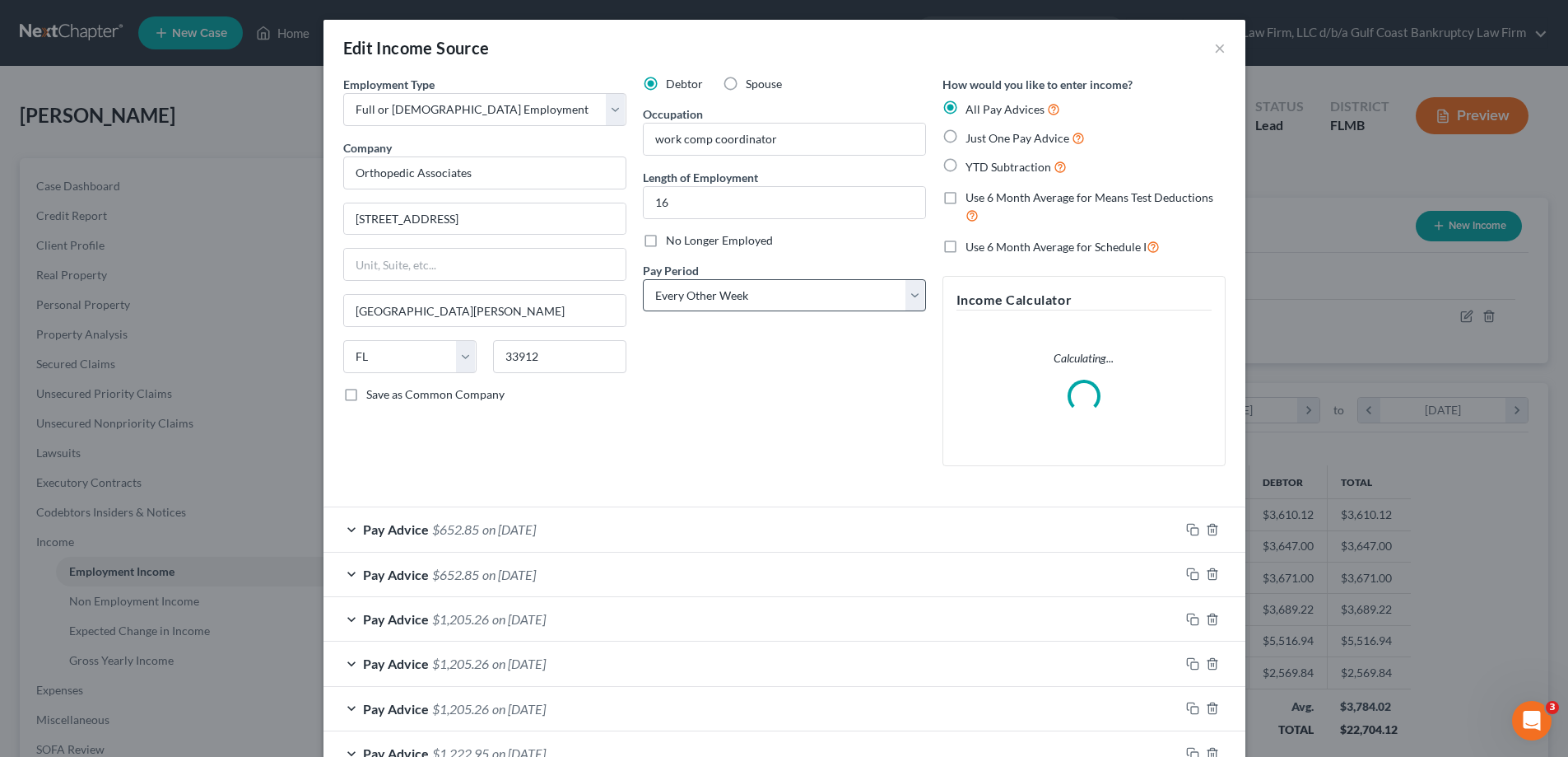
scroll to position [309, 653]
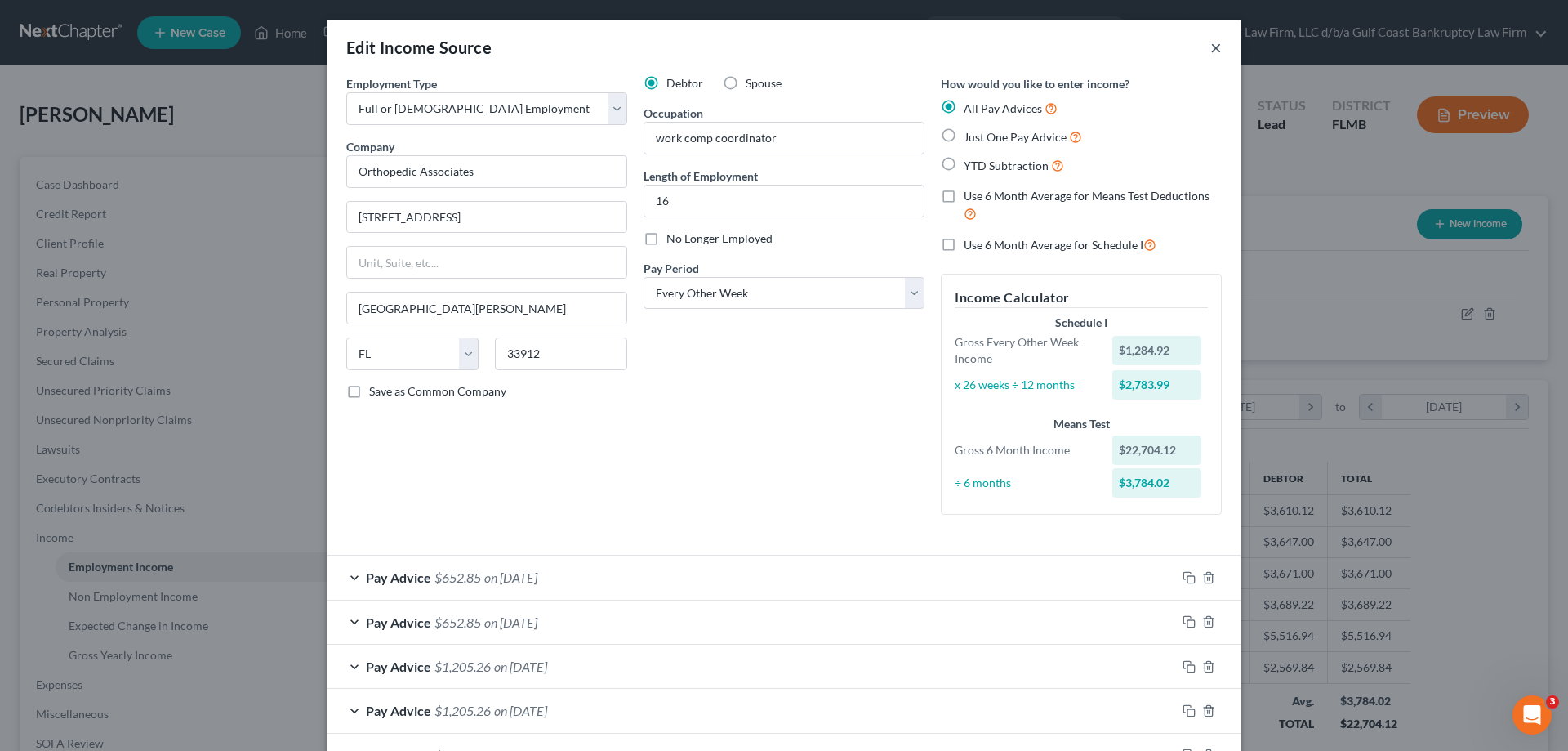
click at [1211, 48] on button "×" at bounding box center [1217, 47] width 12 height 20
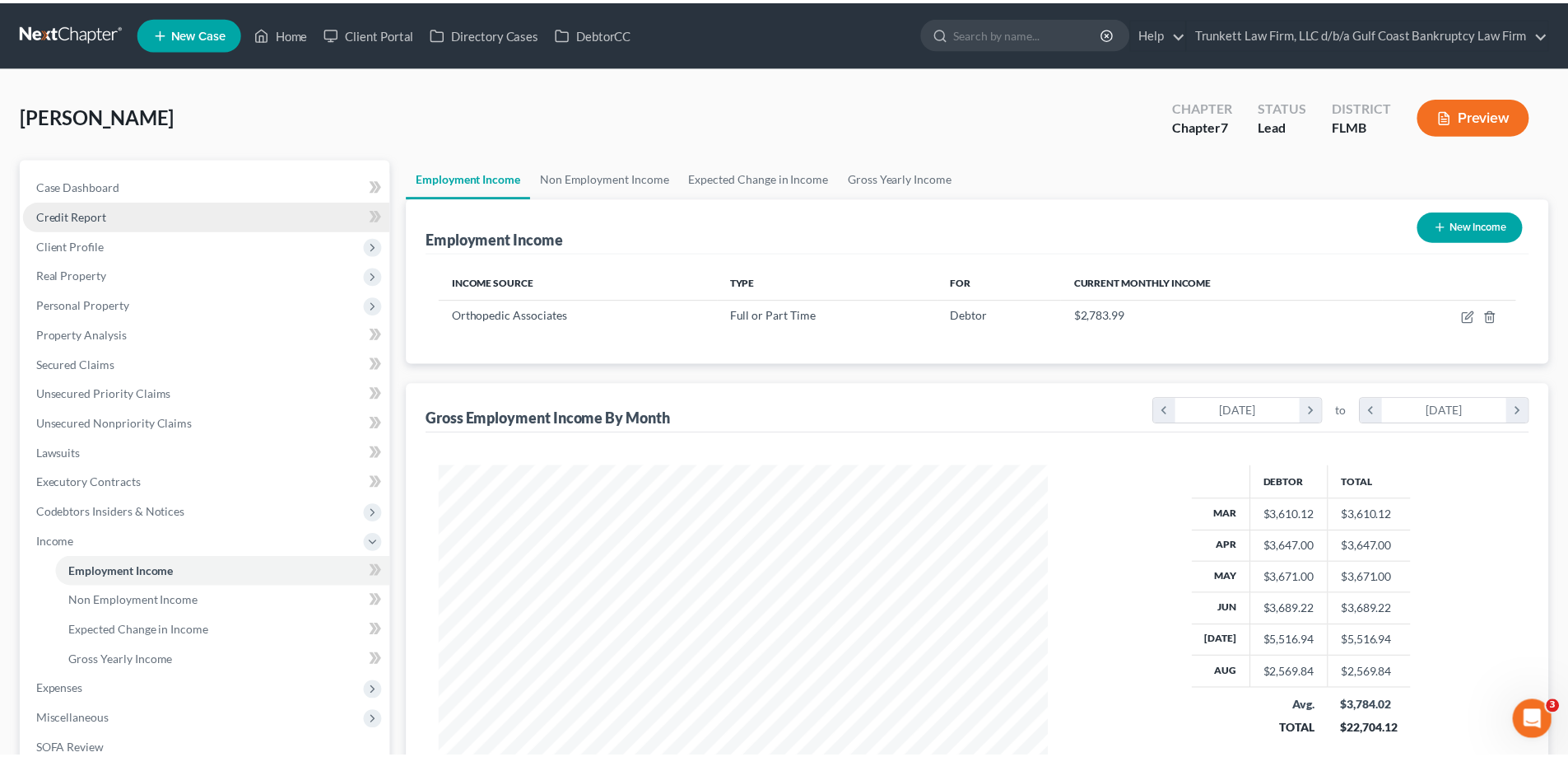
scroll to position [823055, 822640]
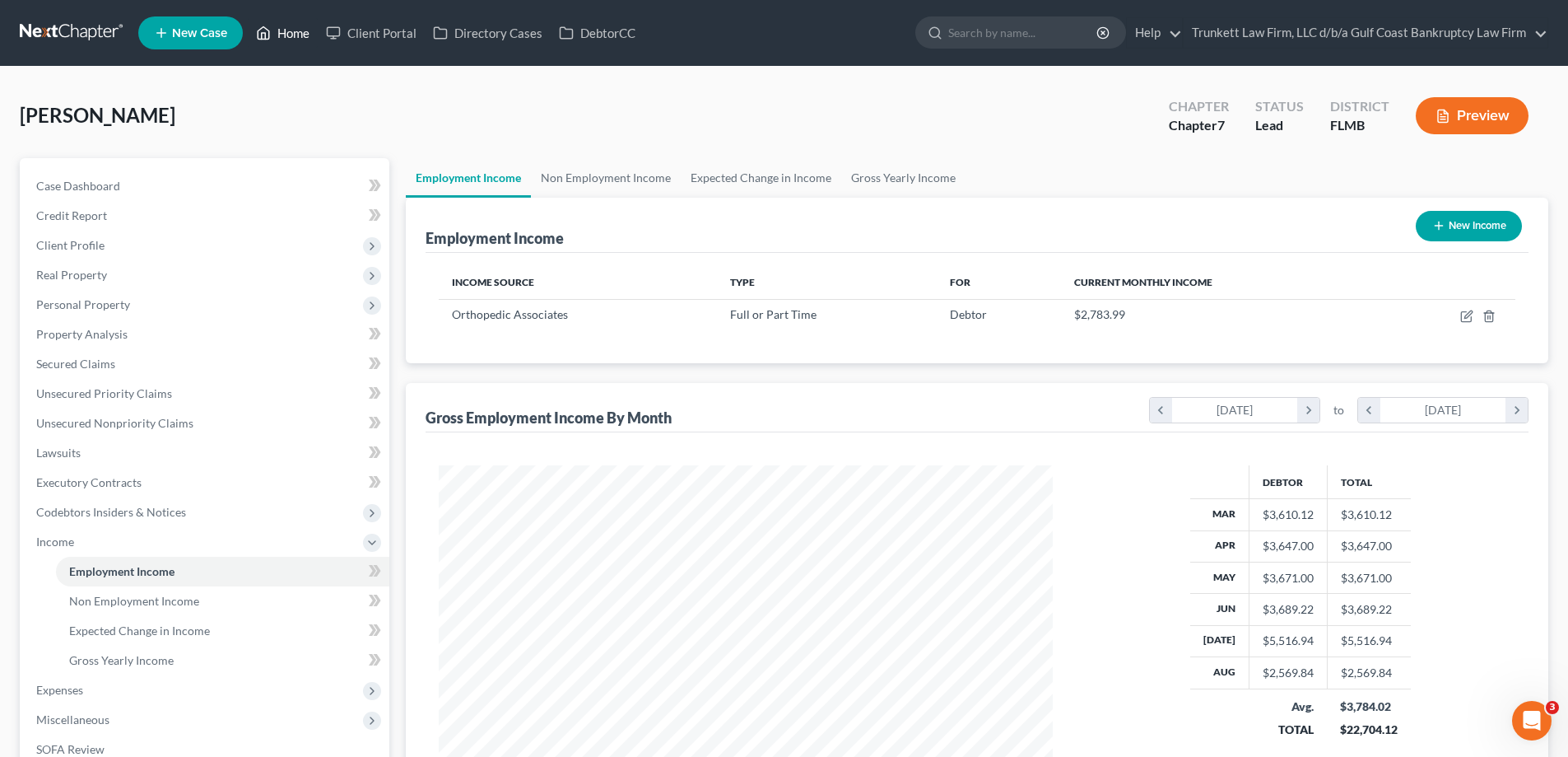
click at [288, 32] on link "Home" at bounding box center [282, 32] width 70 height 30
